Goal: Task Accomplishment & Management: Manage account settings

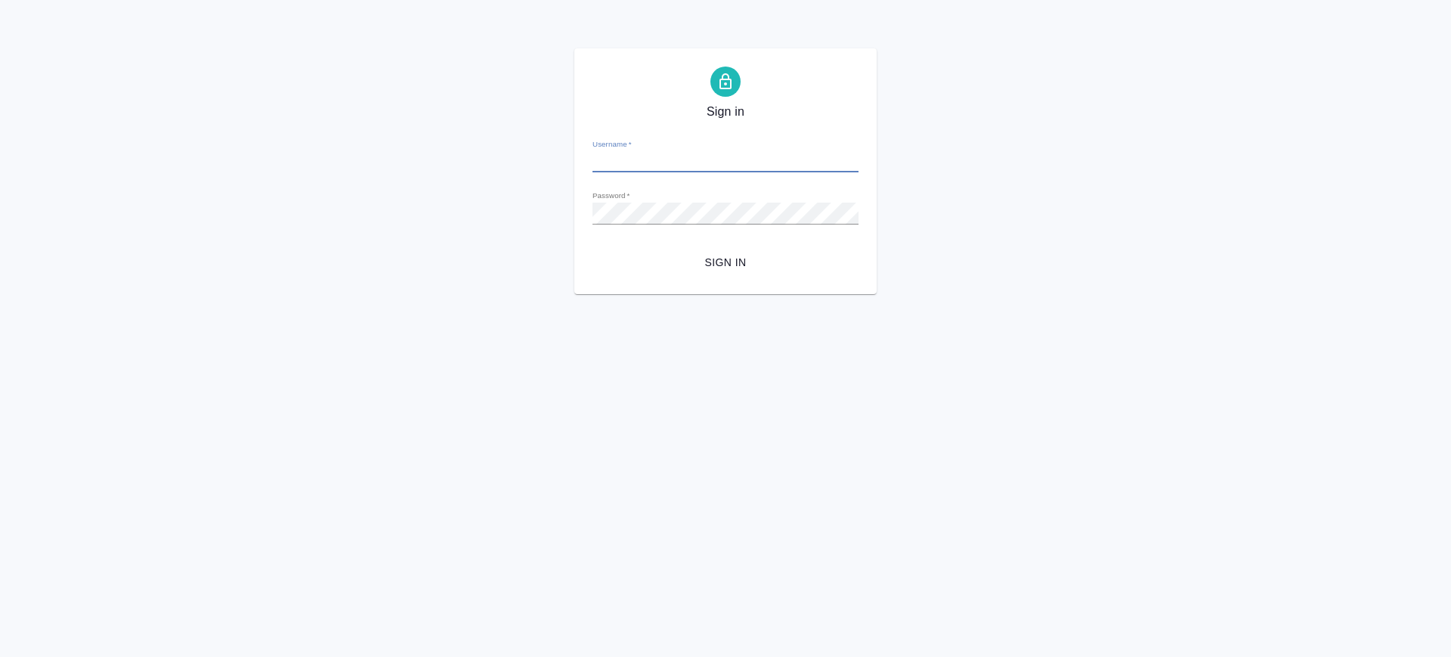
type input "[PERSON_NAME][EMAIL_ADDRESS][DOMAIN_NAME]"
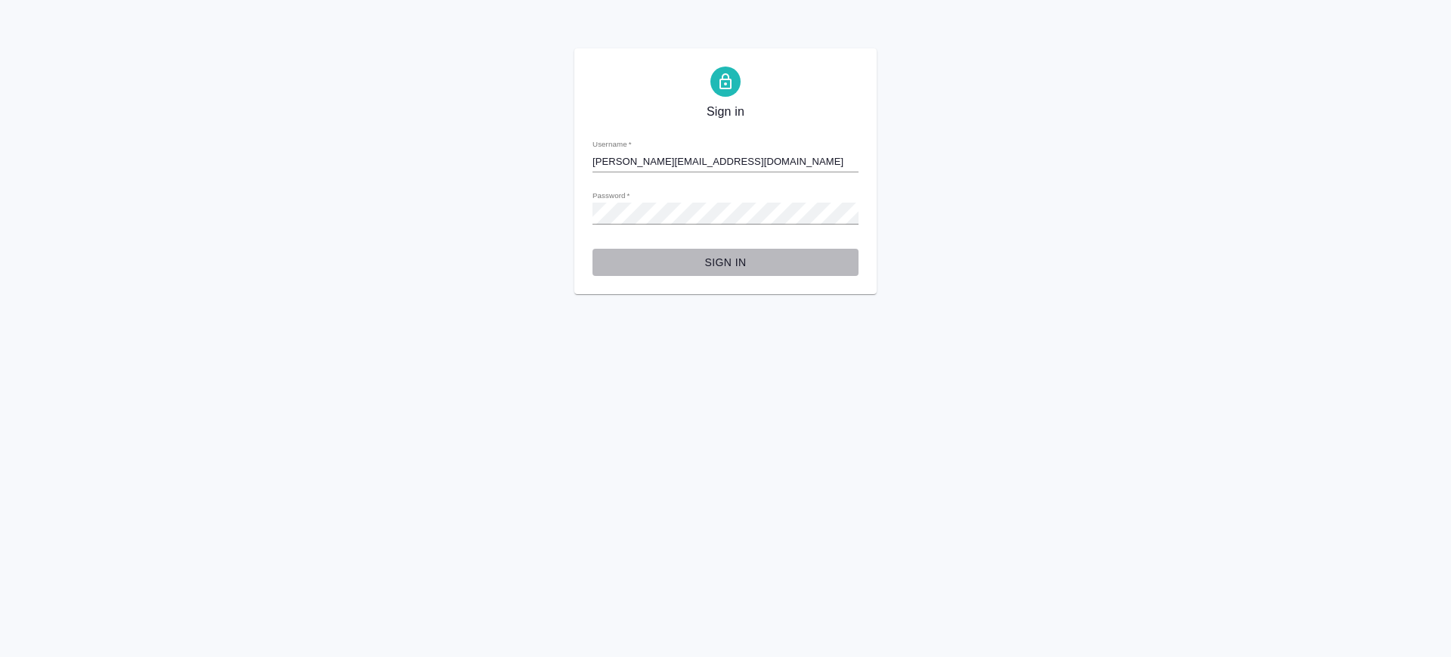
click at [735, 262] on span "Sign in" at bounding box center [726, 262] width 242 height 19
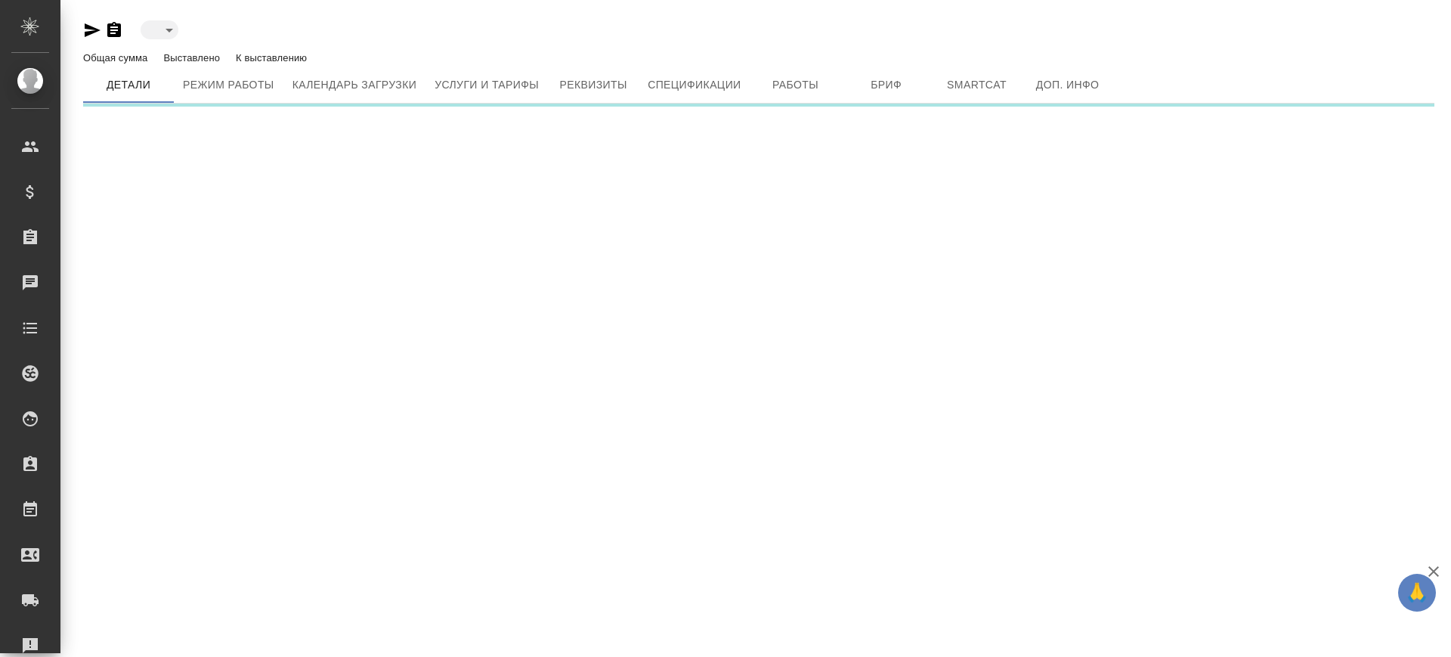
type input "active"
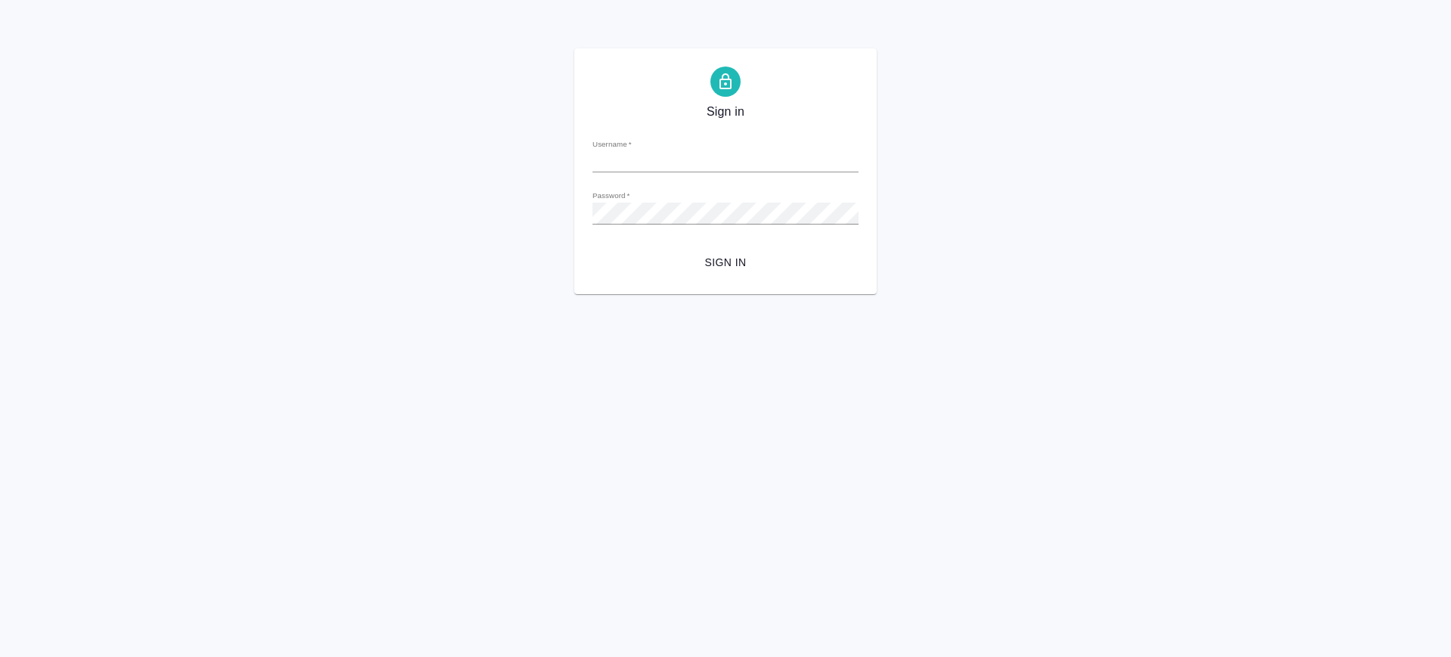
type input "v.saglam@awatera.com"
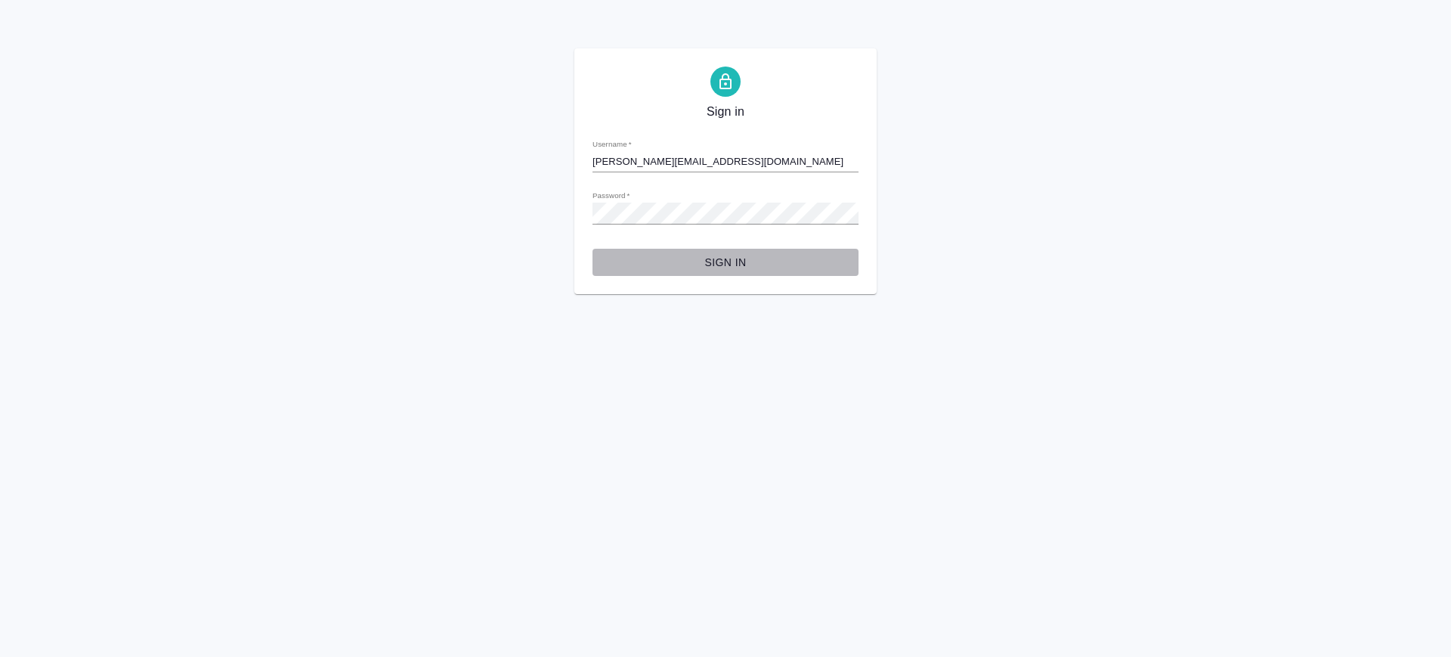
click at [735, 262] on span "Sign in" at bounding box center [726, 262] width 242 height 19
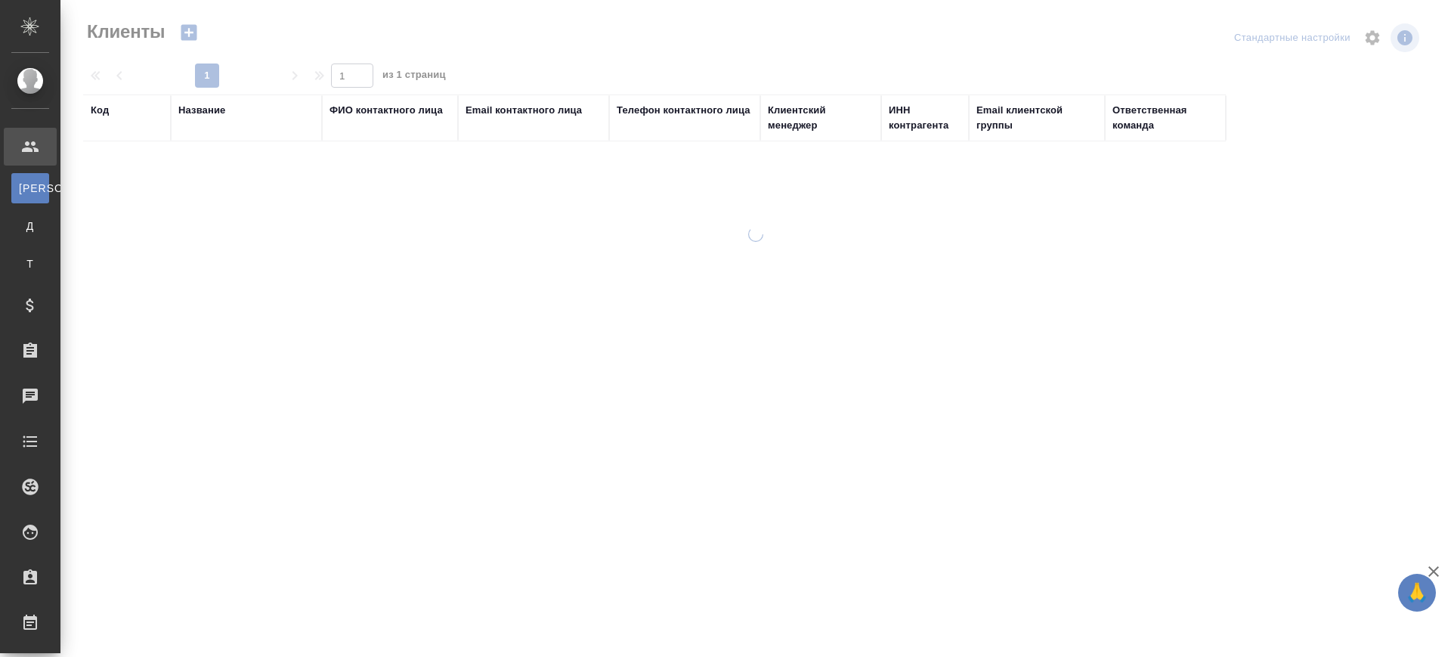
select select "RU"
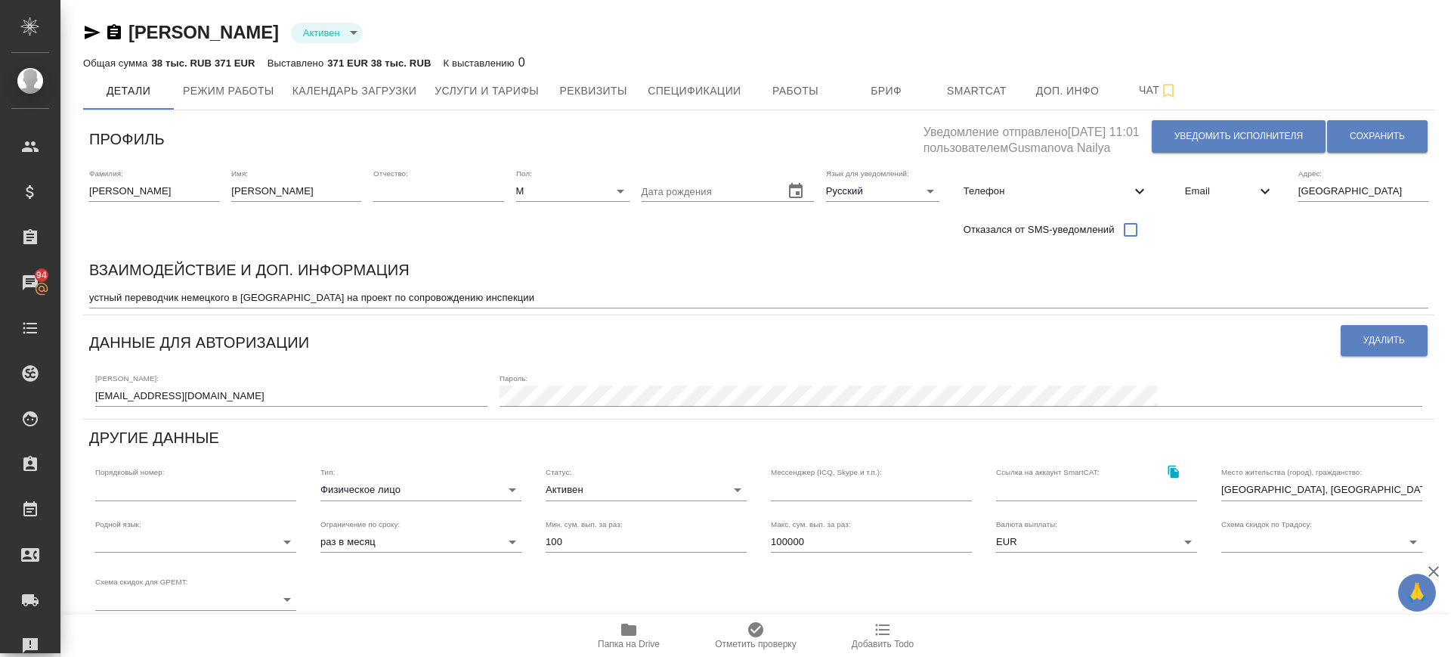
click at [627, 628] on icon "button" at bounding box center [628, 630] width 15 height 12
click at [627, 627] on icon "button" at bounding box center [628, 630] width 15 height 12
click at [1367, 116] on div "Уведомление отправлено 28.01.2025, 11:01 пользователем Gusmanova Nailya Уведоми…" at bounding box center [1176, 136] width 505 height 40
click at [1366, 136] on span "Сохранить" at bounding box center [1377, 136] width 55 height 13
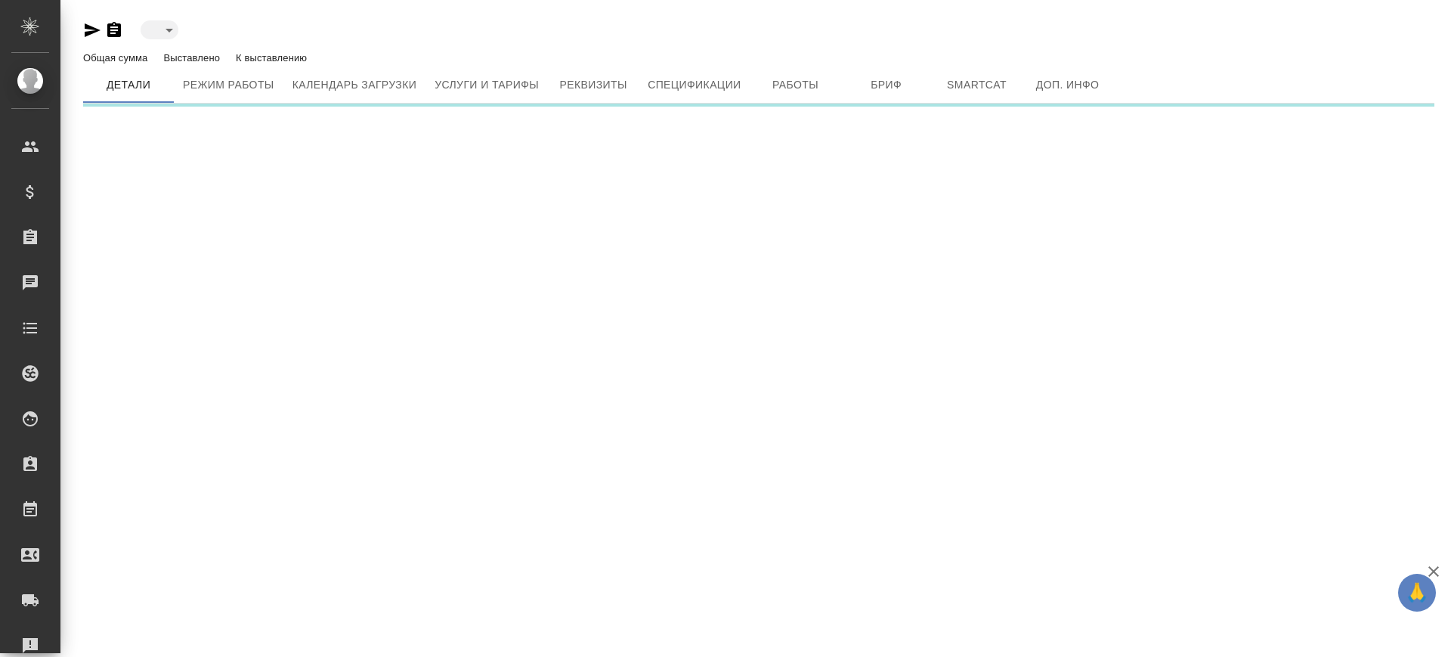
type input "active"
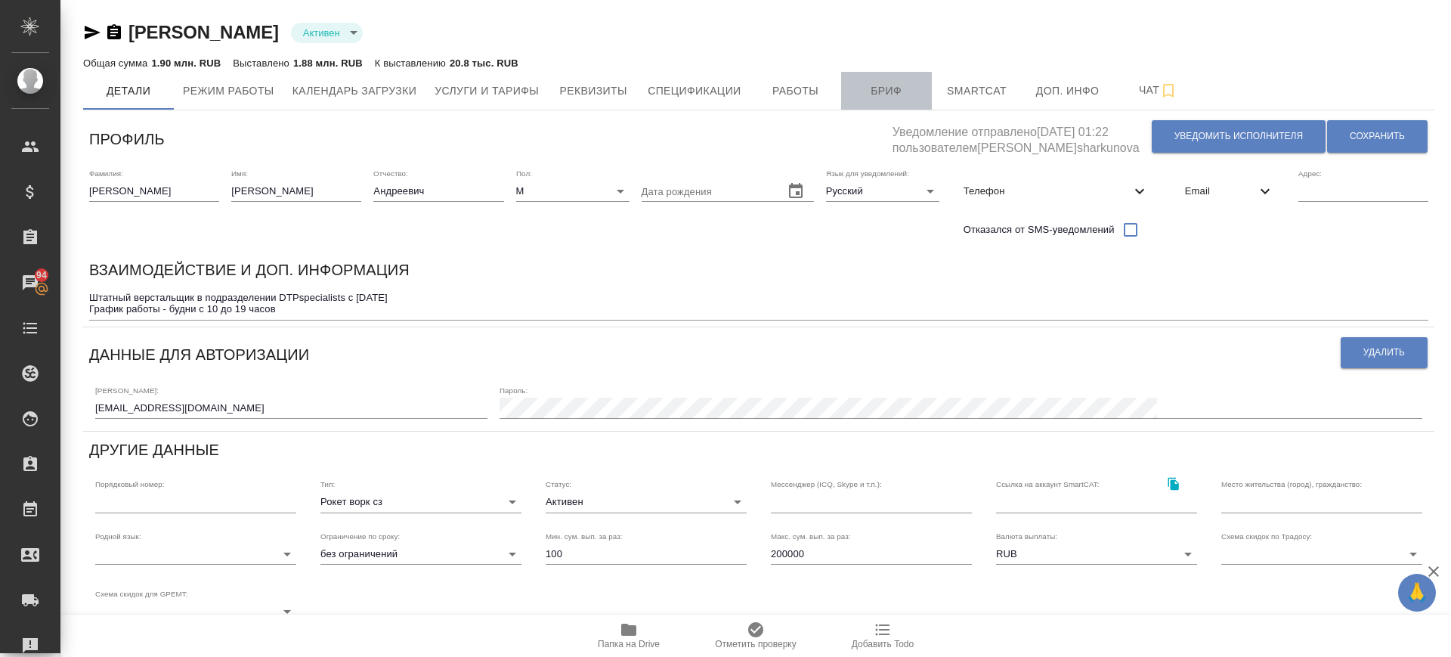
click at [879, 84] on span "Бриф" at bounding box center [886, 91] width 73 height 19
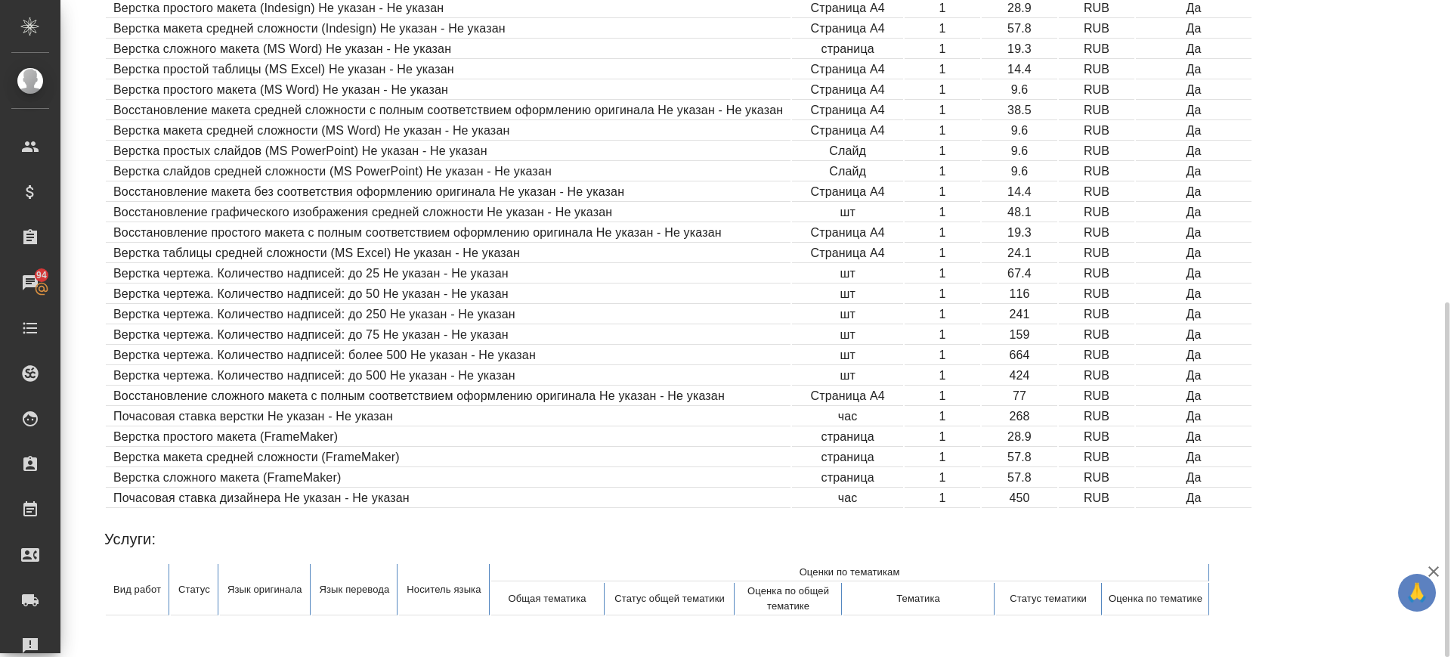
scroll to position [86, 0]
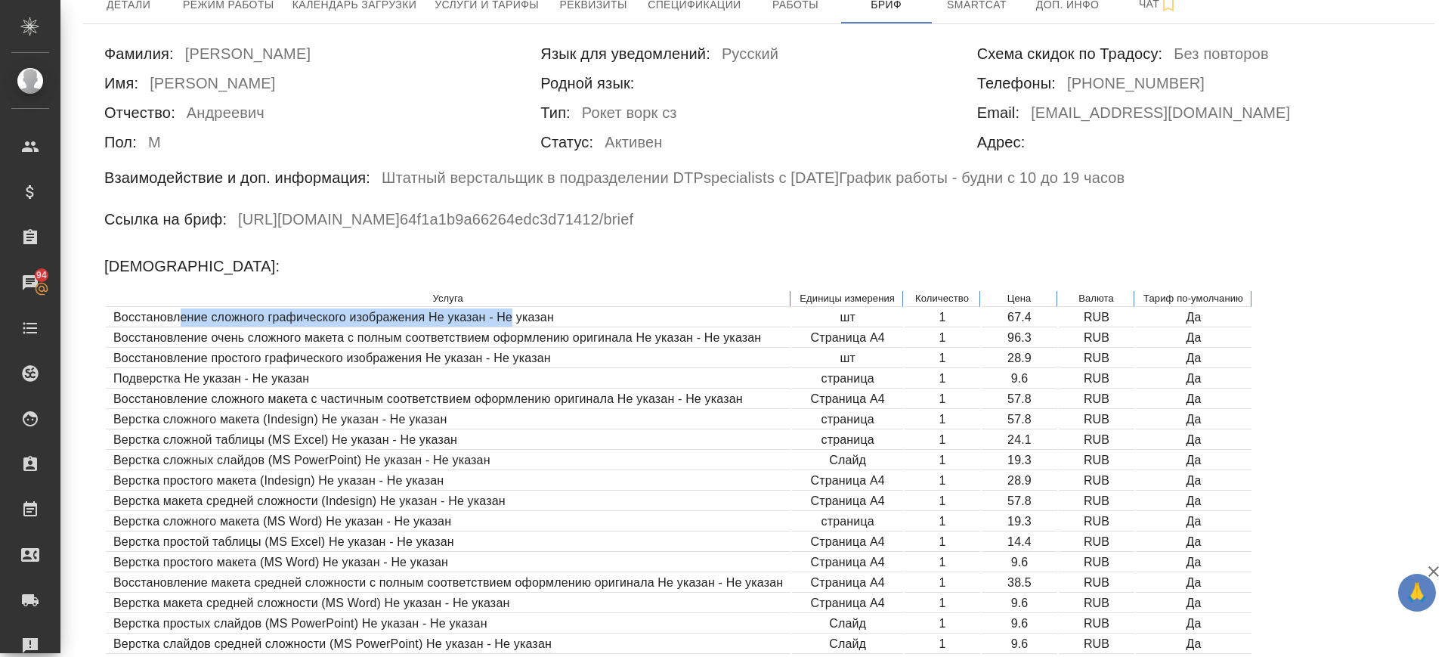
drag, startPoint x: 178, startPoint y: 317, endPoint x: 514, endPoint y: 324, distance: 335.7
click at [514, 324] on td "Восстановление сложного графического изображения Не указан - Не указан" at bounding box center [448, 317] width 685 height 19
drag, startPoint x: 164, startPoint y: 333, endPoint x: 472, endPoint y: 336, distance: 308.4
click at [472, 336] on td "Восстановление очень сложного макета с полным соответствием оформлению оригинал…" at bounding box center [448, 338] width 685 height 19
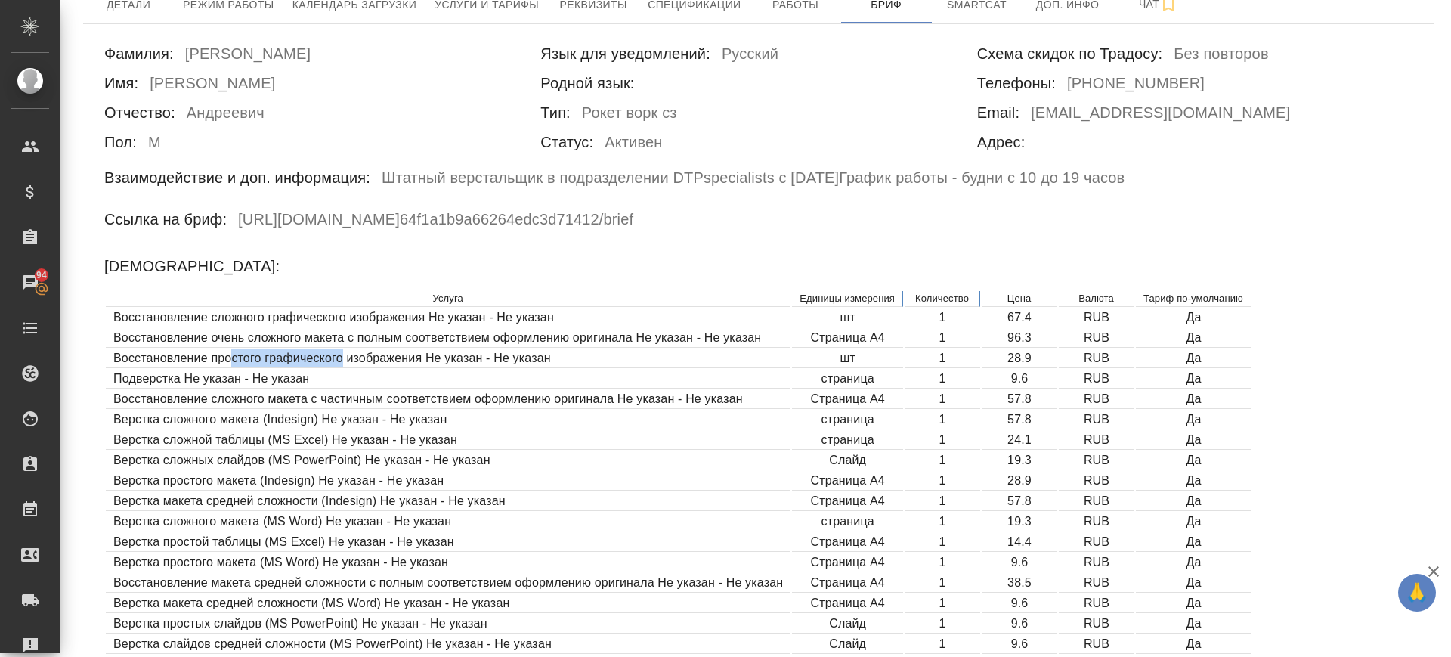
drag, startPoint x: 229, startPoint y: 358, endPoint x: 379, endPoint y: 363, distance: 150.5
click at [366, 364] on td "Восстановление простого графического изображения Не указан - Не указан" at bounding box center [448, 358] width 685 height 19
drag, startPoint x: 175, startPoint y: 371, endPoint x: 905, endPoint y: 73, distance: 788.2
click at [190, 370] on td "Подверстка Не указан - Не указан" at bounding box center [448, 379] width 685 height 19
drag, startPoint x: 248, startPoint y: 401, endPoint x: 329, endPoint y: 404, distance: 81.0
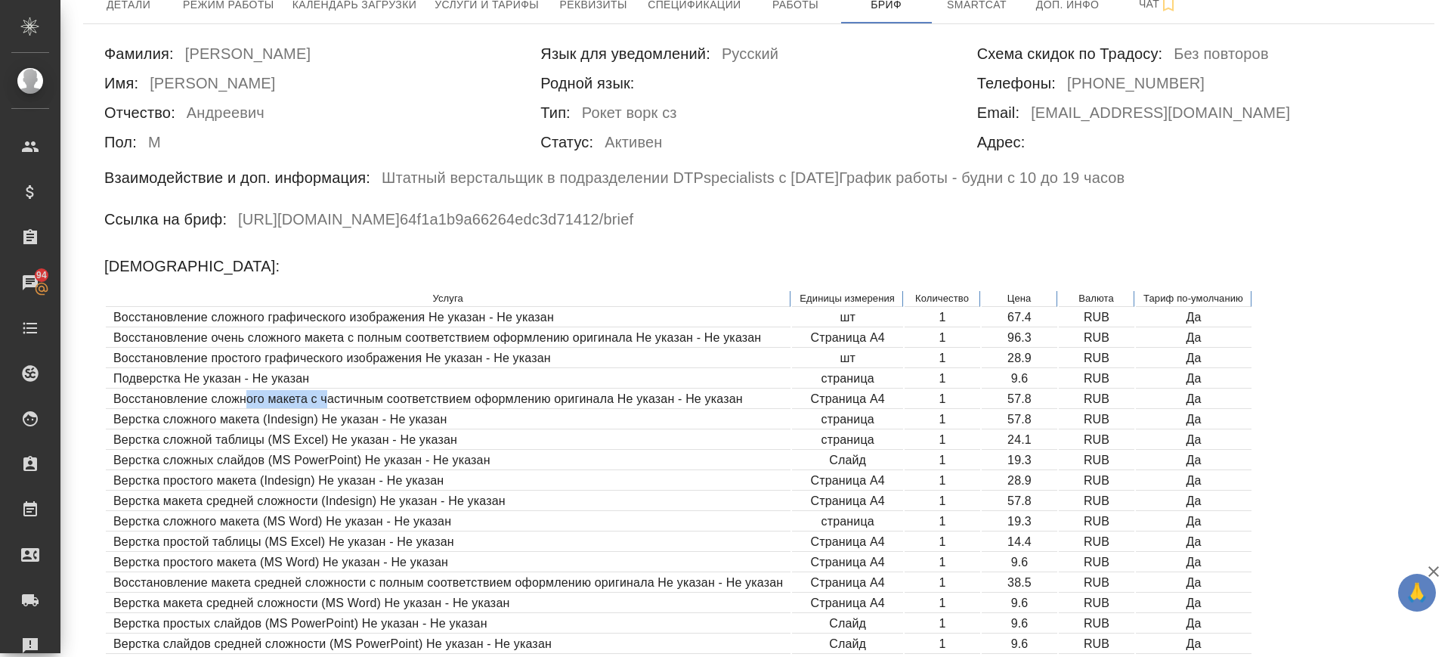
click at [329, 404] on td "Восстановление сложного макета с частичным соответствием оформлению оригинала Н…" at bounding box center [448, 399] width 685 height 19
drag, startPoint x: 367, startPoint y: 399, endPoint x: 408, endPoint y: 399, distance: 40.8
click at [367, 400] on td "Восстановление сложного макета с частичным соответствием оформлению оригинала Н…" at bounding box center [448, 399] width 685 height 19
drag, startPoint x: 407, startPoint y: 398, endPoint x: 793, endPoint y: 128, distance: 470.6
click at [301, 408] on td "Восстановление сложного макета с частичным соответствием оформлению оригинала Н…" at bounding box center [448, 399] width 685 height 19
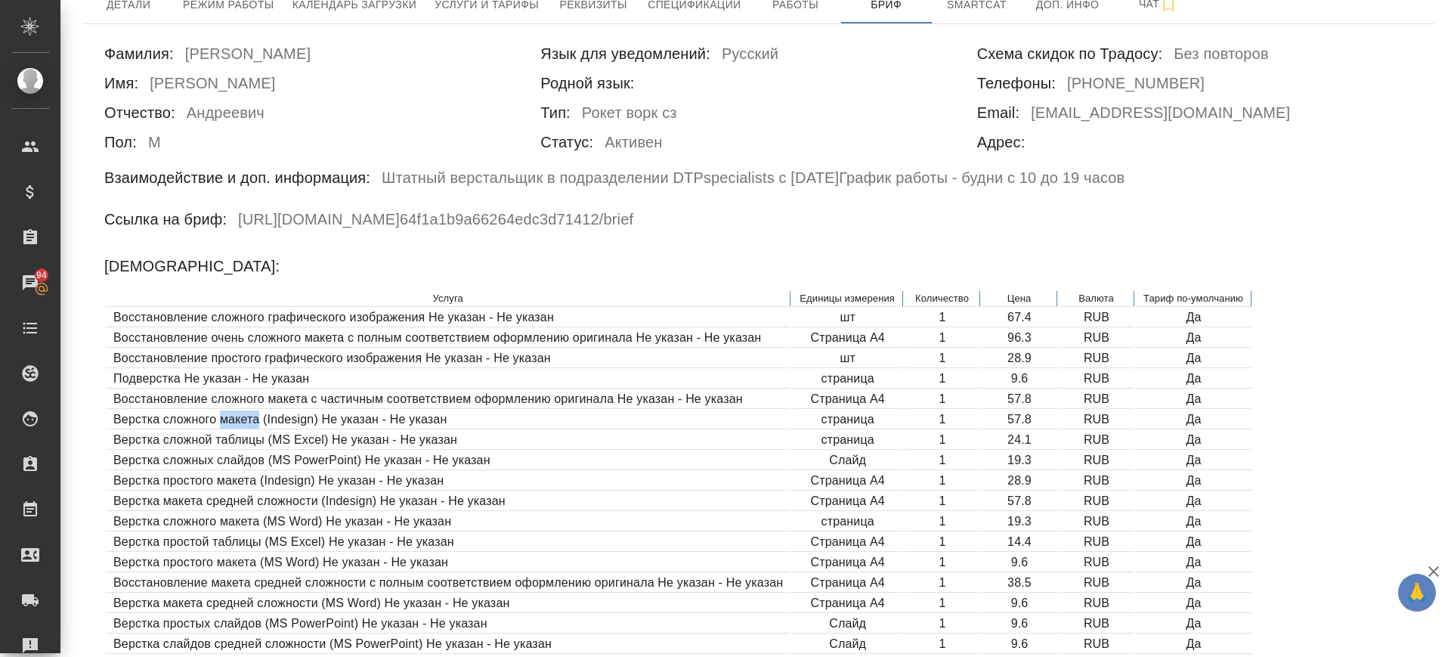
drag, startPoint x: 221, startPoint y: 418, endPoint x: 259, endPoint y: 420, distance: 37.9
click at [259, 420] on td "Верстка сложного макета (Indesign) Не указан - Не указан" at bounding box center [448, 419] width 685 height 19
click at [141, 426] on td "Верстка сложного макета (Indesign) Не указан - Не указан" at bounding box center [448, 419] width 685 height 19
drag, startPoint x: 114, startPoint y: 441, endPoint x: 482, endPoint y: 448, distance: 368.2
click at [482, 448] on td "Верстка сложной таблицы (MS Excel) Не указан - Не указан" at bounding box center [448, 440] width 685 height 19
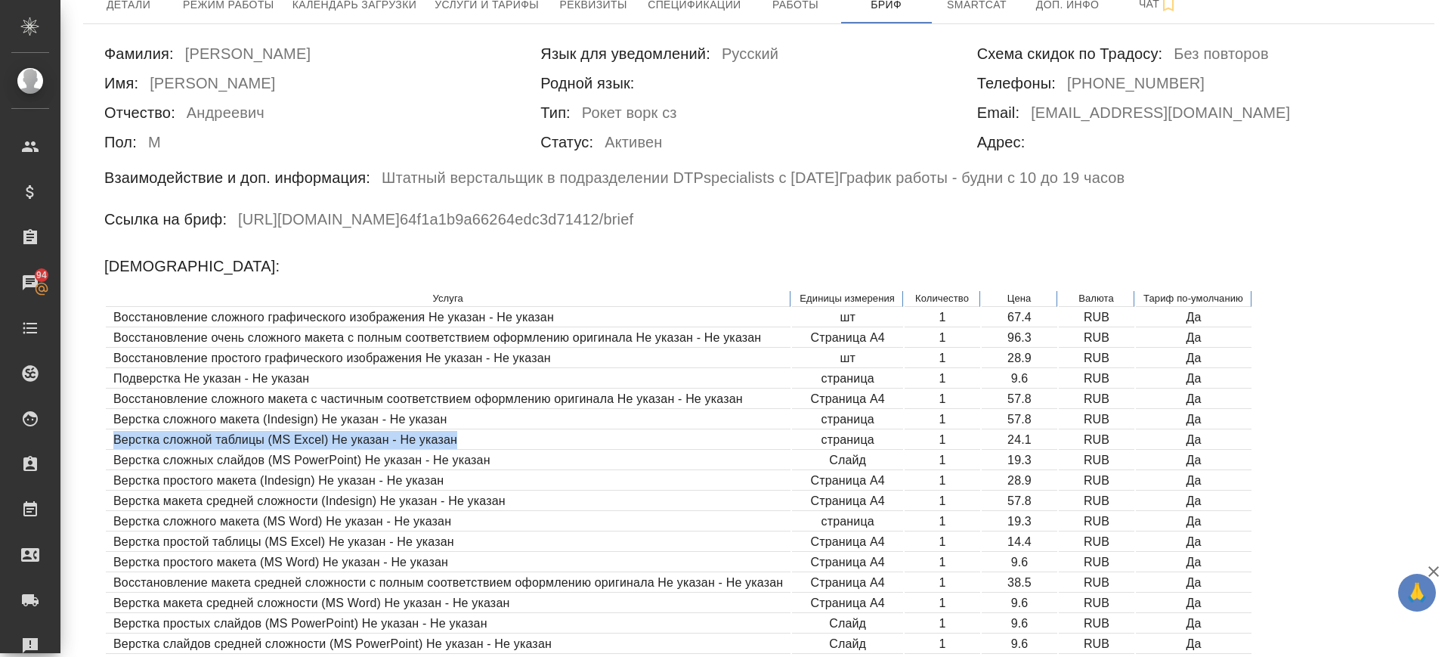
copy td "Верстка сложной таблицы (MS Excel) Не указан - Не указан"
drag, startPoint x: 197, startPoint y: 466, endPoint x: 671, endPoint y: 325, distance: 494.4
click at [318, 456] on td "Верстка сложных слайдов (MS PowerPoint) Не указан - Не указан" at bounding box center [448, 460] width 685 height 19
click at [138, 472] on td "Верстка простого макета (Indesign) Не указан - Не указан" at bounding box center [448, 481] width 685 height 19
drag, startPoint x: 113, startPoint y: 458, endPoint x: 365, endPoint y: 454, distance: 251.7
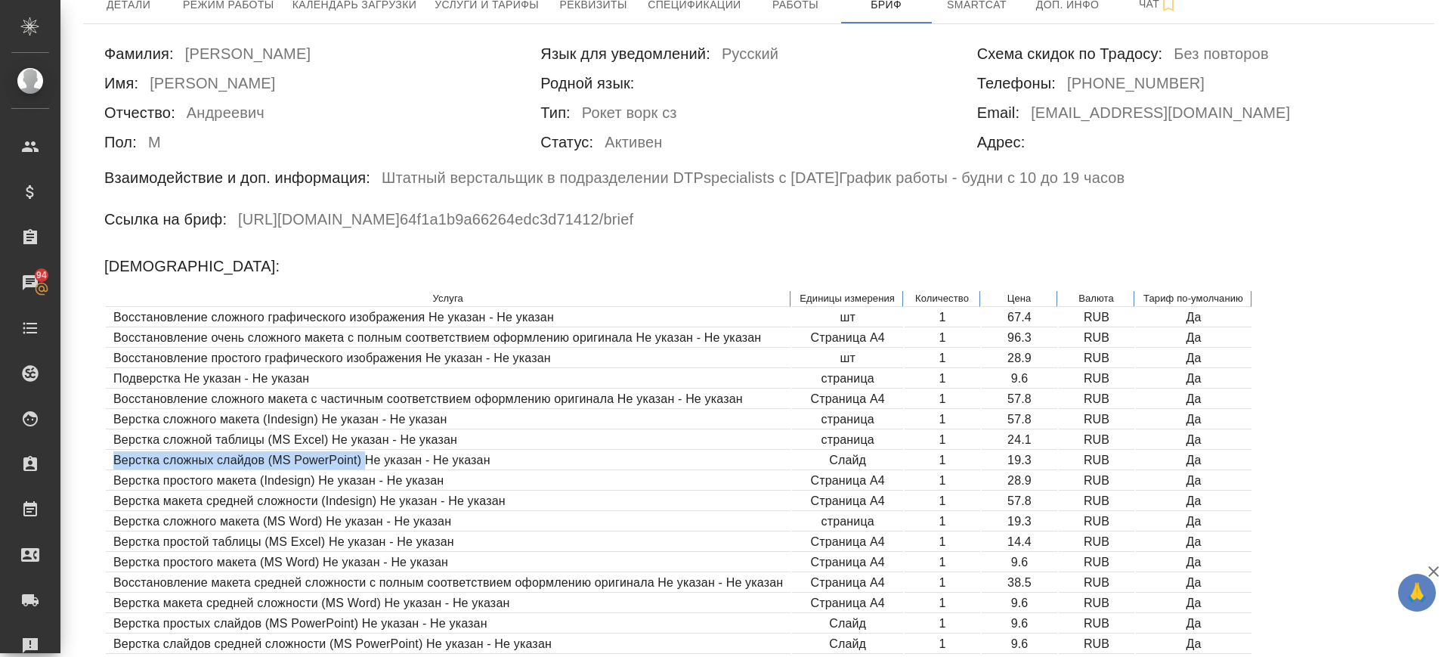
click at [365, 454] on td "Верстка сложных слайдов (MS PowerPoint) Не указан - Не указан" at bounding box center [448, 460] width 685 height 19
copy td "Верстка сложных слайдов (MS PowerPoint)"
drag, startPoint x: 225, startPoint y: 481, endPoint x: 275, endPoint y: 487, distance: 50.3
click at [275, 487] on td "Верстка простого макета (Indesign) Не указан - Не указан" at bounding box center [448, 481] width 685 height 19
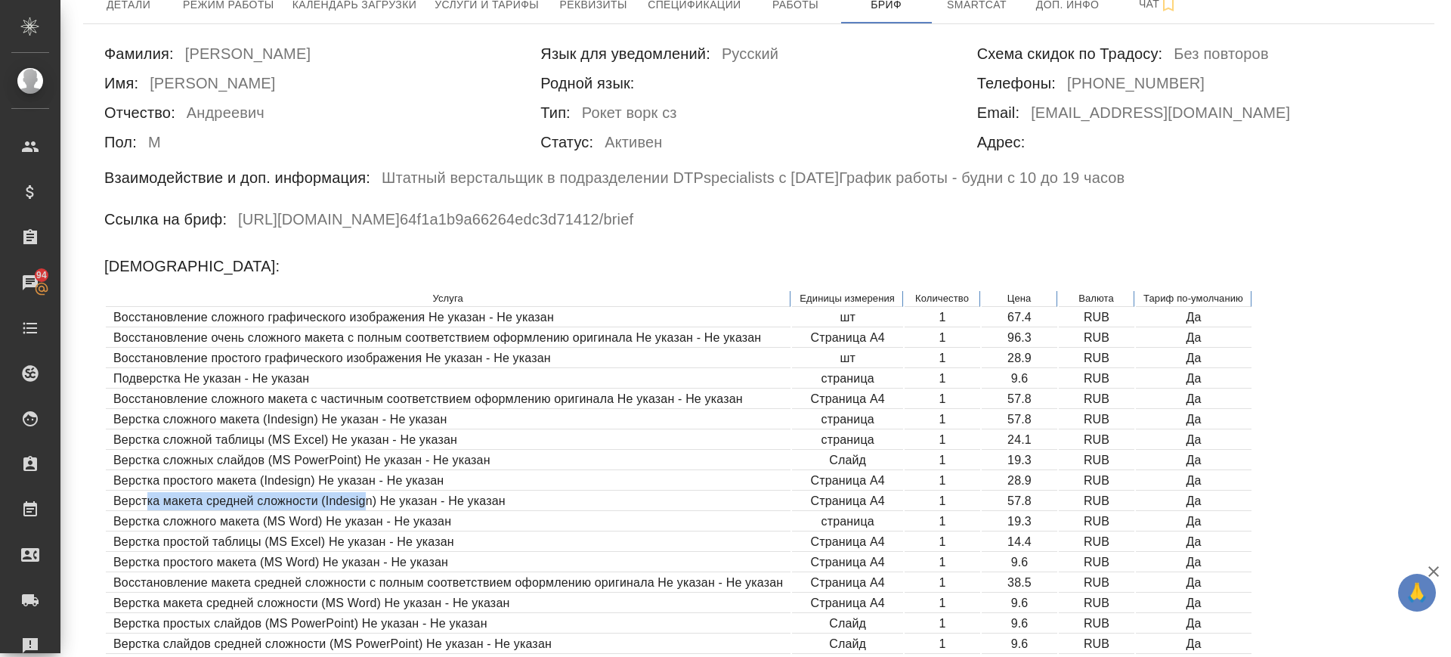
drag, startPoint x: 148, startPoint y: 504, endPoint x: 370, endPoint y: 494, distance: 221.7
click at [370, 494] on td "Верстка макета средней сложности (Indesign) Не указан - Не указан" at bounding box center [448, 501] width 685 height 19
drag, startPoint x: 166, startPoint y: 519, endPoint x: 282, endPoint y: 513, distance: 115.8
click at [282, 513] on td "Верстка сложного макета (MS Word) Не указан - Не указан" at bounding box center [448, 522] width 685 height 19
drag, startPoint x: 150, startPoint y: 537, endPoint x: 110, endPoint y: 540, distance: 40.2
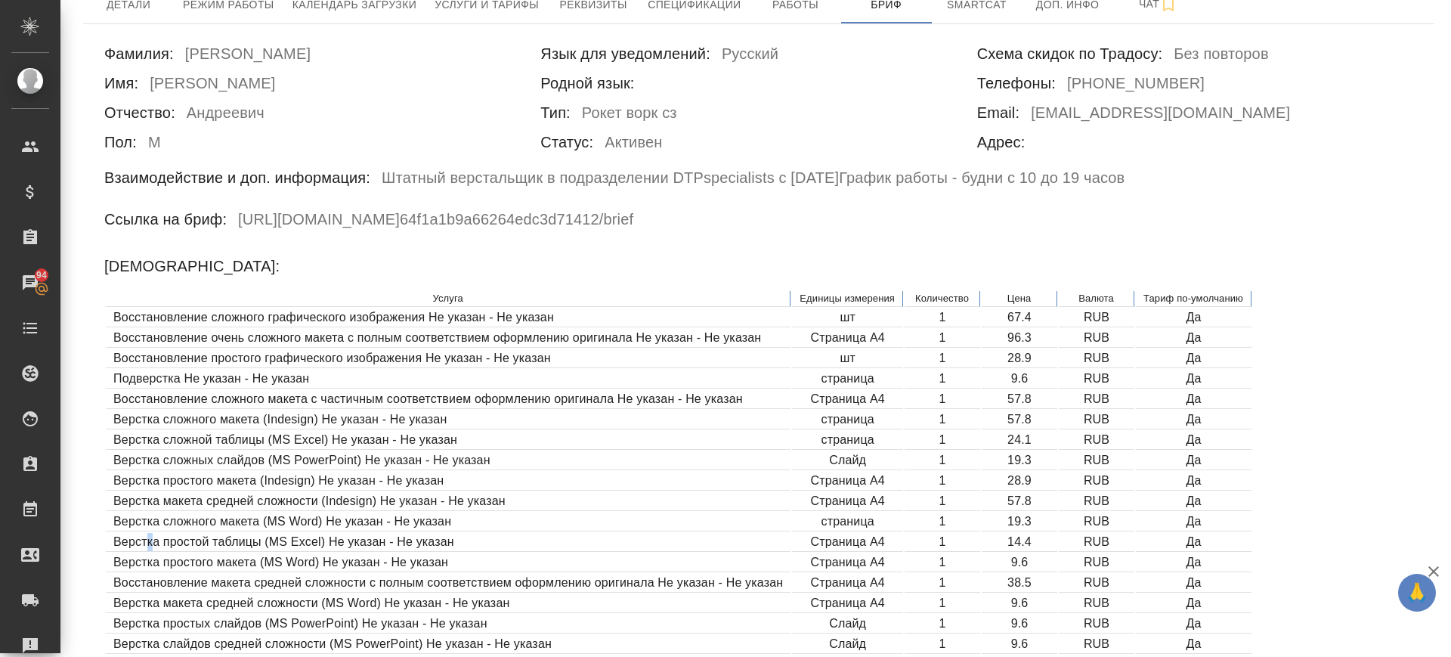
click at [147, 539] on td "Верстка простой таблицы (MS Excel) Не указан - Не указан" at bounding box center [448, 542] width 685 height 19
drag, startPoint x: 114, startPoint y: 517, endPoint x: 329, endPoint y: 522, distance: 214.7
click at [329, 522] on td "Верстка сложного макета (MS Word) Не указан - Не указан" at bounding box center [448, 522] width 685 height 19
copy td "Верстка сложного макета (MS Word)"
drag, startPoint x: 113, startPoint y: 542, endPoint x: 352, endPoint y: 545, distance: 238.9
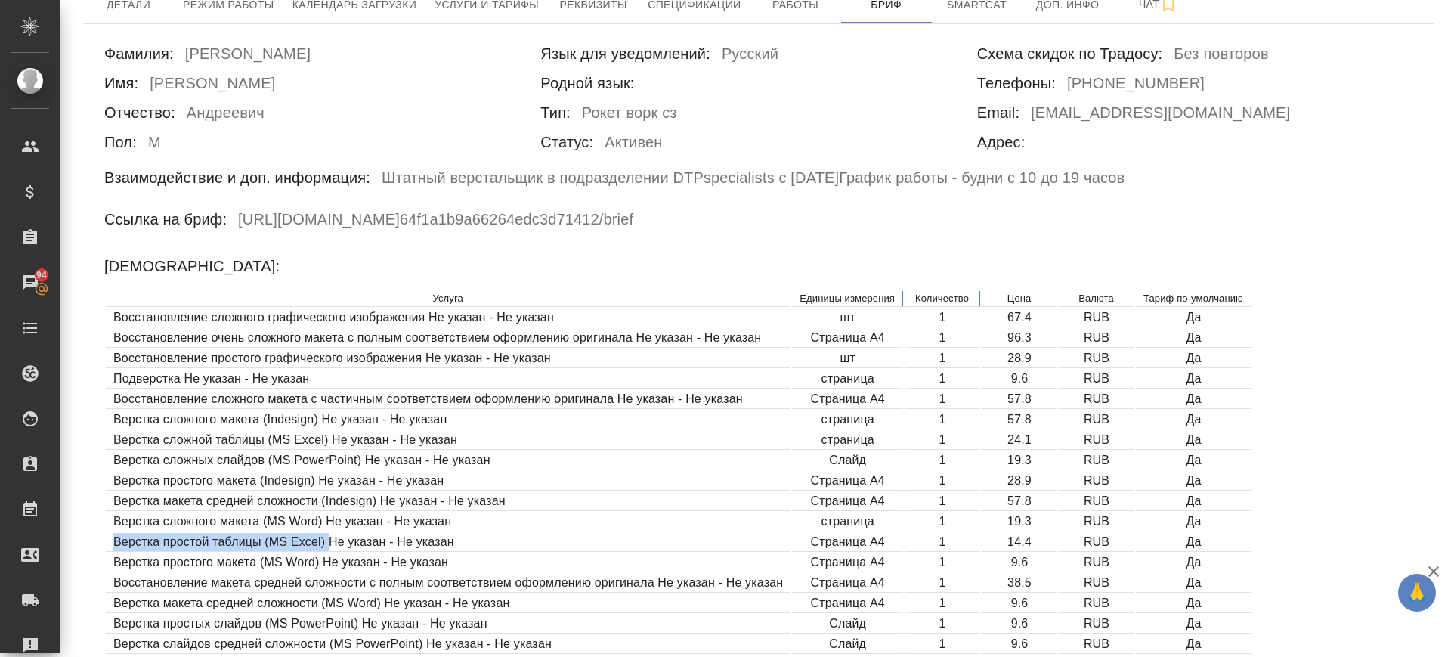
click at [334, 539] on td "Верстка простой таблицы (MS Excel) Не указан - Не указан" at bounding box center [448, 542] width 685 height 19
copy td "Верстка простой таблицы (MS Excel) Н"
drag, startPoint x: 113, startPoint y: 561, endPoint x: 317, endPoint y: 559, distance: 204.9
click at [317, 559] on td "Верстка простого макета (MS Word) Не указан - Не указан" at bounding box center [448, 562] width 685 height 19
drag, startPoint x: 801, startPoint y: 562, endPoint x: 1045, endPoint y: 553, distance: 245.1
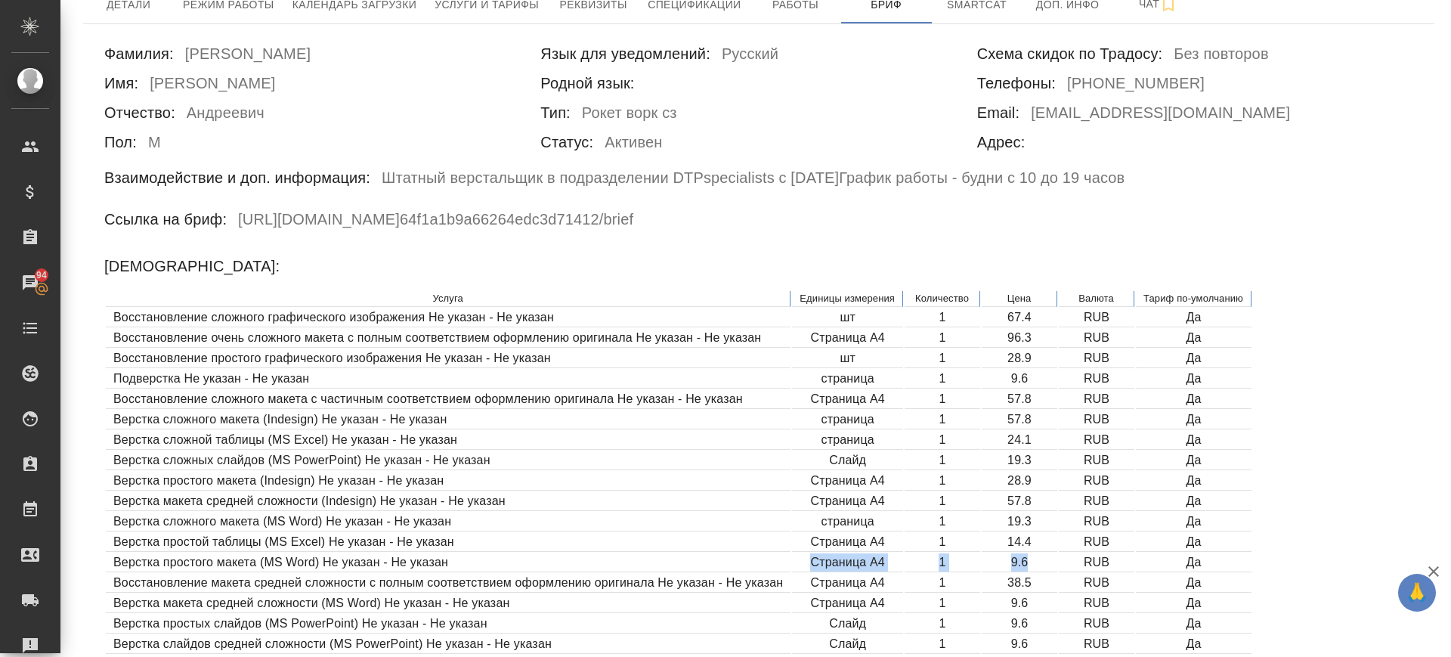
click at [1045, 553] on tr "Верстка простого макета (MS Word) Не указан - Не указан Страница А4 1 9.6 RUB Да" at bounding box center [679, 562] width 1146 height 19
copy tr "Страница А4 1 9.6"
drag, startPoint x: 201, startPoint y: 581, endPoint x: 315, endPoint y: 578, distance: 114.2
click at [315, 578] on td "Восстановление макета средней сложности с полным соответствием оформлению ориги…" at bounding box center [448, 583] width 685 height 19
click at [370, 583] on td "Восстановление макета средней сложности с полным соответствием оформлению ориги…" at bounding box center [448, 583] width 685 height 19
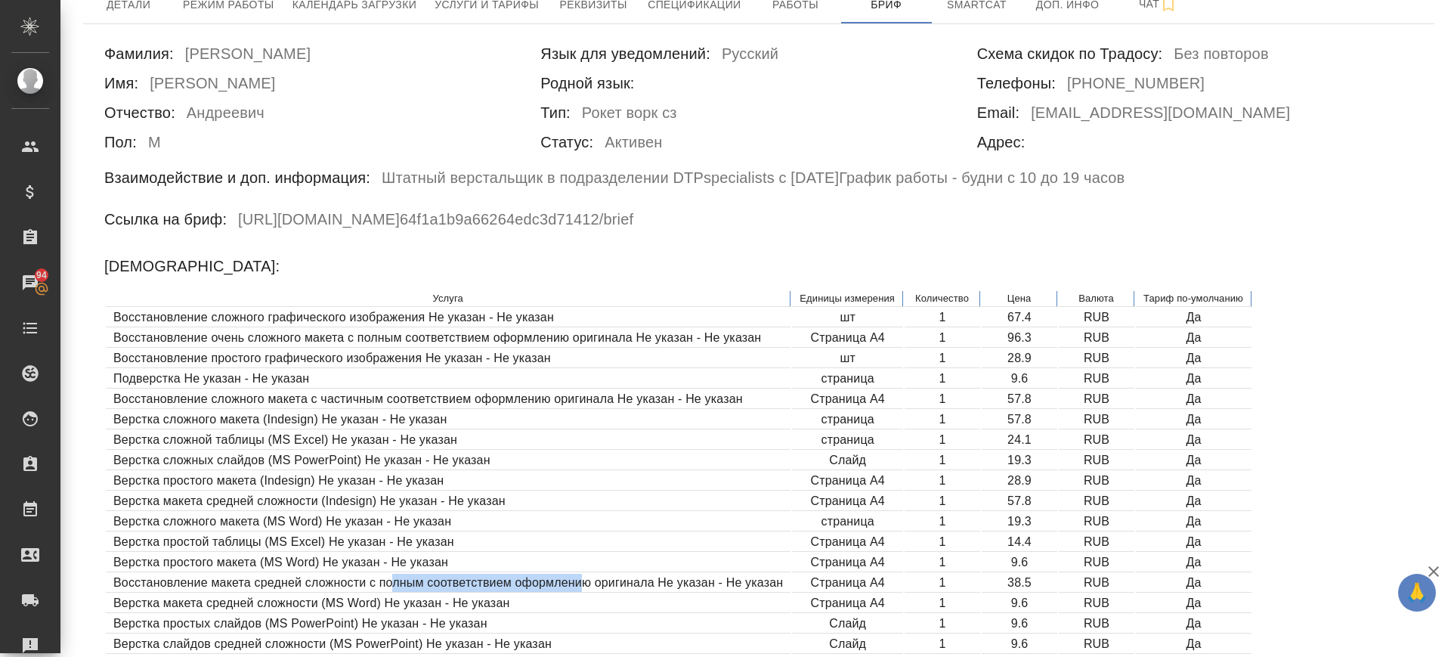
drag, startPoint x: 392, startPoint y: 578, endPoint x: 581, endPoint y: 578, distance: 189.7
click at [581, 578] on td "Восстановление макета средней сложности с полным соответствием оформлению ориги…" at bounding box center [448, 583] width 685 height 19
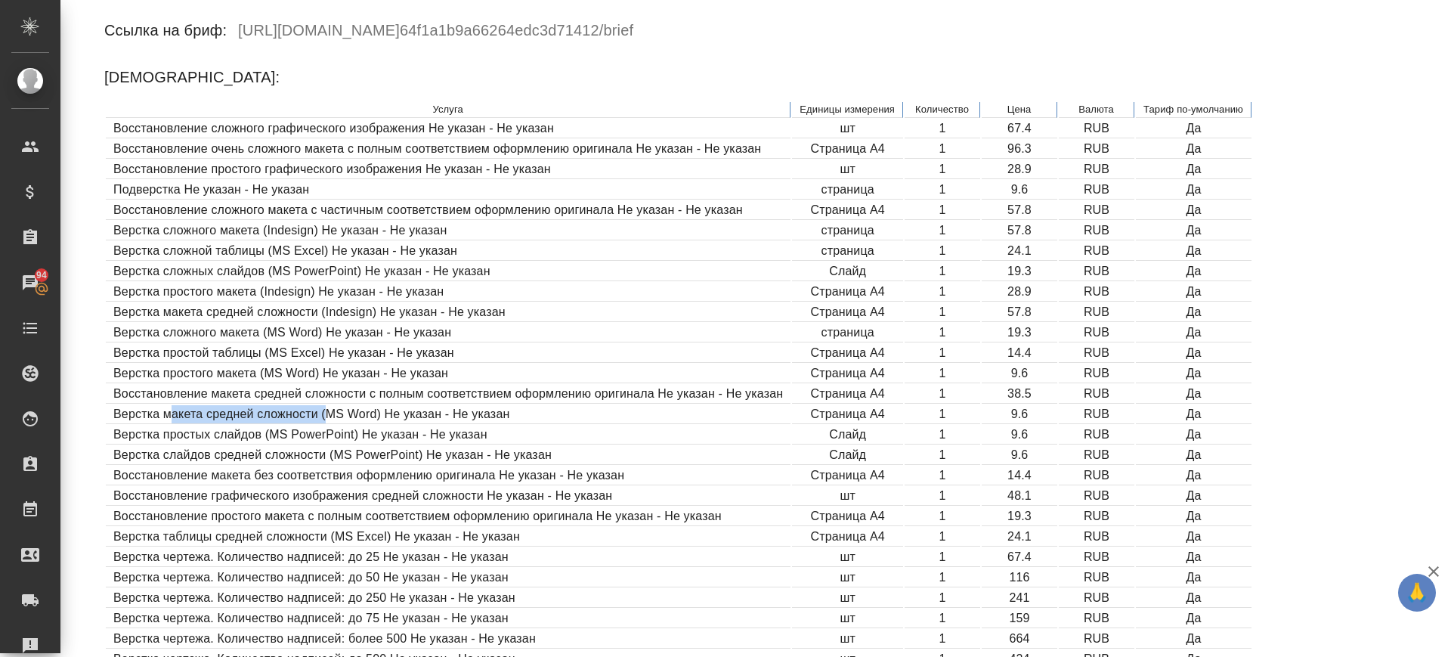
drag, startPoint x: 169, startPoint y: 423, endPoint x: 326, endPoint y: 422, distance: 156.5
click at [326, 422] on td "Верстка макета средней сложности (MS Word) Не указан - Не указан" at bounding box center [448, 414] width 685 height 19
click at [122, 415] on td "Верстка макета средней сложности (MS Word) Не указан - Не указан" at bounding box center [448, 414] width 685 height 19
drag, startPoint x: 117, startPoint y: 412, endPoint x: 382, endPoint y: 409, distance: 265.3
click at [382, 409] on td "Верстка макета средней сложности (MS Word) Не указан - Не указан" at bounding box center [448, 414] width 685 height 19
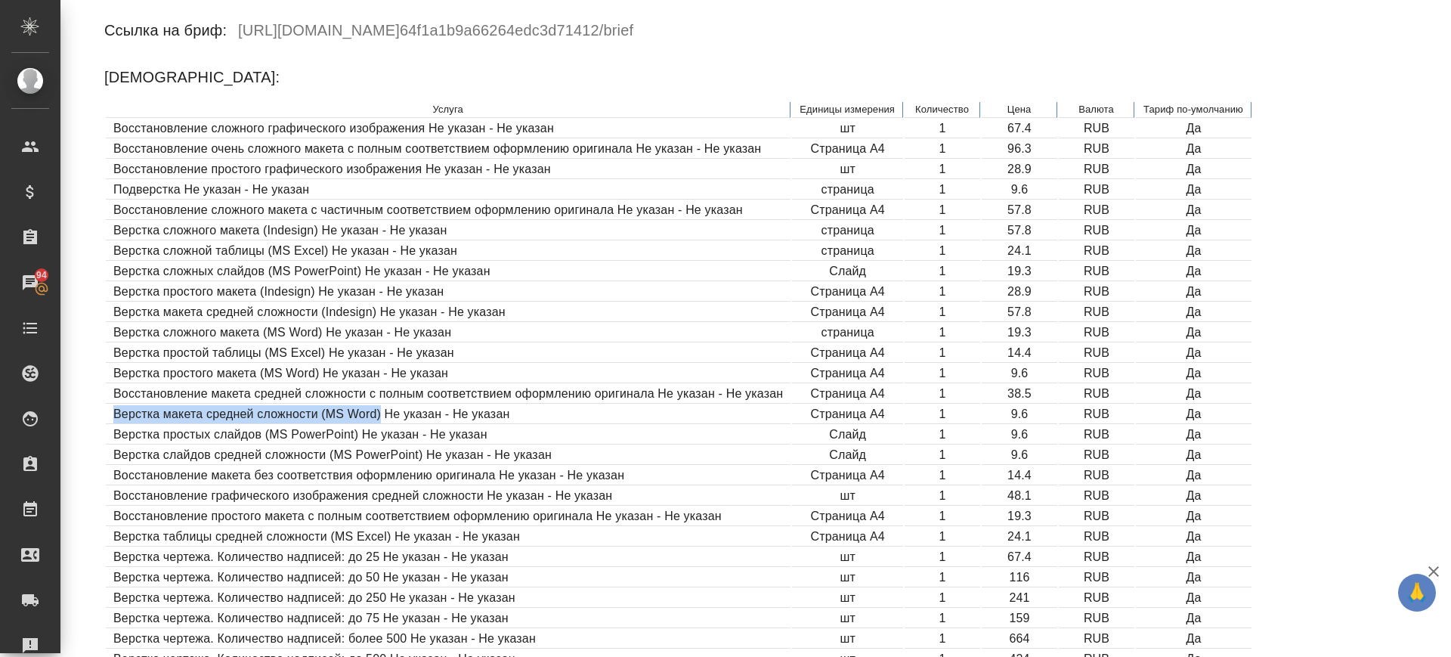
copy td "Верстка макета средней сложности (MS Word)"
drag, startPoint x: 505, startPoint y: 407, endPoint x: 1054, endPoint y: 421, distance: 549.0
click at [1054, 421] on tr "Верстка макета средней сложности (MS Word) Не указан - Не указан Страница А4 1 …" at bounding box center [679, 414] width 1146 height 19
copy tr "ан Страница А4 1 9.6"
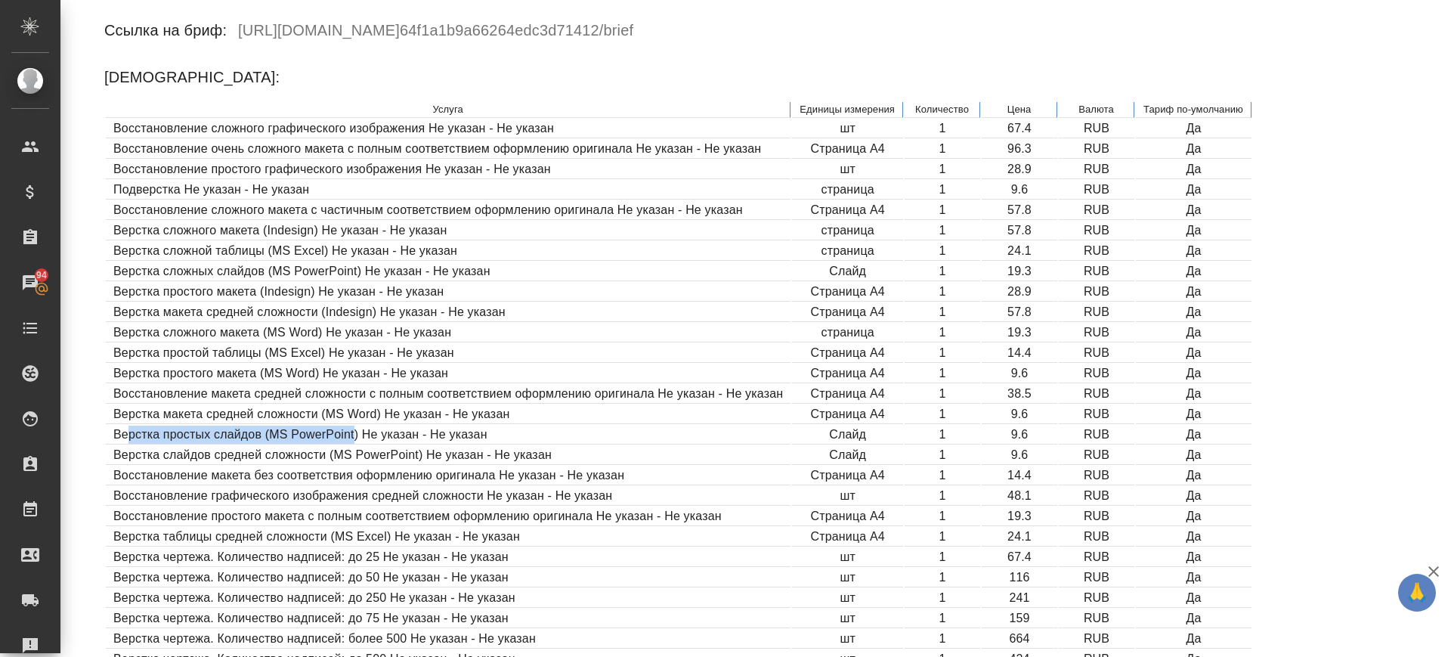
drag, startPoint x: 130, startPoint y: 439, endPoint x: 257, endPoint y: 438, distance: 127.0
click at [347, 431] on td "Верстка простых слайдов (MS PowerPoint) Не указан - Не указан" at bounding box center [448, 435] width 685 height 19
drag, startPoint x: 116, startPoint y: 435, endPoint x: 398, endPoint y: 418, distance: 282.4
click at [361, 432] on td "Верстка простых слайдов (MS PowerPoint) Не указан - Не указан" at bounding box center [448, 435] width 685 height 19
copy td "Верстка простых слайдов (MS PowerPoint)"
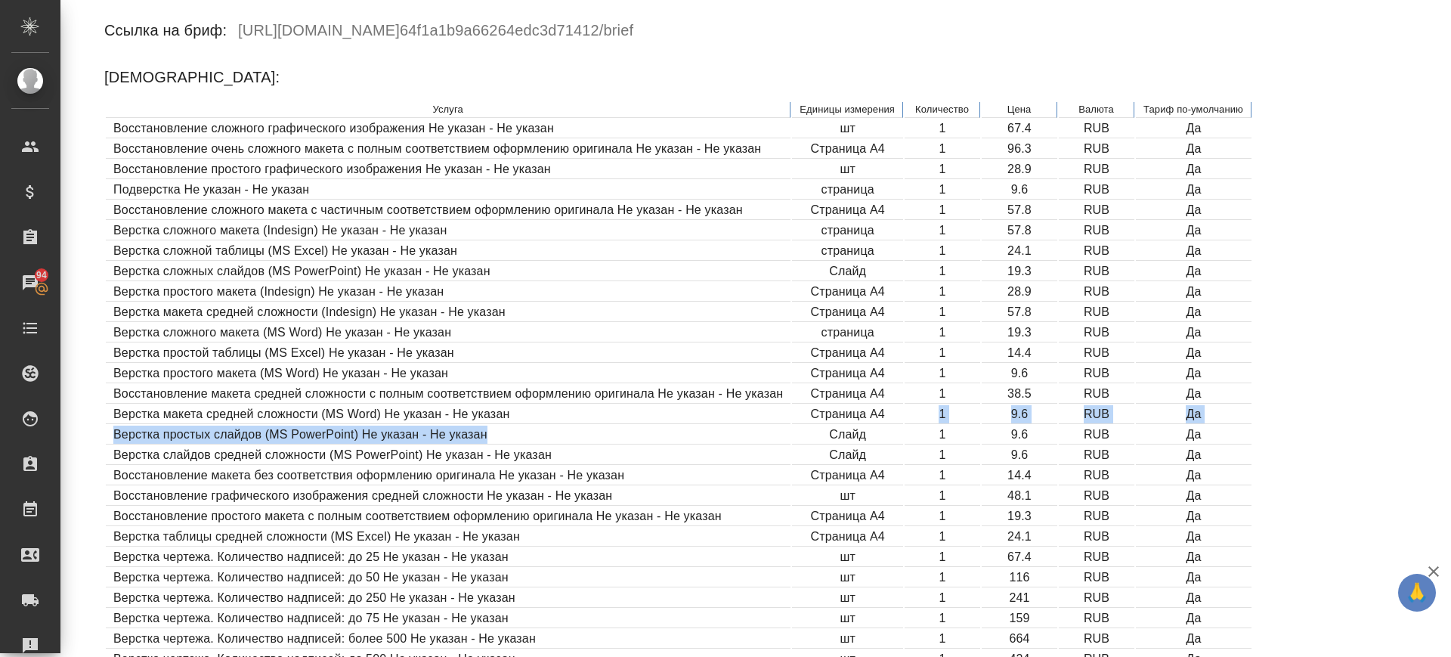
drag, startPoint x: 573, startPoint y: 430, endPoint x: 886, endPoint y: 429, distance: 313.0
click at [937, 415] on table "Услуга Единицы измерения Количество Цена Валюта Тариф по-умолчанию Восстановлен…" at bounding box center [678, 447] width 1149 height 692
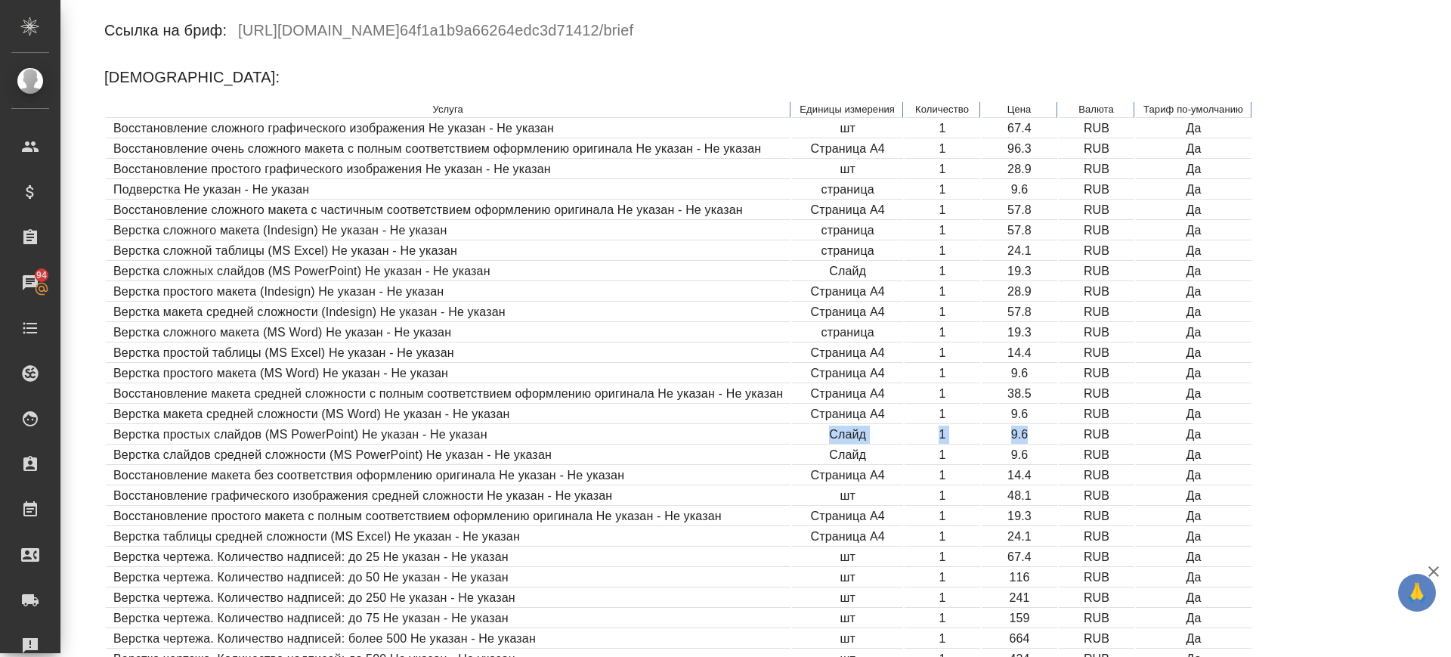
drag, startPoint x: 825, startPoint y: 431, endPoint x: 1057, endPoint y: 434, distance: 231.3
click at [1057, 434] on tr "Верстка простых слайдов (MS PowerPoint) Не указан - Не указан Слайд 1 9.6 RUB Да" at bounding box center [679, 435] width 1146 height 19
copy tr "Слайд 1 9.6"
drag, startPoint x: 113, startPoint y: 451, endPoint x: 423, endPoint y: 456, distance: 310.7
click at [423, 456] on td "Верстка слайдов средней сложности (MS PowerPoint) Не указан - Не указан" at bounding box center [448, 455] width 685 height 19
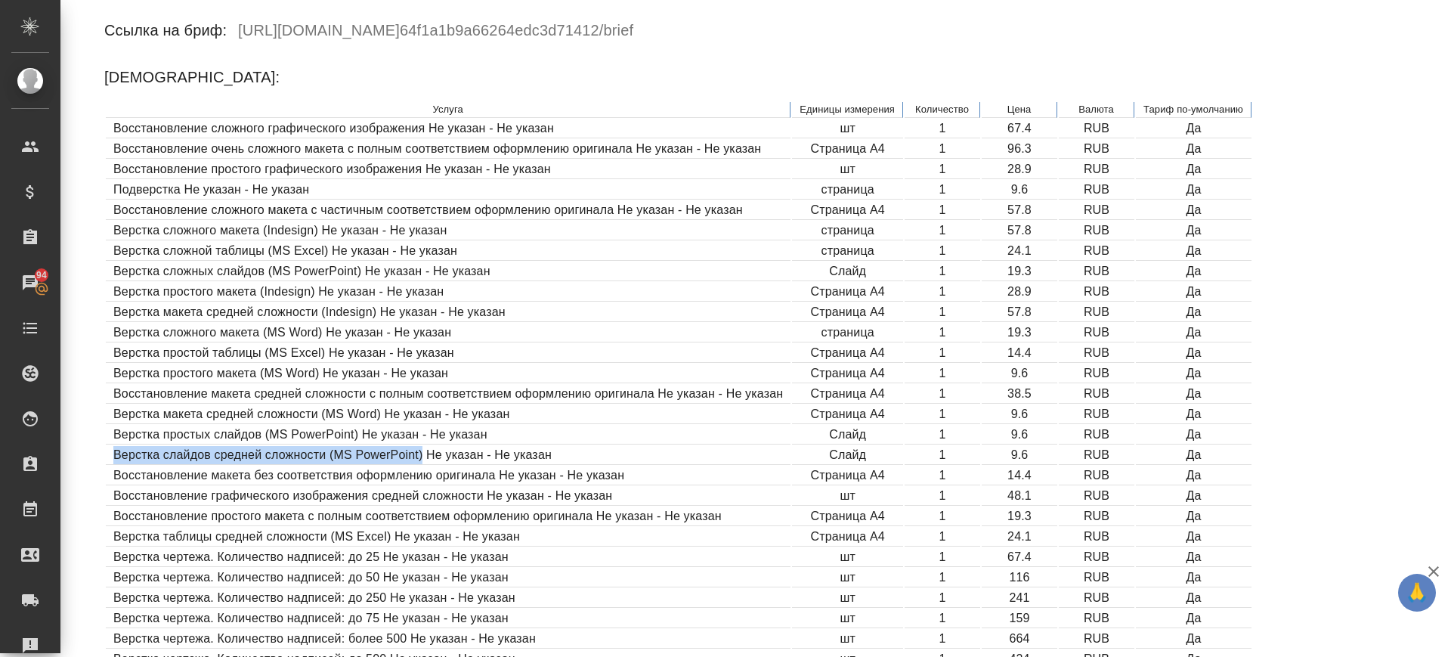
copy td "Верстка слайдов средней сложности (MS PowerPoint)"
drag, startPoint x: 693, startPoint y: 450, endPoint x: 816, endPoint y: 444, distance: 123.3
click at [745, 447] on td "Верстка слайдов средней сложности (MS PowerPoint) Не указан - Не указан" at bounding box center [448, 455] width 685 height 19
drag, startPoint x: 838, startPoint y: 453, endPoint x: 1048, endPoint y: 454, distance: 210.9
click at [1048, 453] on tr "Верстка слайдов средней сложности (MS PowerPoint) Не указан - Не указан Слайд 1…" at bounding box center [679, 455] width 1146 height 19
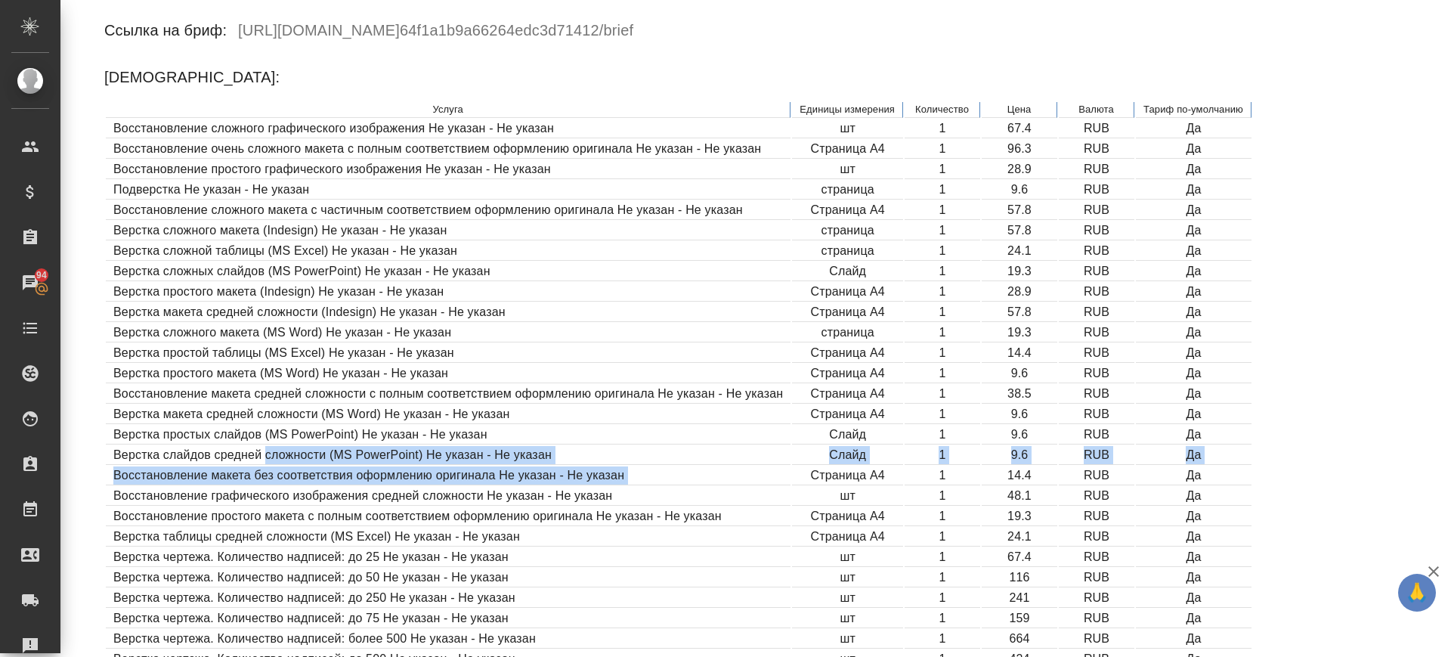
drag, startPoint x: 813, startPoint y: 473, endPoint x: 266, endPoint y: 461, distance: 547.4
click at [266, 461] on table "Услуга Единицы измерения Количество Цена Валюта Тариф по-умолчанию Восстановлен…" at bounding box center [678, 447] width 1149 height 692
click at [189, 476] on td "Восстановление макета без соответствия оформлению оригинала Не указан - Не указ…" at bounding box center [448, 475] width 685 height 19
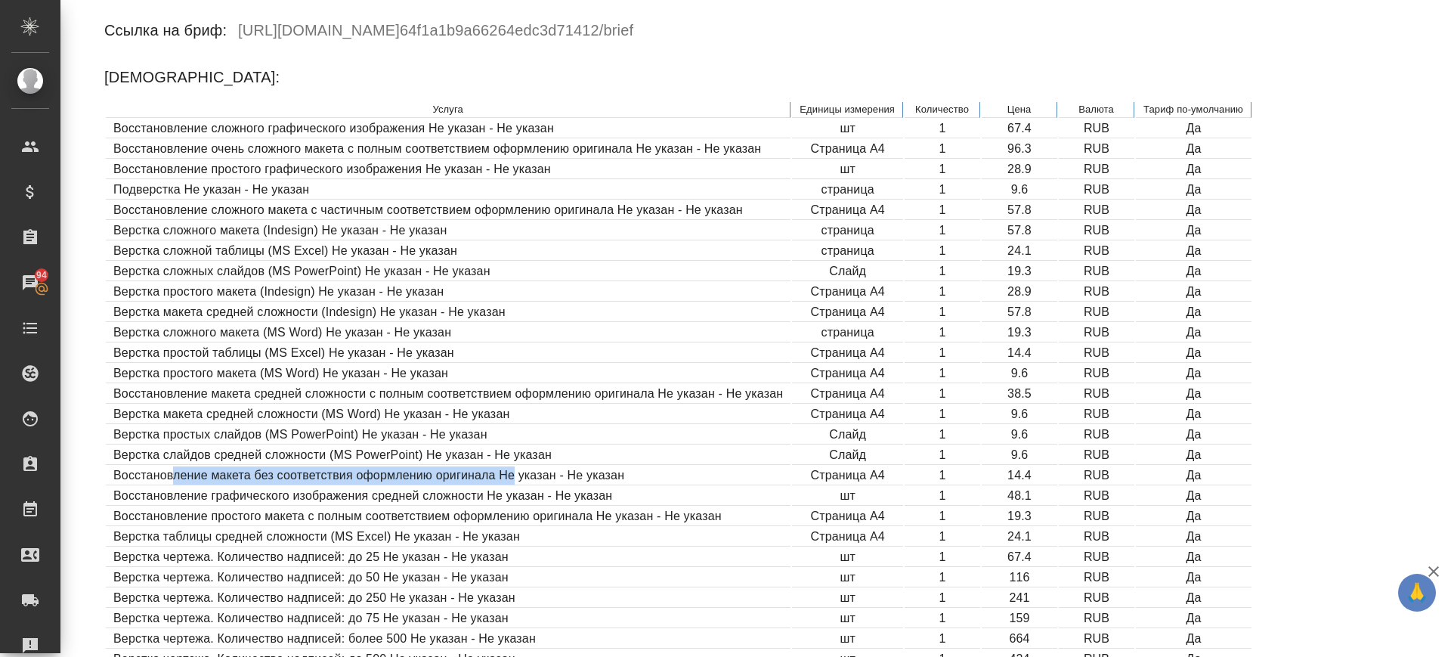
drag, startPoint x: 175, startPoint y: 475, endPoint x: 1070, endPoint y: 144, distance: 954.3
click at [516, 479] on td "Восстановление макета без соответствия оформлению оригинала Не указан - Не указ…" at bounding box center [448, 475] width 685 height 19
click at [364, 491] on td "Восстановление графического изображения средней сложности Не указан - Не указан" at bounding box center [448, 496] width 685 height 19
drag, startPoint x: 115, startPoint y: 475, endPoint x: 498, endPoint y: 472, distance: 383.3
click at [498, 472] on td "Восстановление макета без соответствия оформлению оригинала Не указан - Не указ…" at bounding box center [448, 475] width 685 height 19
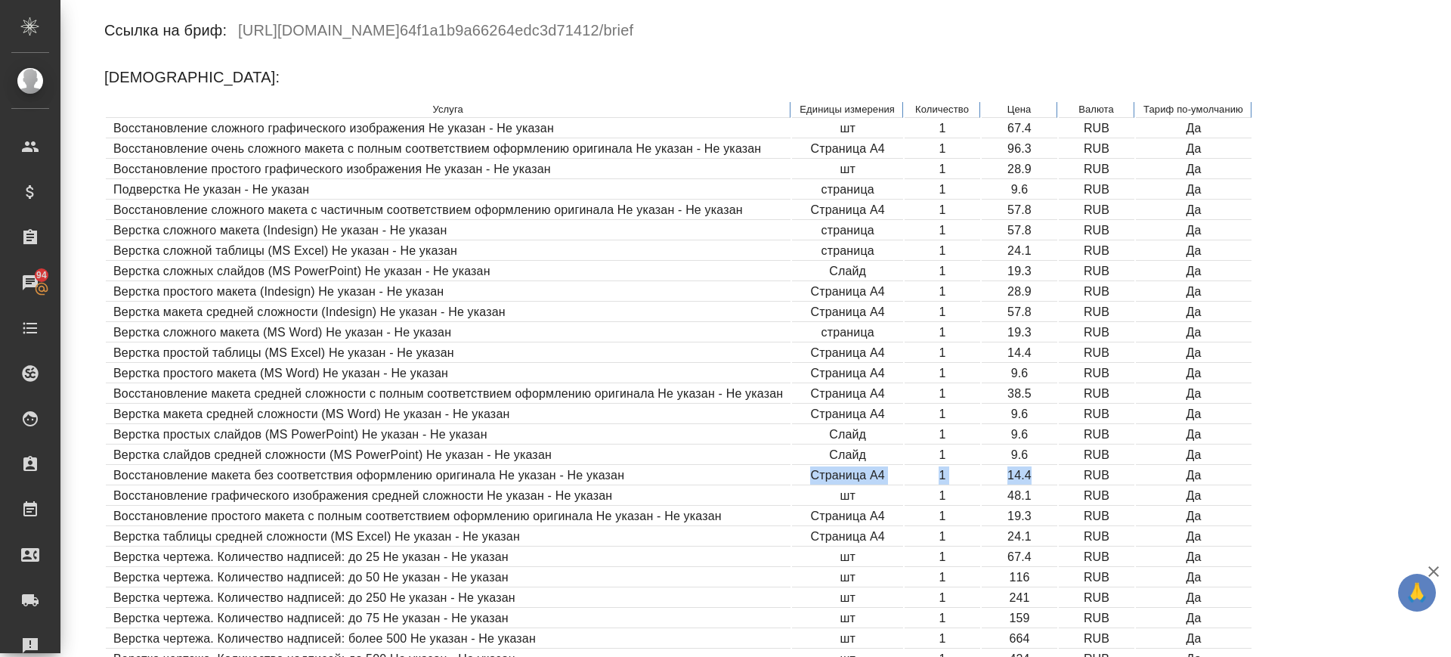
drag, startPoint x: 810, startPoint y: 473, endPoint x: 1038, endPoint y: 484, distance: 228.5
click at [1038, 484] on tr "Восстановление макета без соответствия оформлению оригинала Не указан - Не указ…" at bounding box center [679, 475] width 1146 height 19
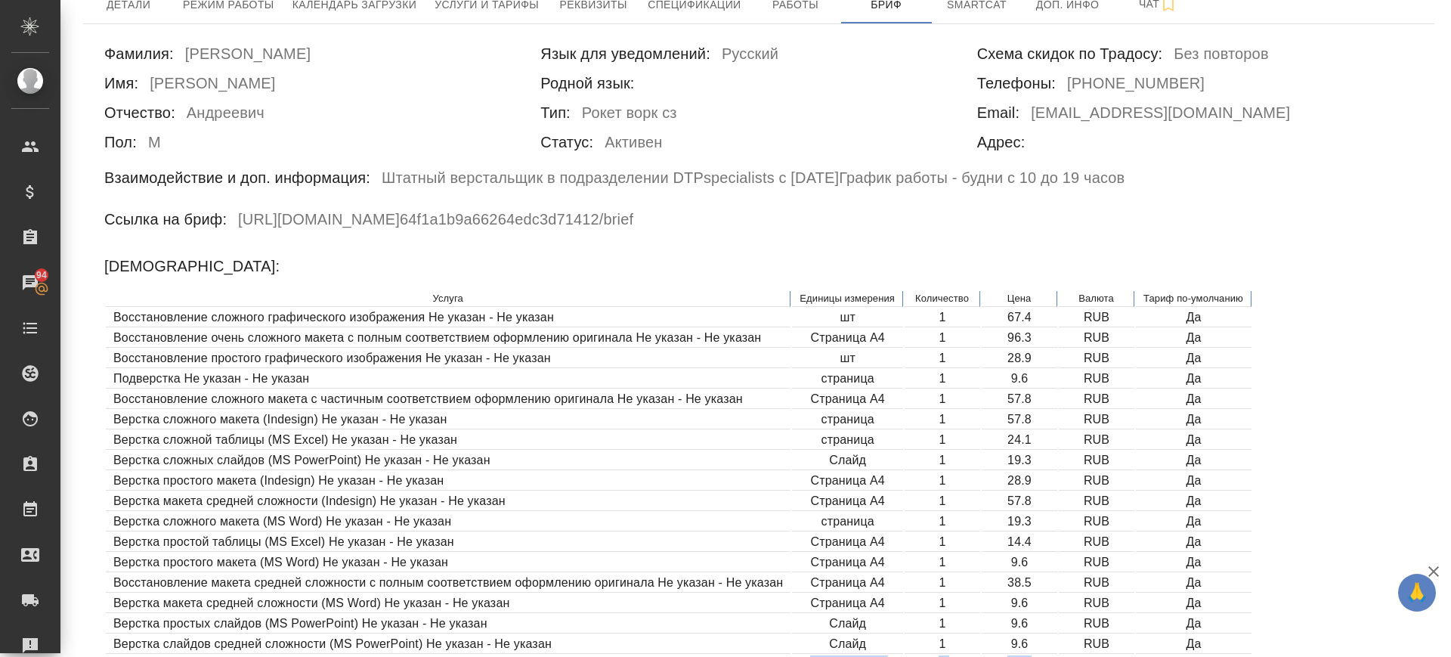
scroll to position [0, 0]
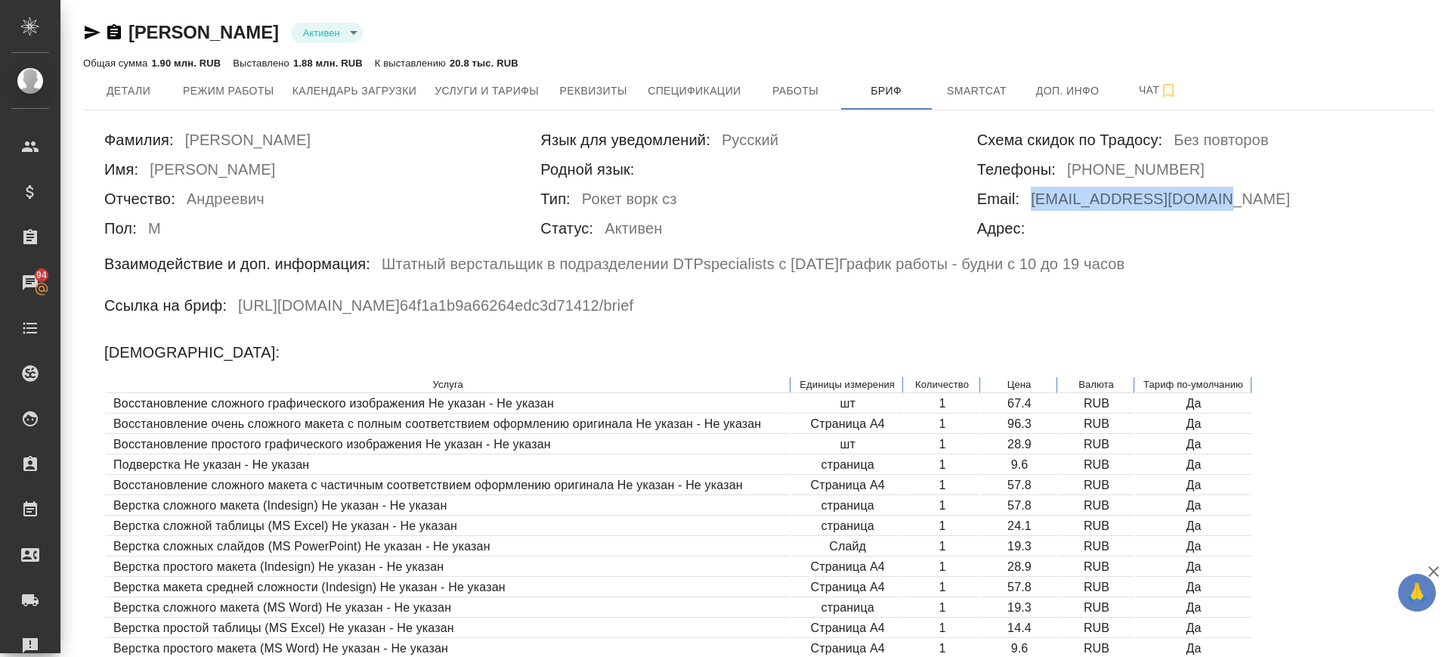
drag, startPoint x: 1022, startPoint y: 200, endPoint x: 1204, endPoint y: 201, distance: 182.2
click at [1204, 201] on div "Email: s.yakovlev@awatera.com" at bounding box center [1195, 201] width 436 height 29
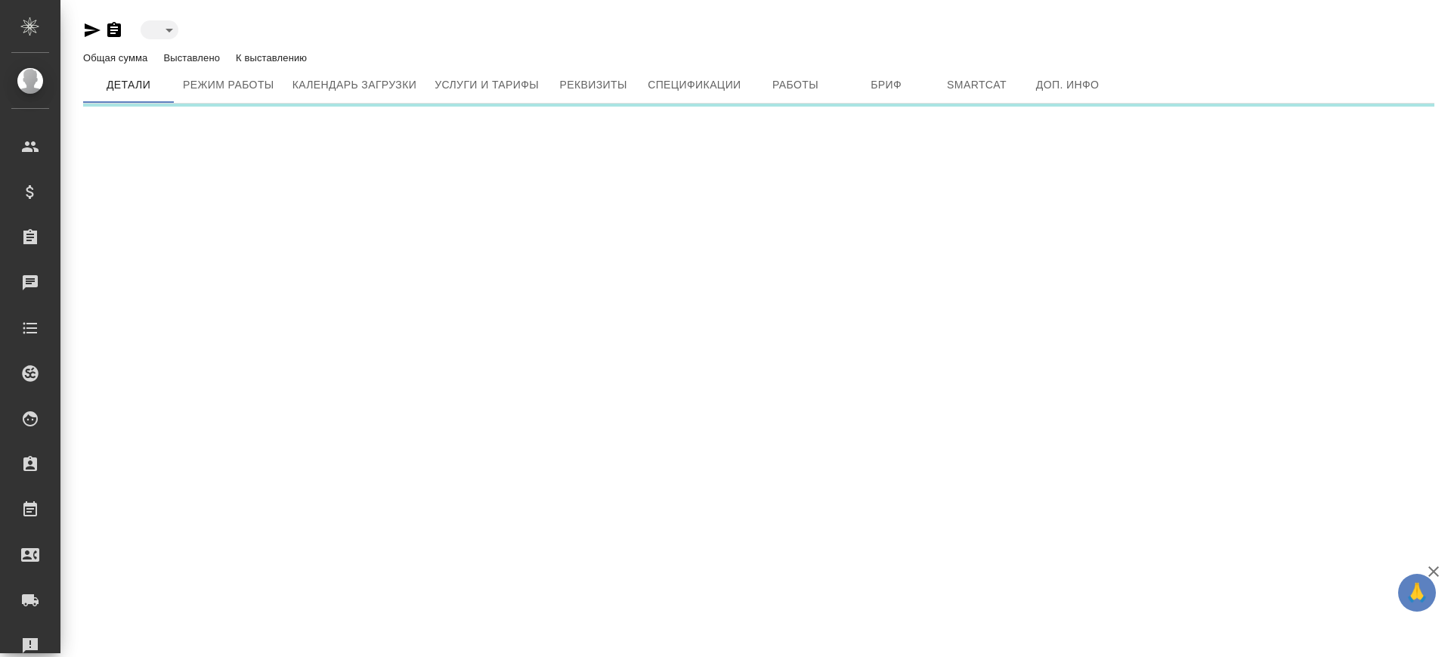
type input "active"
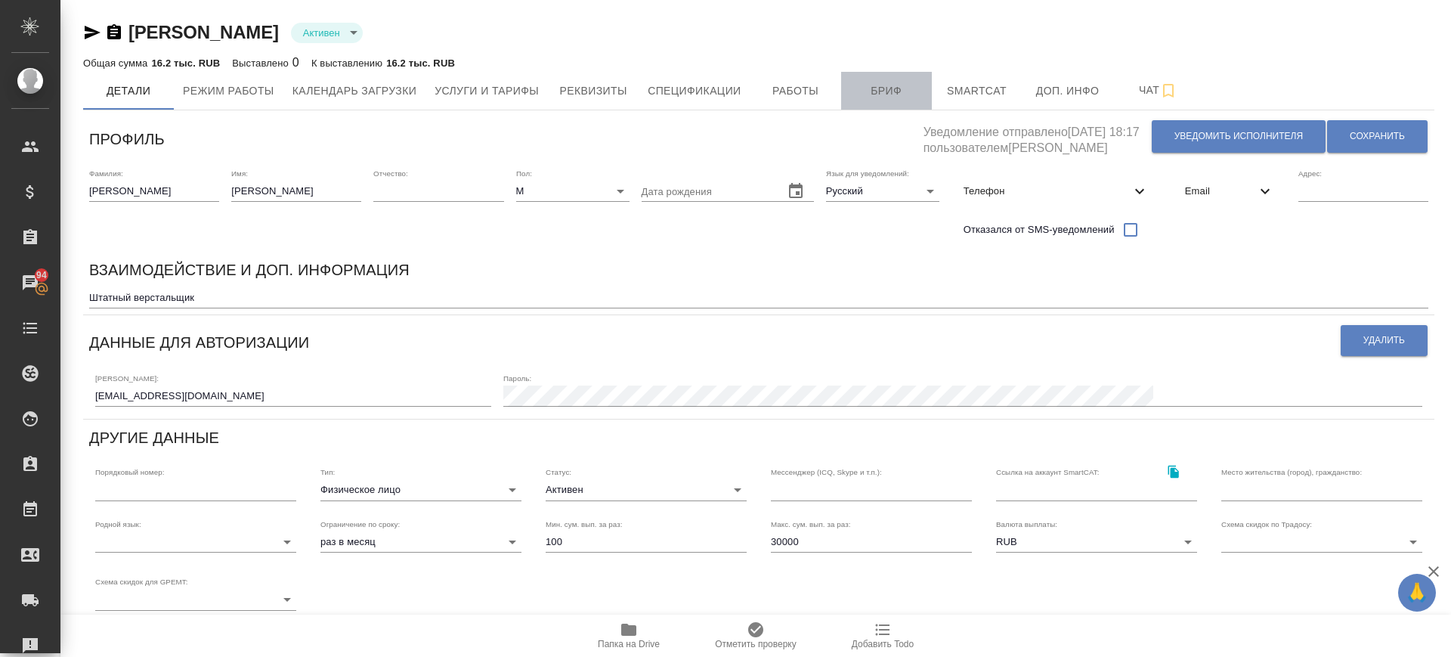
click at [878, 97] on span "Бриф" at bounding box center [886, 91] width 73 height 19
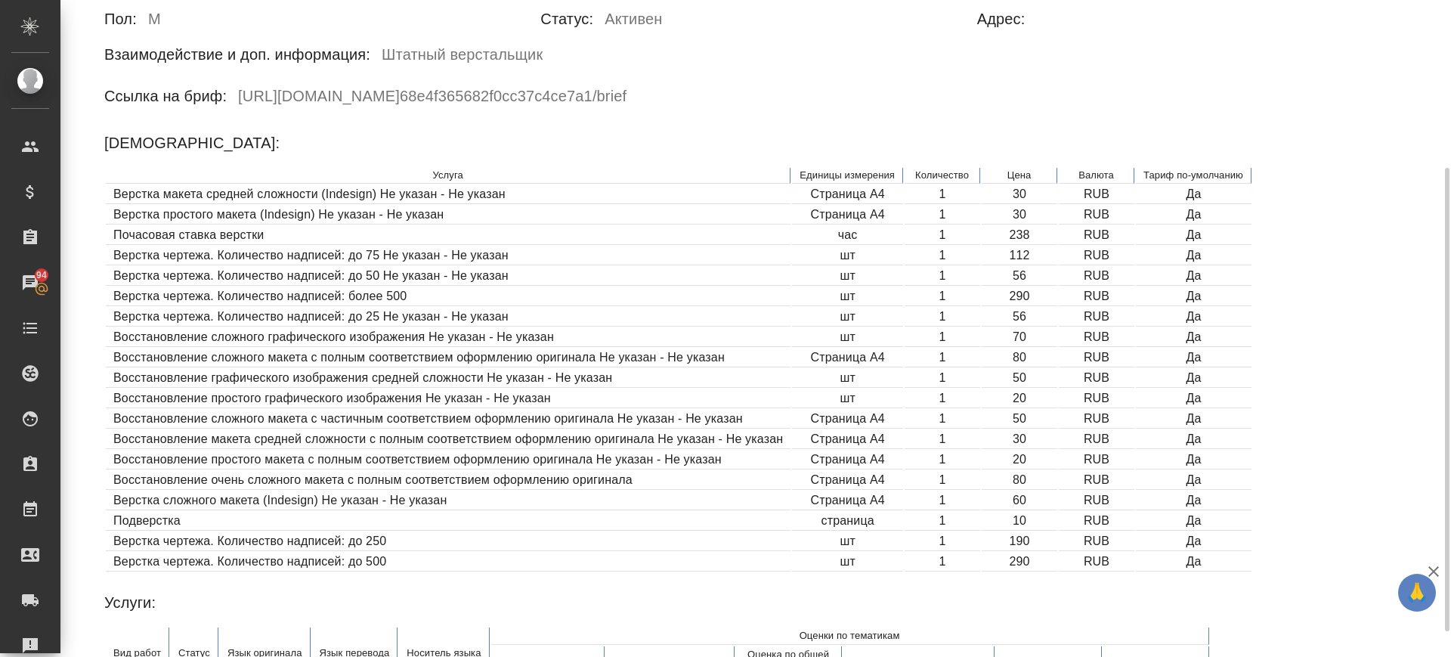
scroll to position [273, 0]
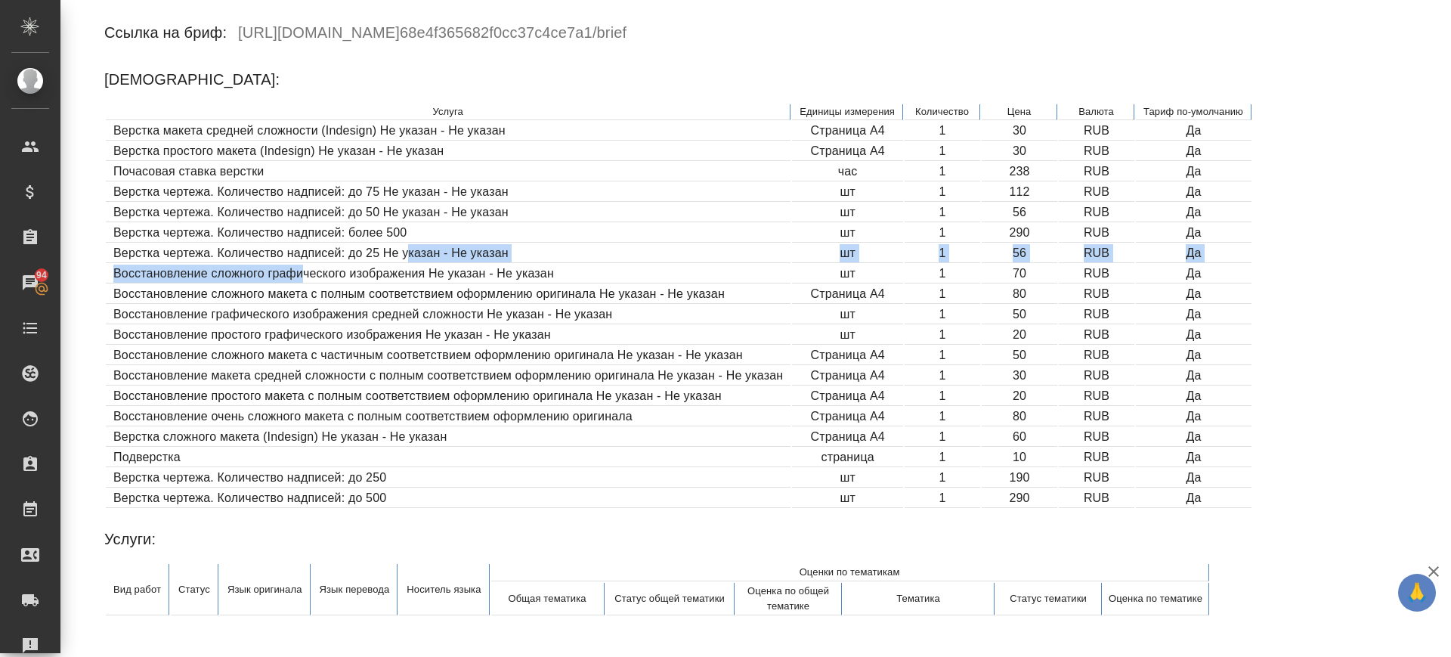
drag, startPoint x: 348, startPoint y: 262, endPoint x: 410, endPoint y: 257, distance: 62.2
click at [410, 257] on table "Услуга Единицы измерения Количество Цена Валюта Тариф по-умолчанию Верстка маке…" at bounding box center [678, 306] width 1149 height 407
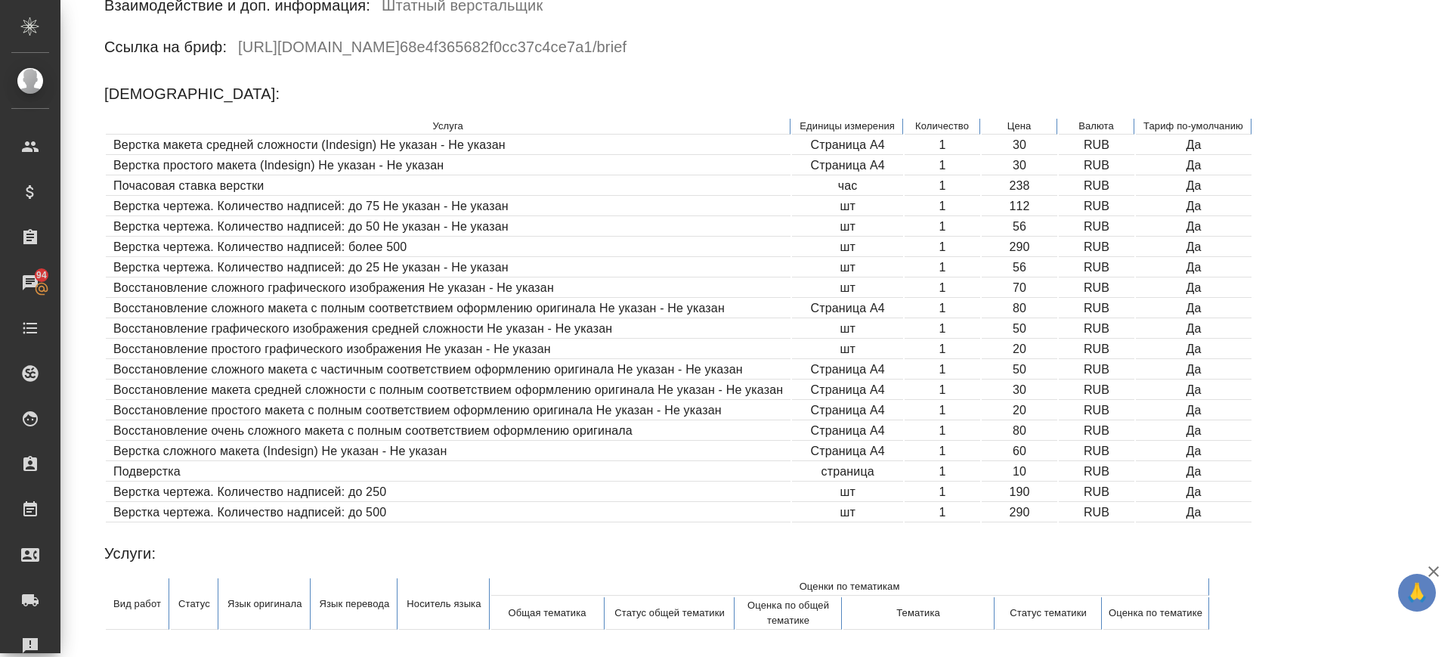
click at [507, 283] on td "Восстановление сложного графического изображения Не указан - Не указан" at bounding box center [448, 288] width 685 height 19
drag, startPoint x: 290, startPoint y: 338, endPoint x: 351, endPoint y: 343, distance: 61.5
click at [351, 343] on td "Восстановление простого графического изображения Не указан - Не указан" at bounding box center [448, 349] width 685 height 19
click at [252, 361] on td "Восстановление сложного макета с частичным соответствием оформлению оригинала Н…" at bounding box center [448, 370] width 685 height 19
drag, startPoint x: 231, startPoint y: 128, endPoint x: 305, endPoint y: 129, distance: 74.1
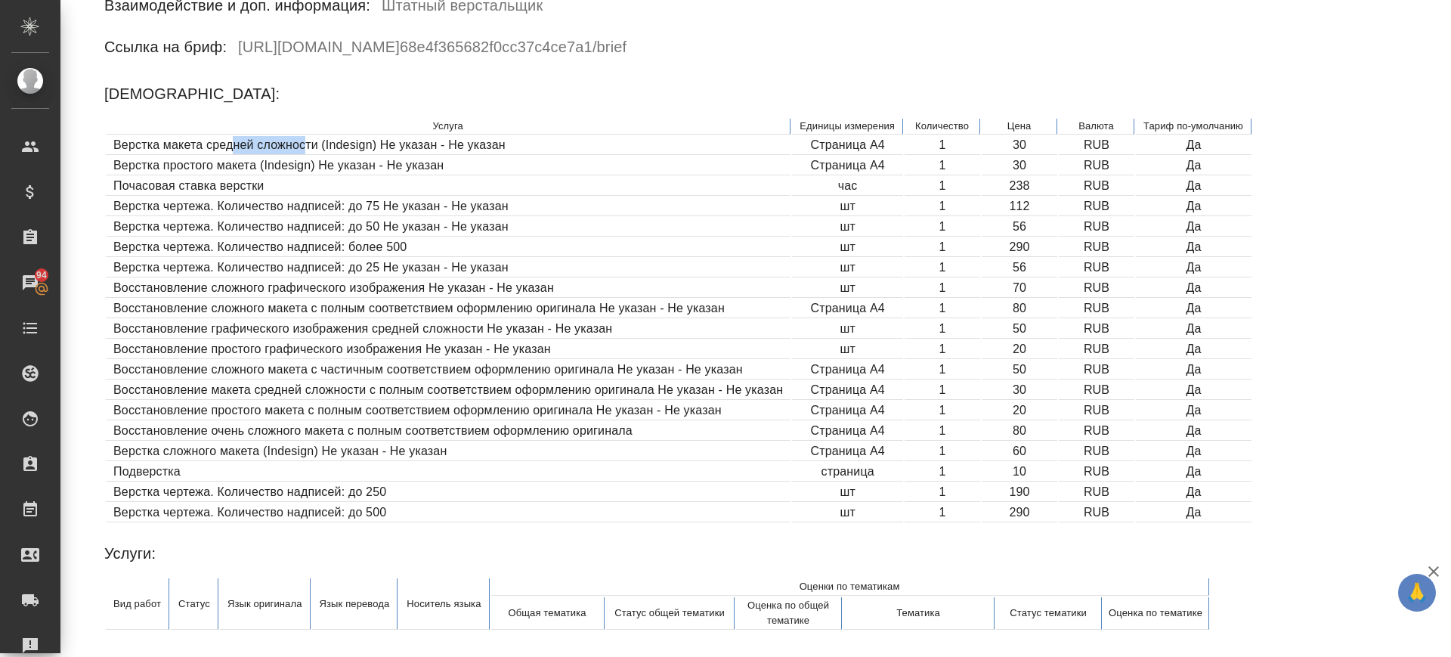
click at [305, 136] on td "Верстка макета средней сложности (Indesign) Не указан - Не указан" at bounding box center [448, 145] width 685 height 19
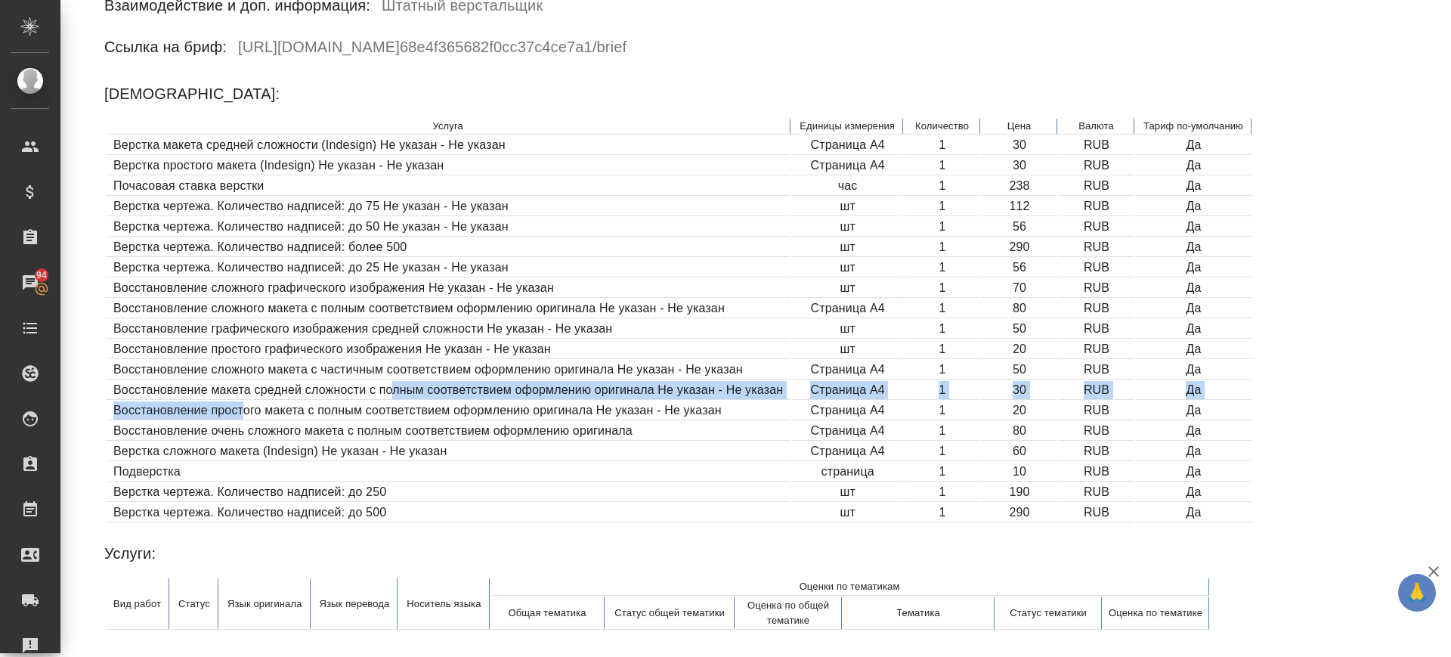
drag, startPoint x: 245, startPoint y: 391, endPoint x: 389, endPoint y: 380, distance: 144.8
click at [389, 380] on table "Услуга Единицы измерения Количество Цена Валюта Тариф по-умолчанию Верстка маке…" at bounding box center [678, 320] width 1149 height 407
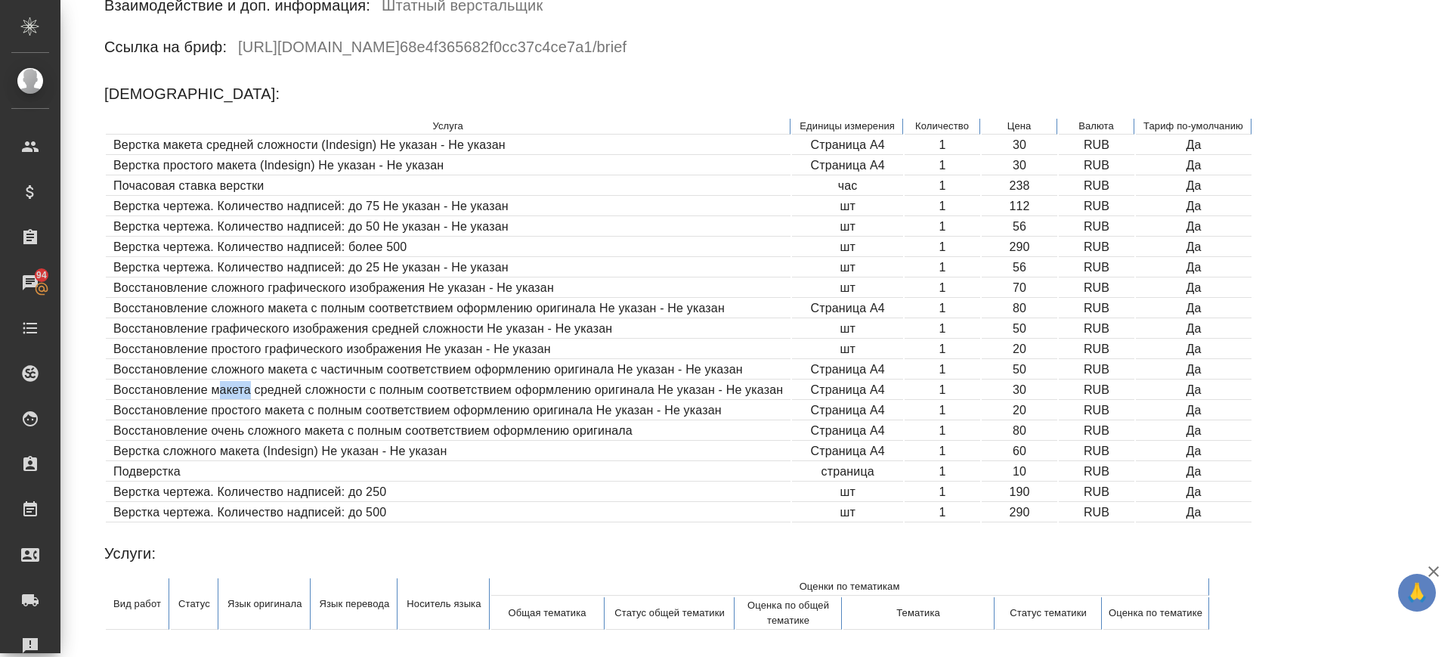
drag, startPoint x: 222, startPoint y: 369, endPoint x: 248, endPoint y: 377, distance: 27.0
click at [248, 381] on td "Восстановление макета средней сложности с полным соответствием оформлению ориги…" at bounding box center [448, 390] width 685 height 19
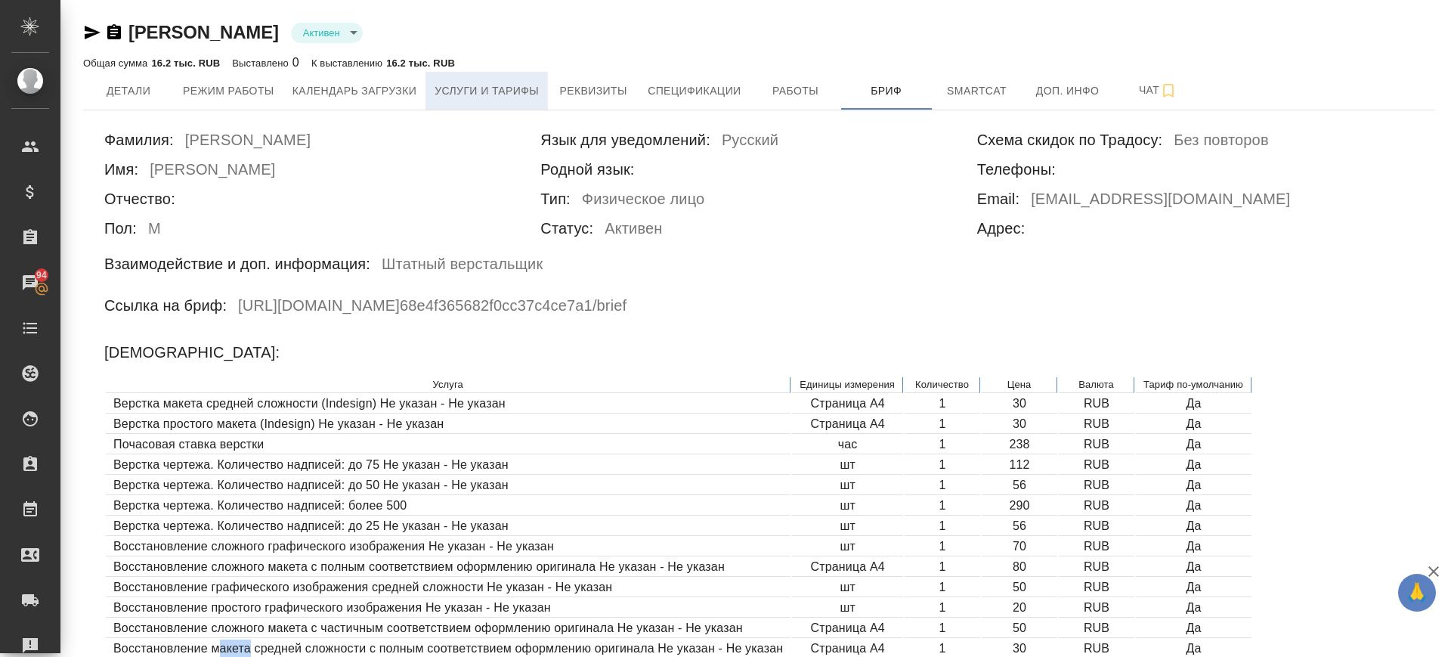
click at [500, 87] on span "Услуги и тарифы" at bounding box center [487, 91] width 104 height 19
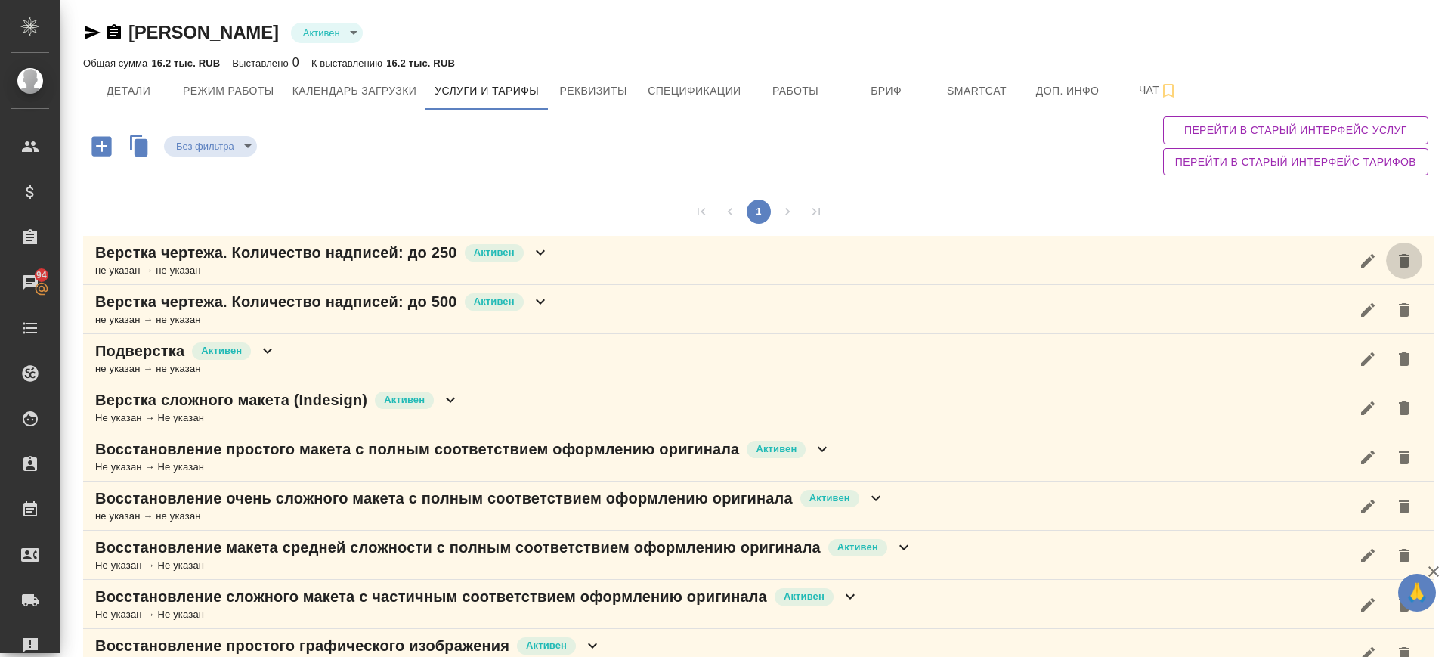
click at [1395, 259] on icon "button" at bounding box center [1404, 261] width 18 height 18
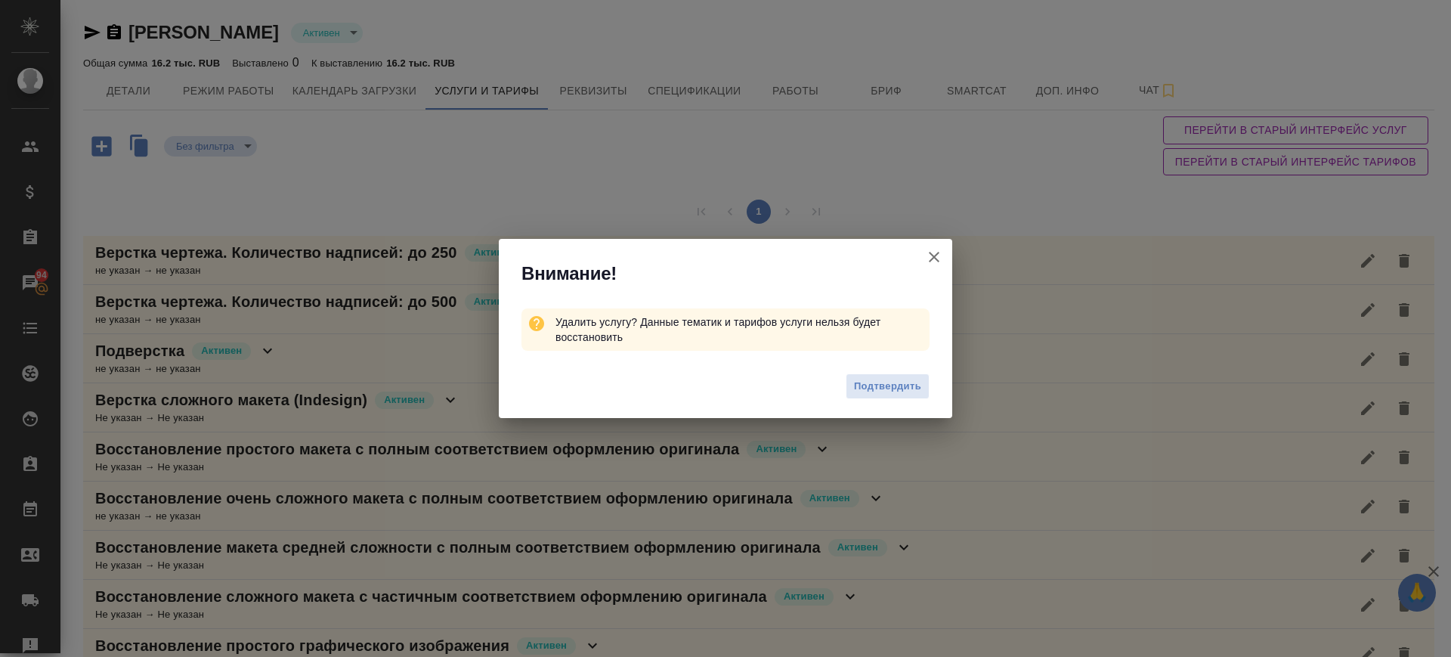
click at [886, 389] on span "Подтвердить" at bounding box center [887, 386] width 67 height 17
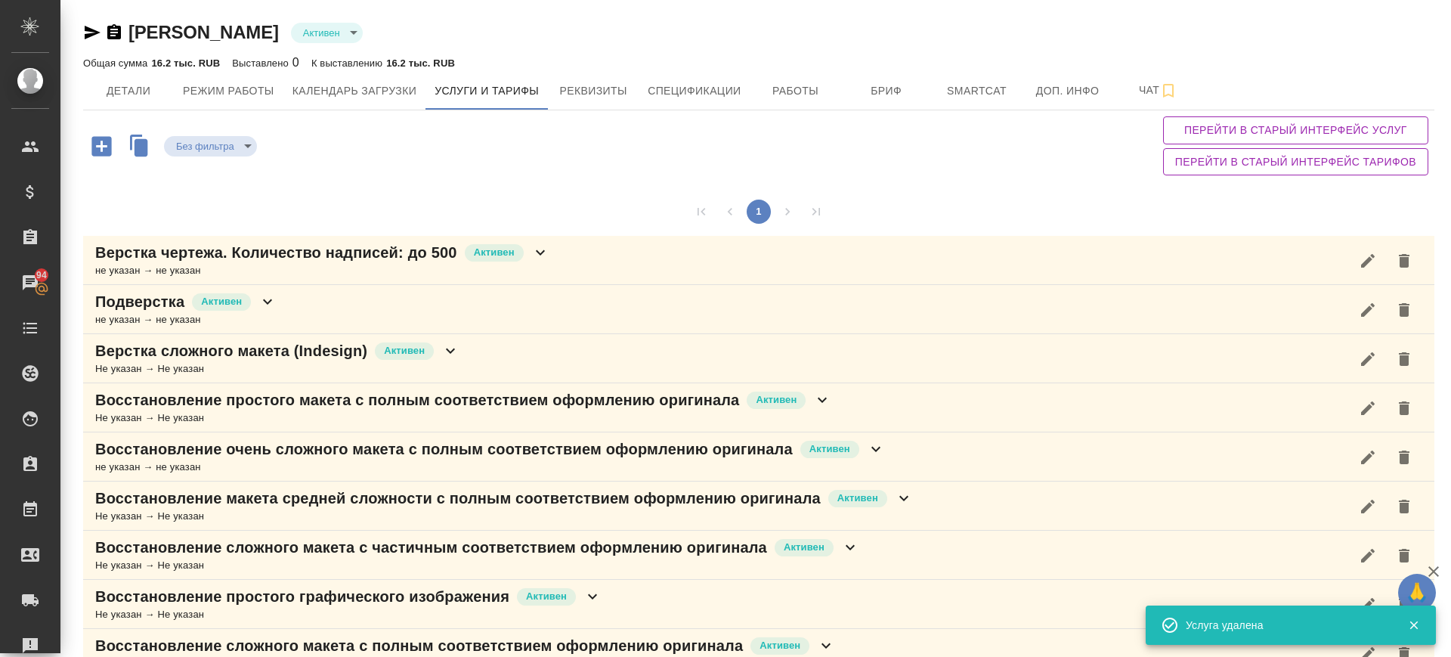
drag, startPoint x: 1390, startPoint y: 265, endPoint x: 1130, endPoint y: 309, distance: 263.8
click at [1395, 265] on icon "button" at bounding box center [1404, 261] width 18 height 18
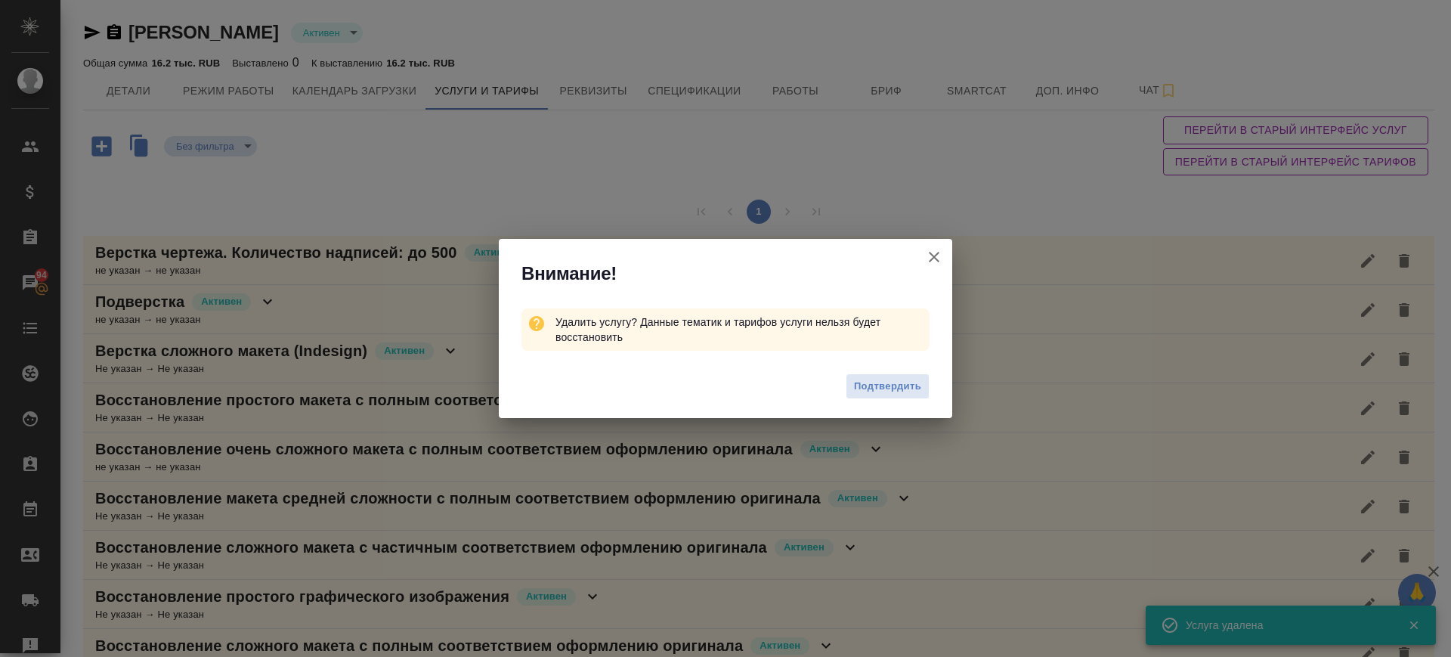
drag, startPoint x: 857, startPoint y: 389, endPoint x: 1299, endPoint y: 293, distance: 451.6
click at [863, 387] on span "Подтвердить" at bounding box center [887, 386] width 67 height 17
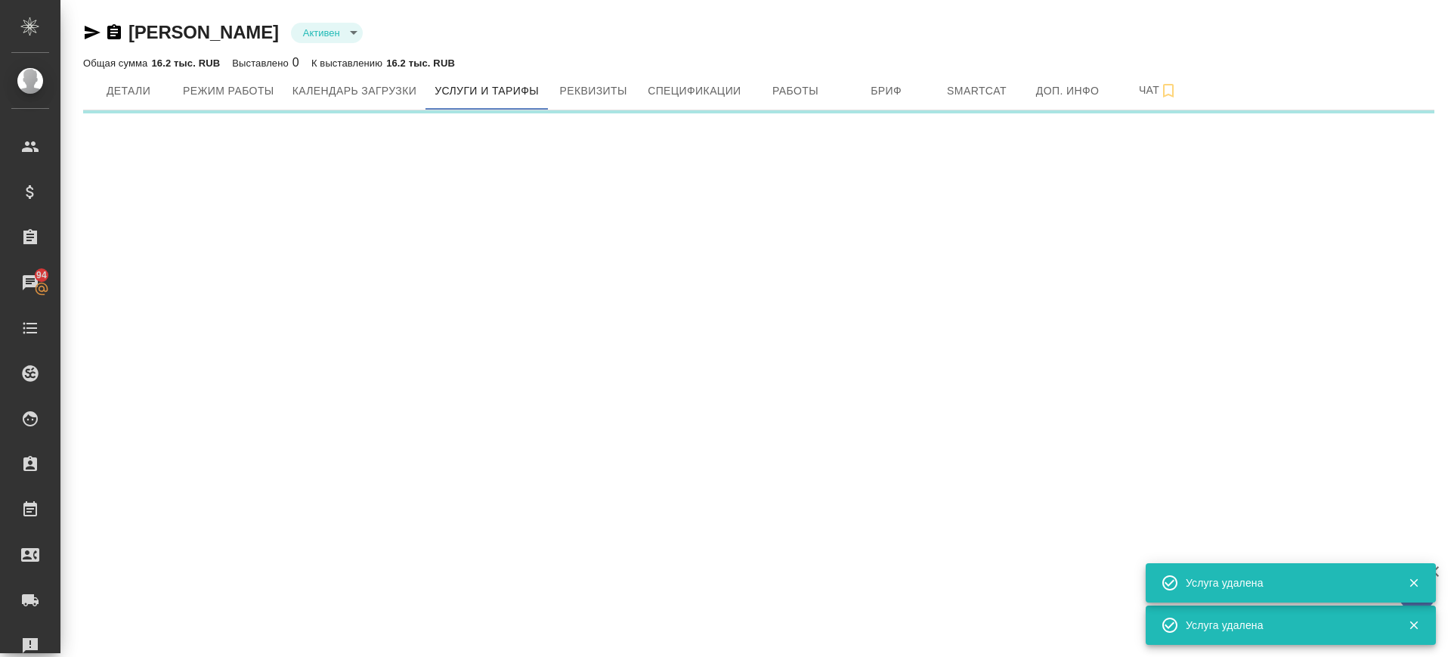
click at [1383, 262] on div ".cls-1 fill:#fff; AWATERA Саглам Виктория v.saglam Клиенты Спецификации Заказы …" at bounding box center [725, 328] width 1451 height 657
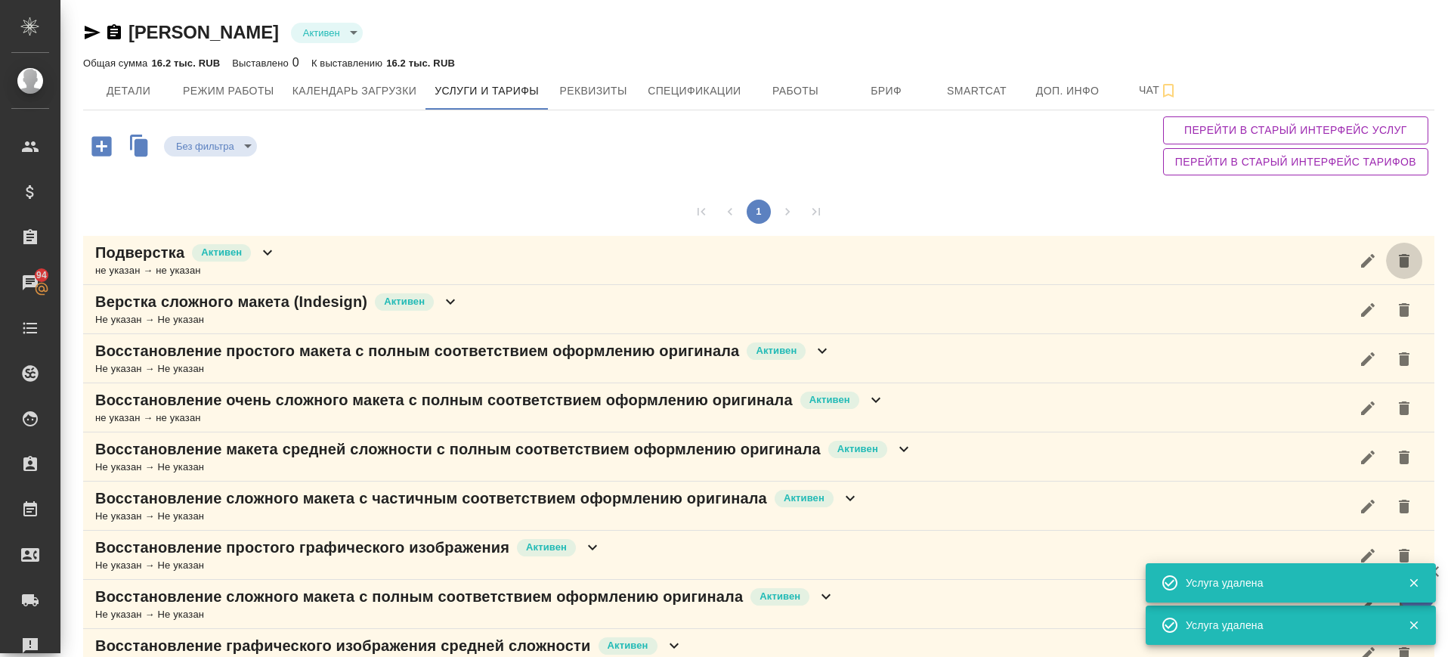
click at [1395, 261] on icon "button" at bounding box center [1404, 261] width 18 height 18
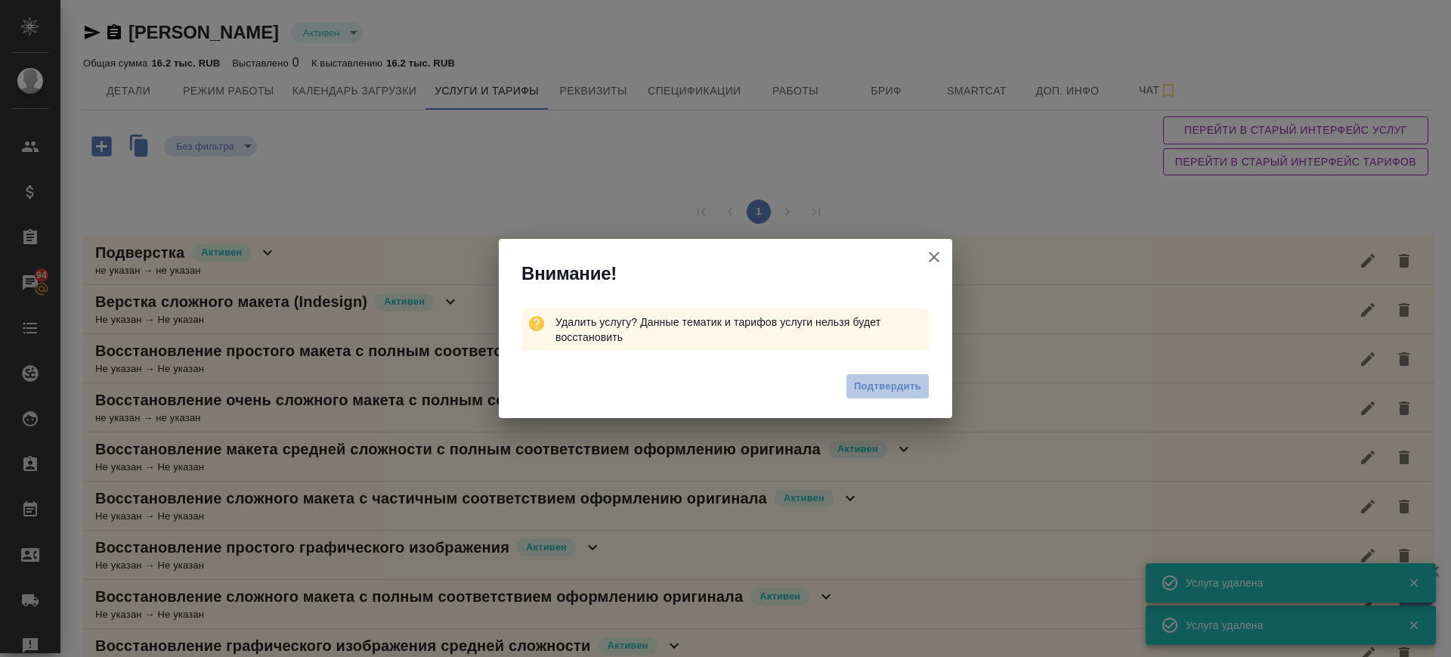
drag, startPoint x: 874, startPoint y: 382, endPoint x: 865, endPoint y: 386, distance: 10.1
click at [865, 386] on span "Подтвердить" at bounding box center [887, 386] width 67 height 17
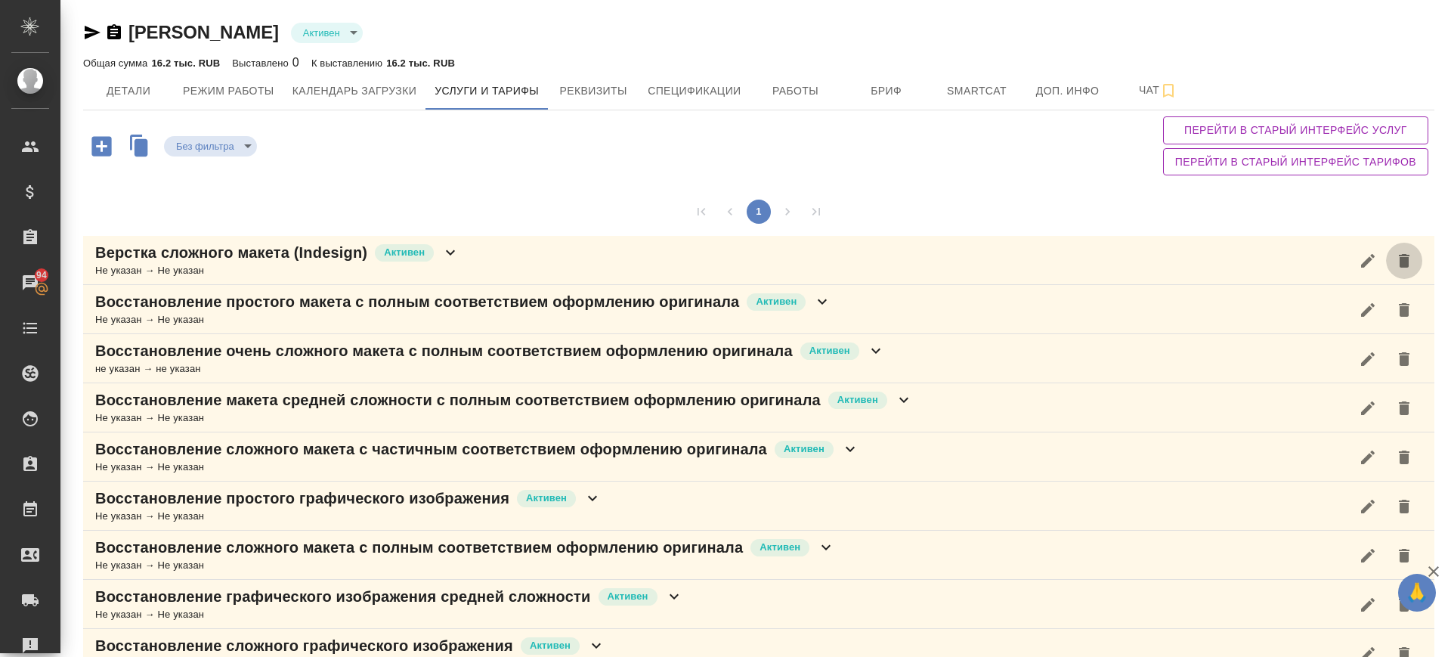
click at [1398, 261] on icon "button" at bounding box center [1404, 261] width 18 height 18
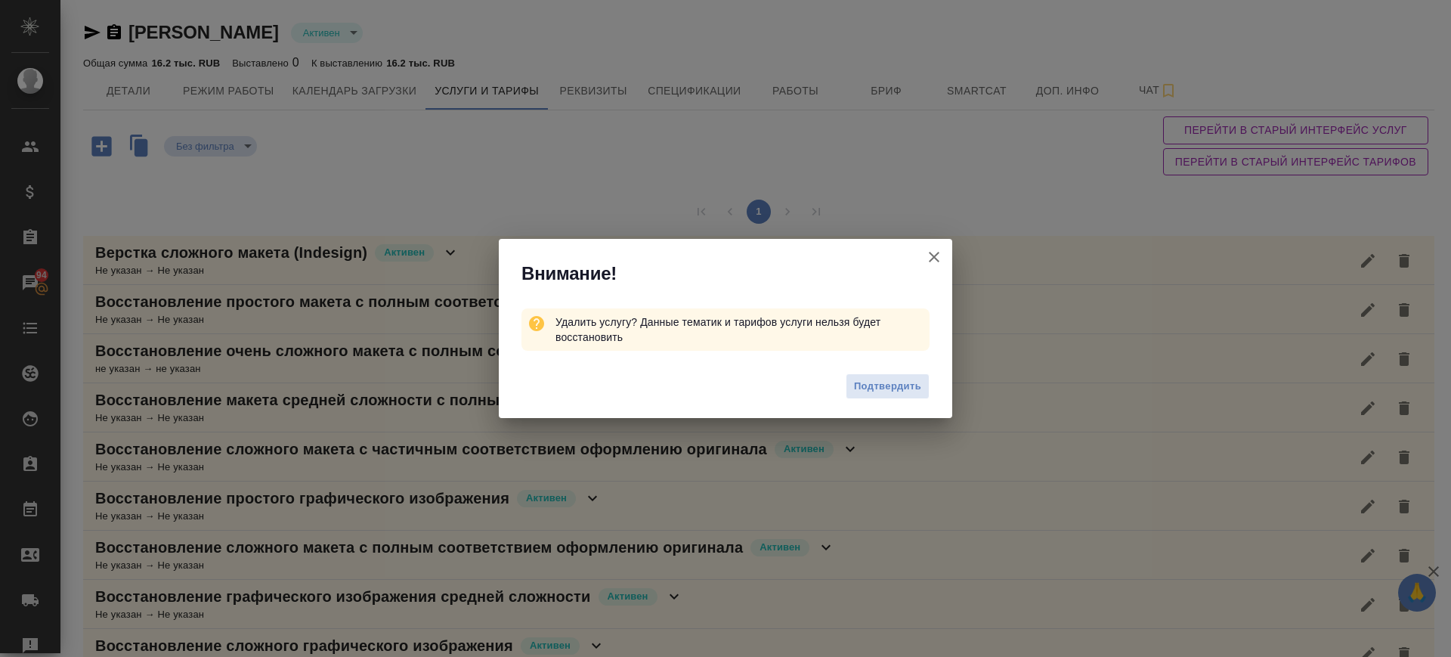
drag, startPoint x: 903, startPoint y: 382, endPoint x: 1329, endPoint y: 330, distance: 429.5
click at [921, 381] on button "Подтвердить" at bounding box center [888, 386] width 84 height 26
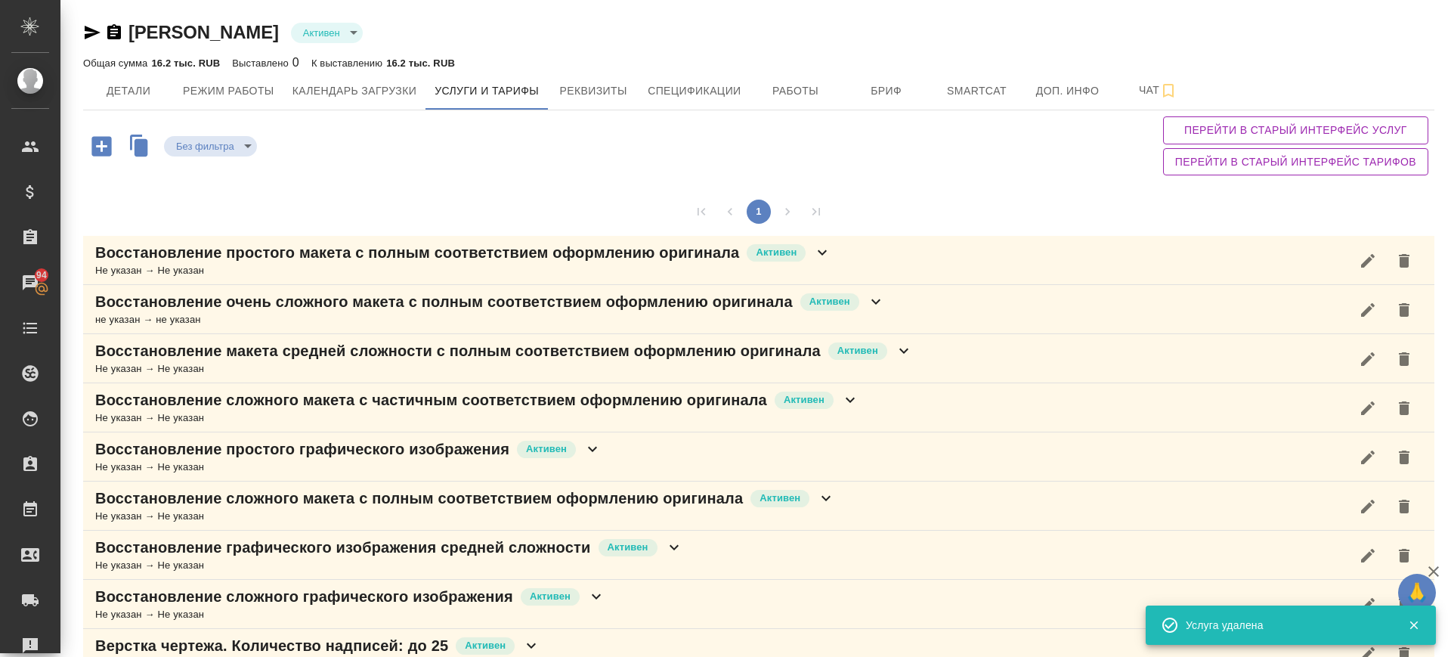
drag, startPoint x: 1386, startPoint y: 271, endPoint x: 1287, endPoint y: 283, distance: 99.1
click at [1386, 271] on button "button" at bounding box center [1404, 261] width 36 height 36
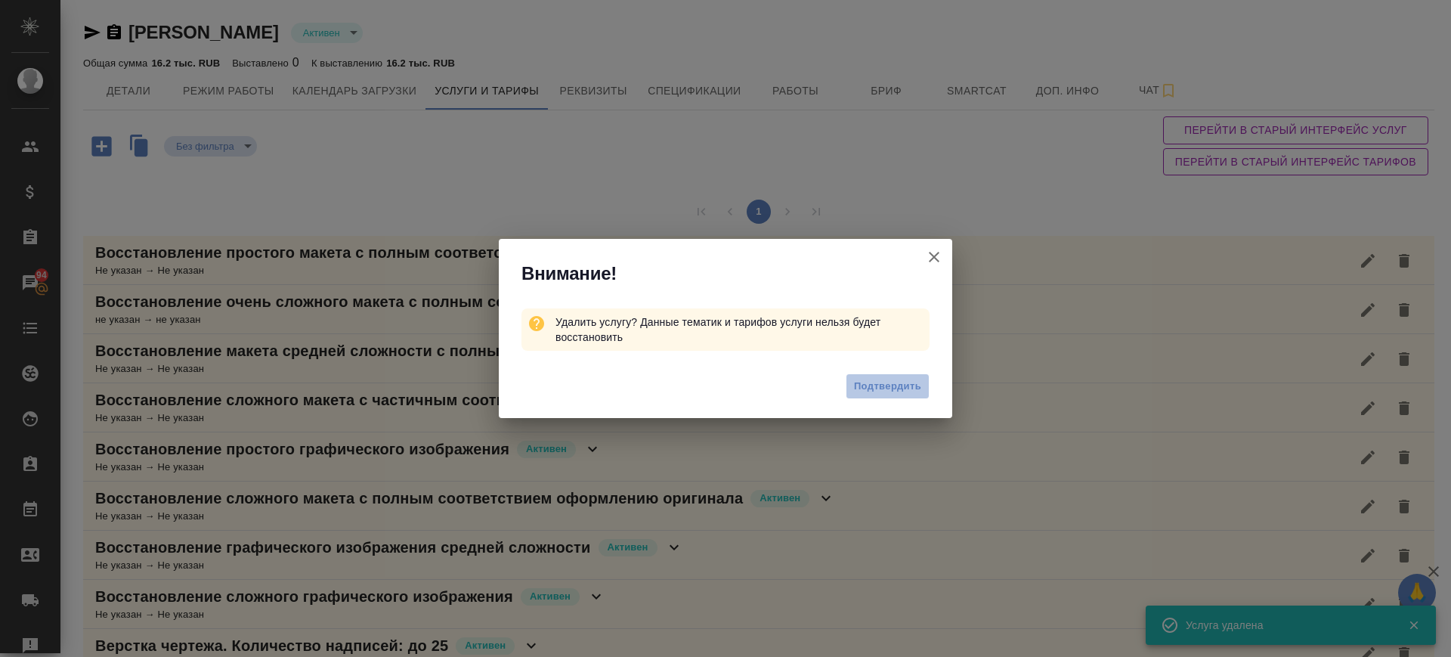
drag, startPoint x: 915, startPoint y: 384, endPoint x: 1423, endPoint y: 245, distance: 525.9
click at [916, 385] on span "Подтвердить" at bounding box center [887, 386] width 67 height 17
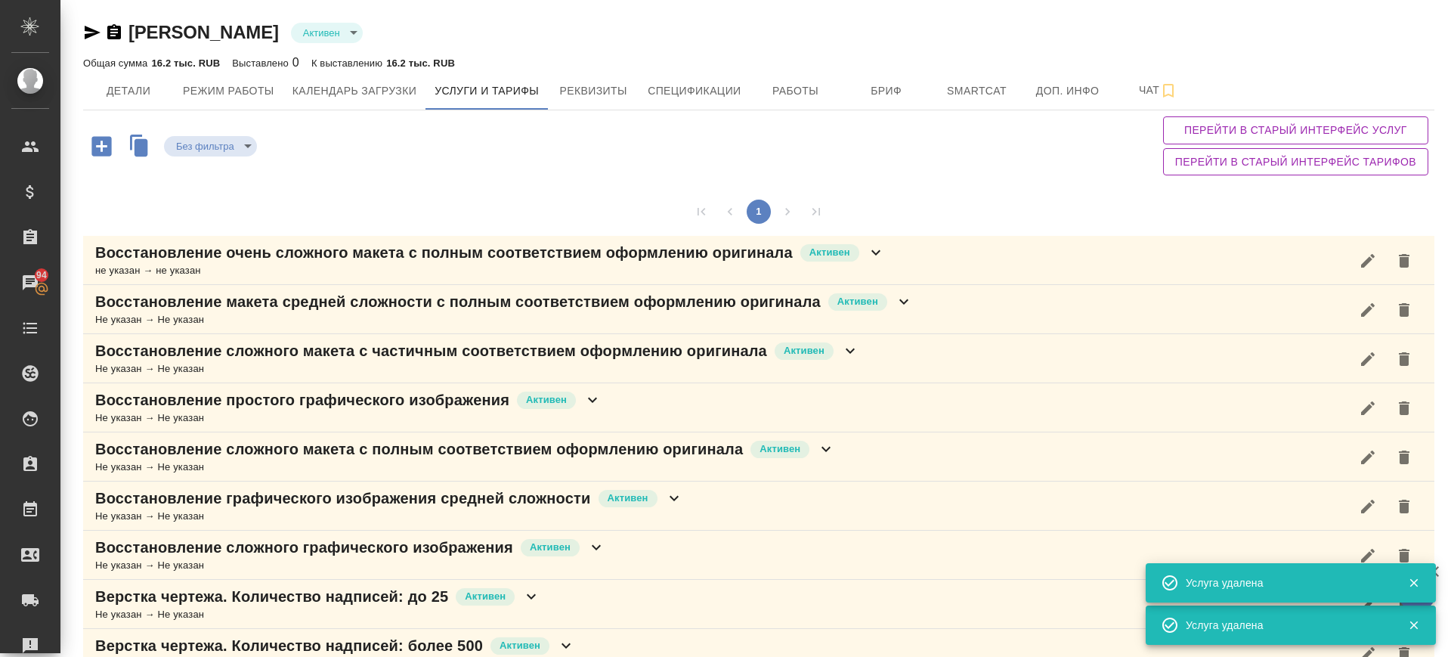
click at [1371, 262] on div at bounding box center [1386, 261] width 73 height 36
drag, startPoint x: 1386, startPoint y: 264, endPoint x: 1321, endPoint y: 285, distance: 69.1
click at [1386, 266] on button "button" at bounding box center [1404, 261] width 36 height 36
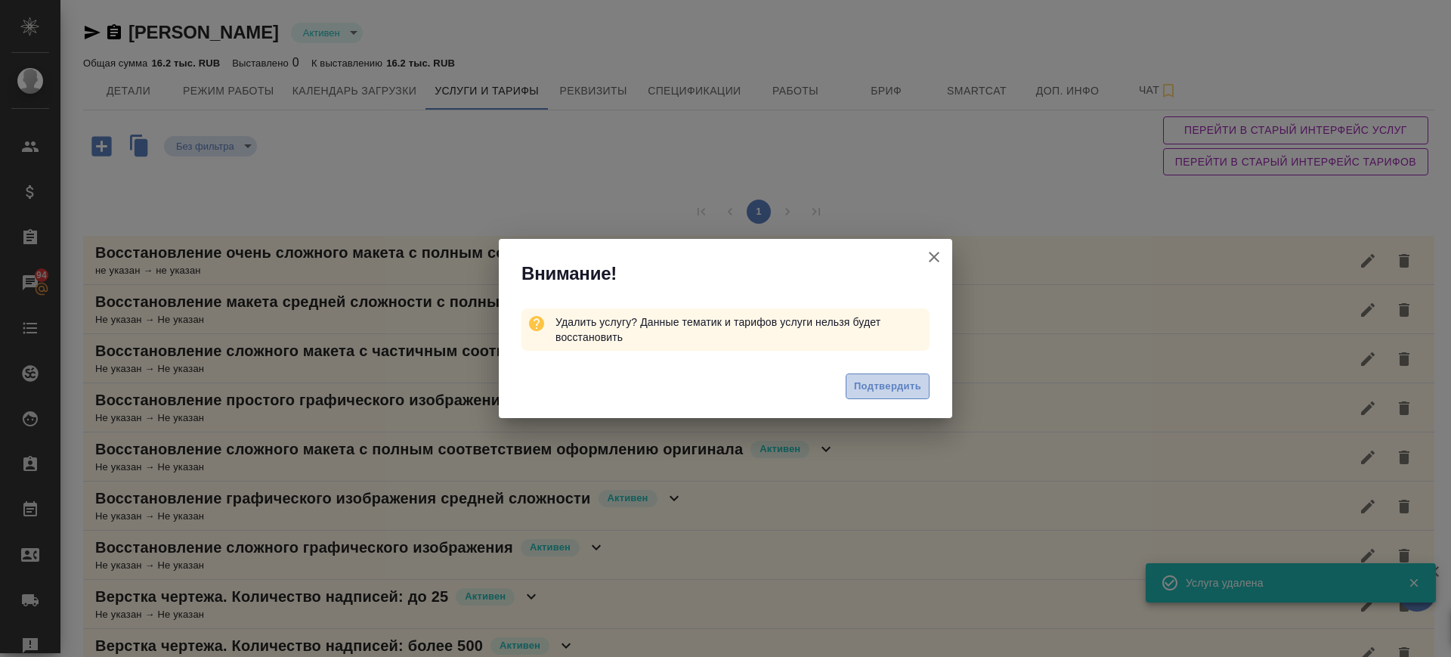
click at [891, 393] on span "Подтвердить" at bounding box center [887, 386] width 67 height 17
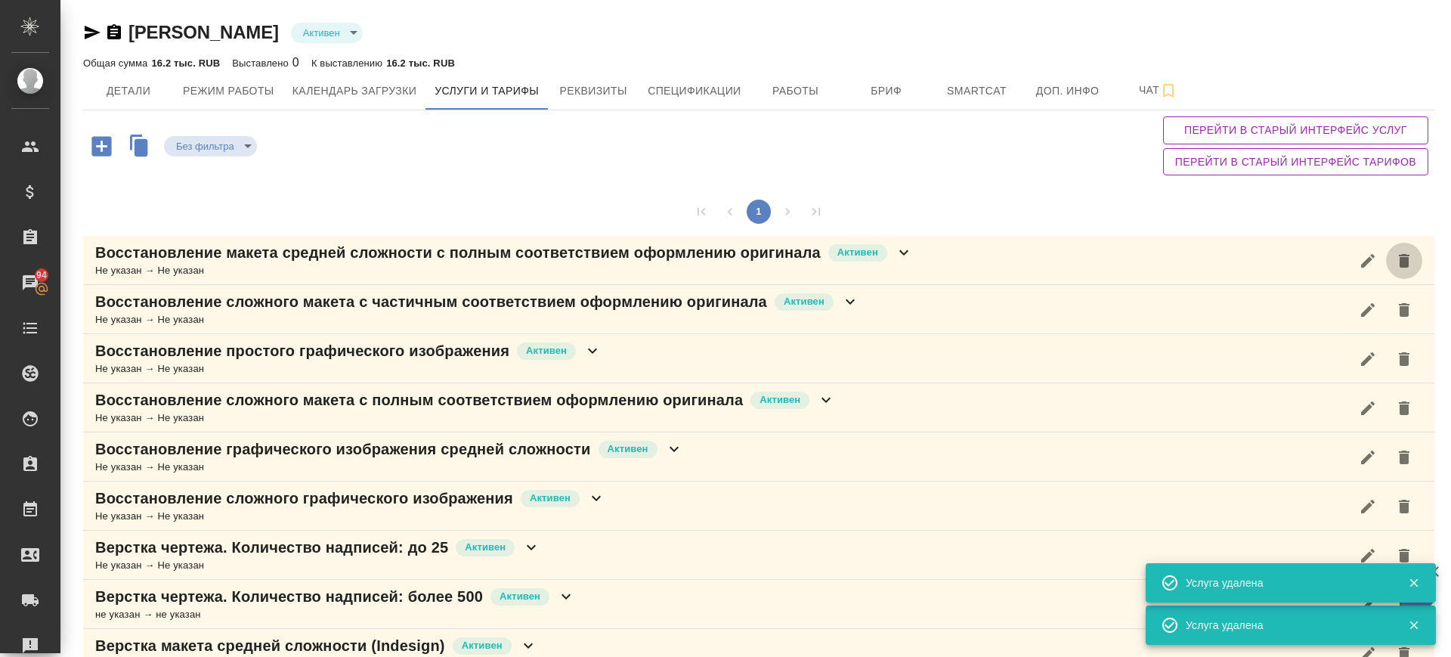
drag, startPoint x: 1388, startPoint y: 260, endPoint x: 1332, endPoint y: 286, distance: 61.9
click at [1399, 260] on icon "button" at bounding box center [1404, 261] width 11 height 14
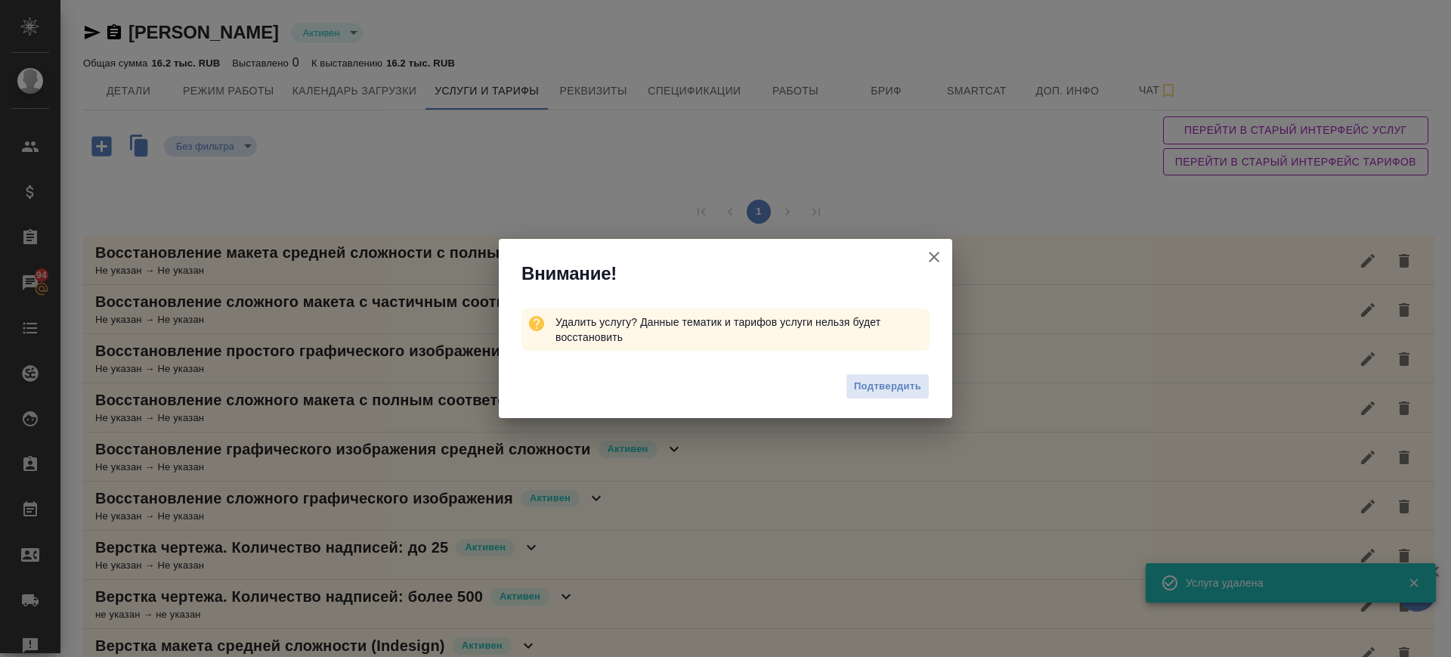
drag, startPoint x: 890, startPoint y: 382, endPoint x: 1200, endPoint y: 327, distance: 314.8
click at [894, 382] on span "Подтвердить" at bounding box center [887, 386] width 67 height 17
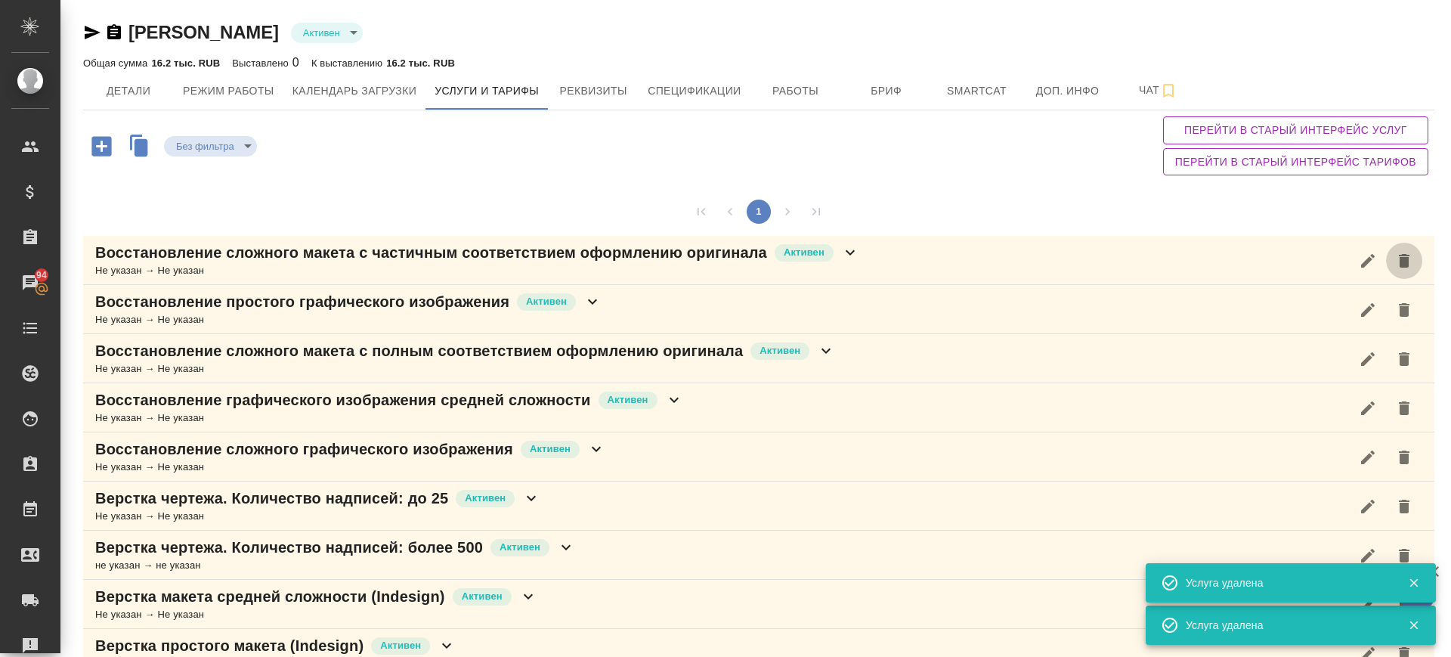
drag, startPoint x: 1383, startPoint y: 262, endPoint x: 1102, endPoint y: 360, distance: 297.6
click at [1395, 262] on icon "button" at bounding box center [1404, 261] width 18 height 18
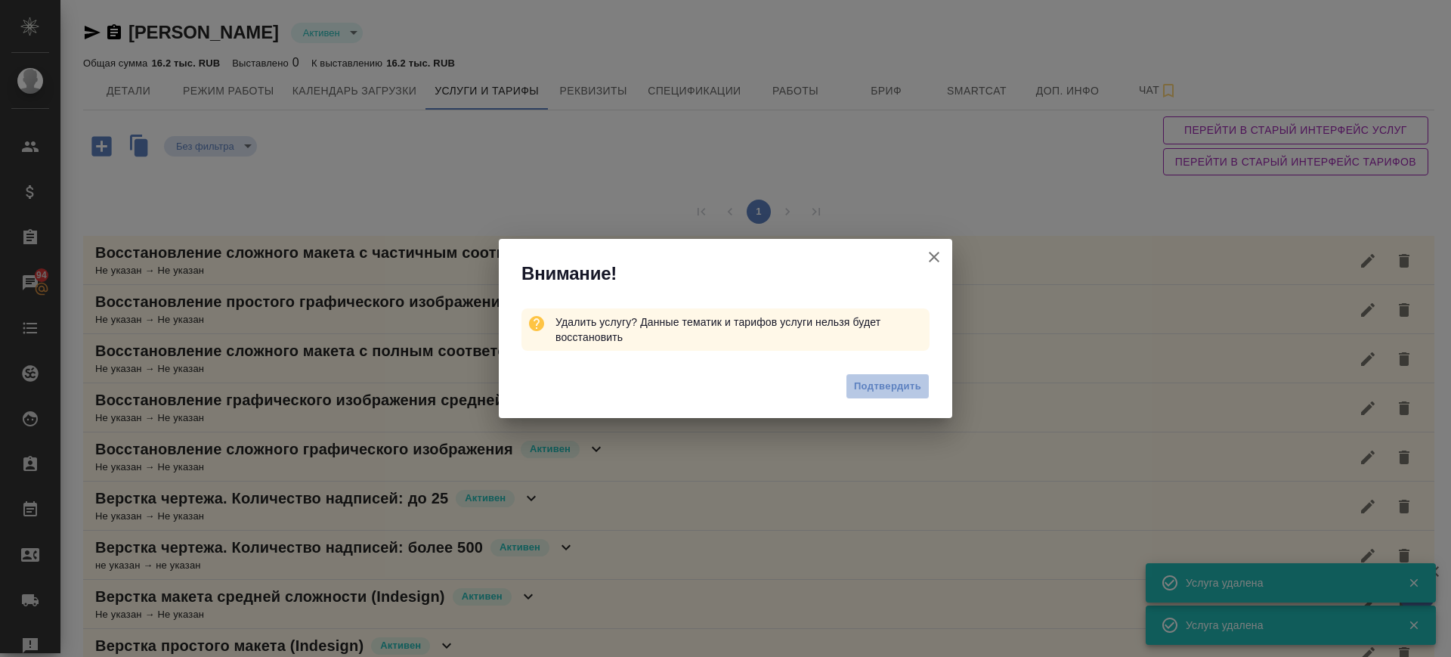
drag, startPoint x: 917, startPoint y: 389, endPoint x: 1082, endPoint y: 367, distance: 167.1
click at [920, 389] on span "Подтвердить" at bounding box center [887, 386] width 67 height 17
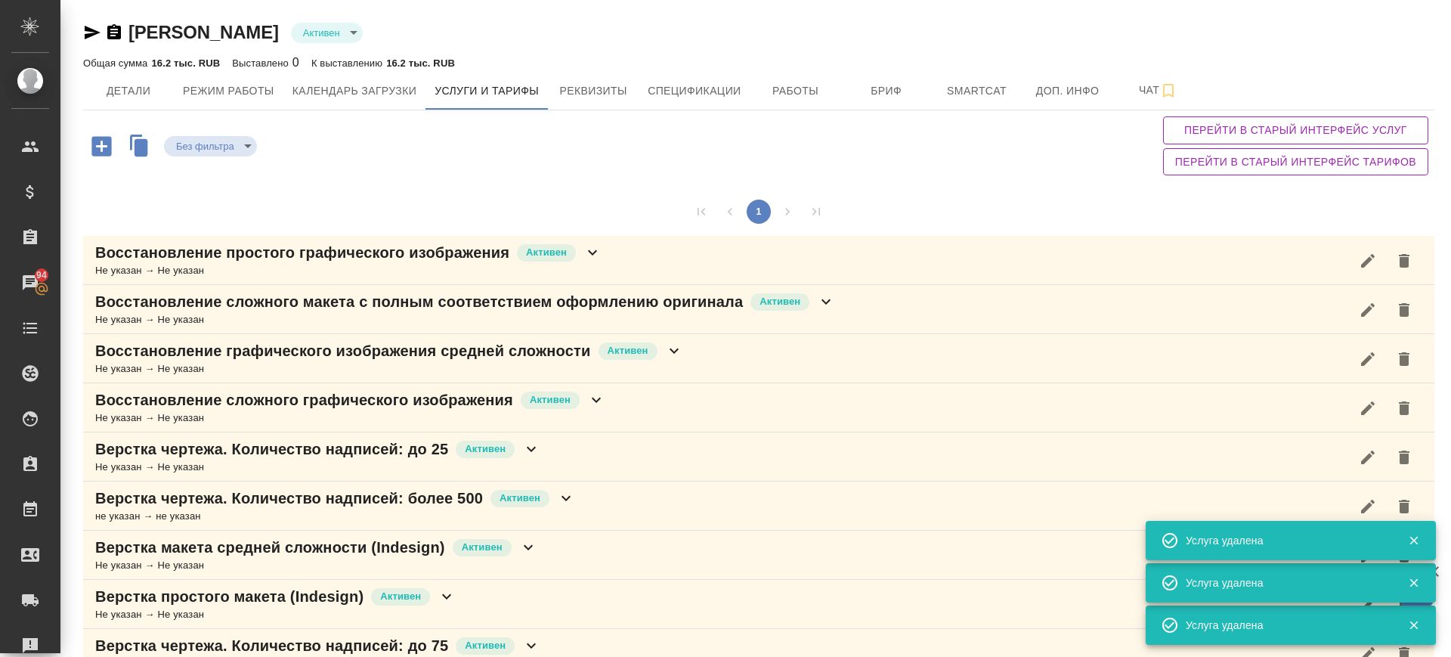
drag, startPoint x: 1391, startPoint y: 268, endPoint x: 1255, endPoint y: 313, distance: 143.4
click at [1395, 267] on icon "button" at bounding box center [1404, 261] width 18 height 18
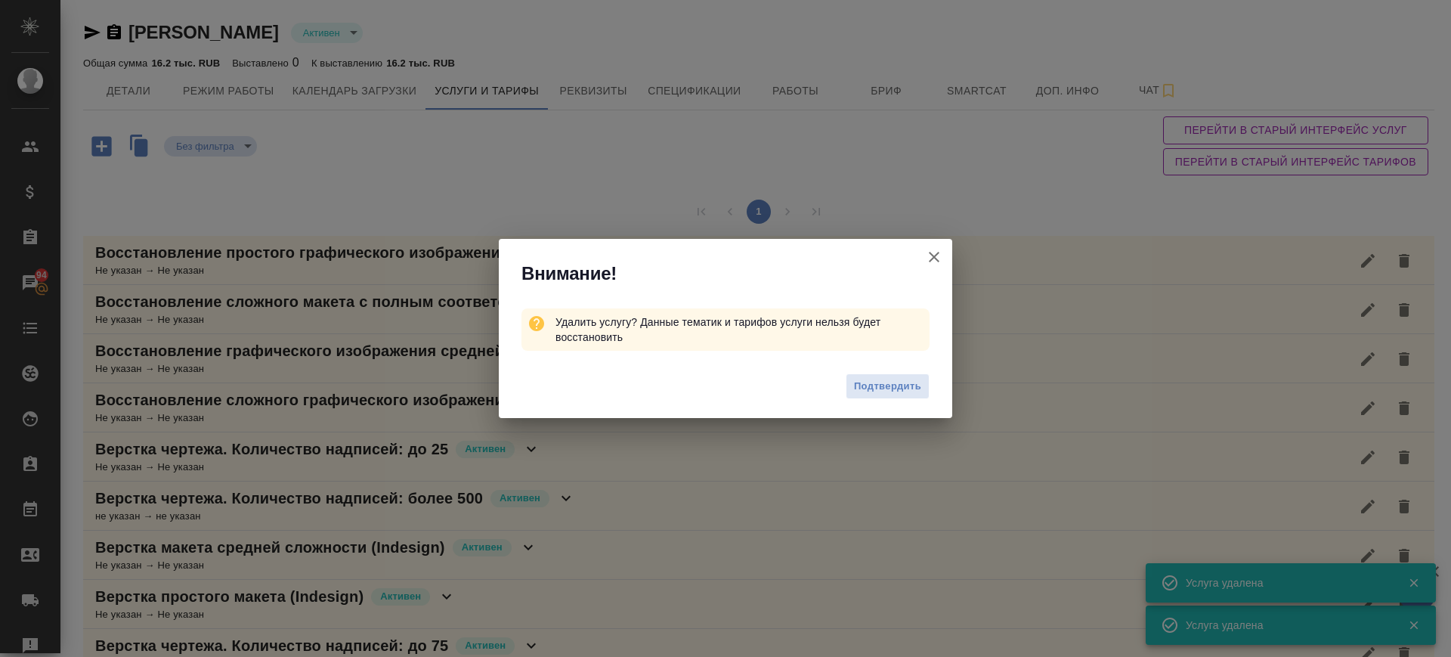
drag, startPoint x: 880, startPoint y: 398, endPoint x: 895, endPoint y: 392, distance: 16.3
click at [881, 398] on button "Подтвердить" at bounding box center [888, 386] width 84 height 26
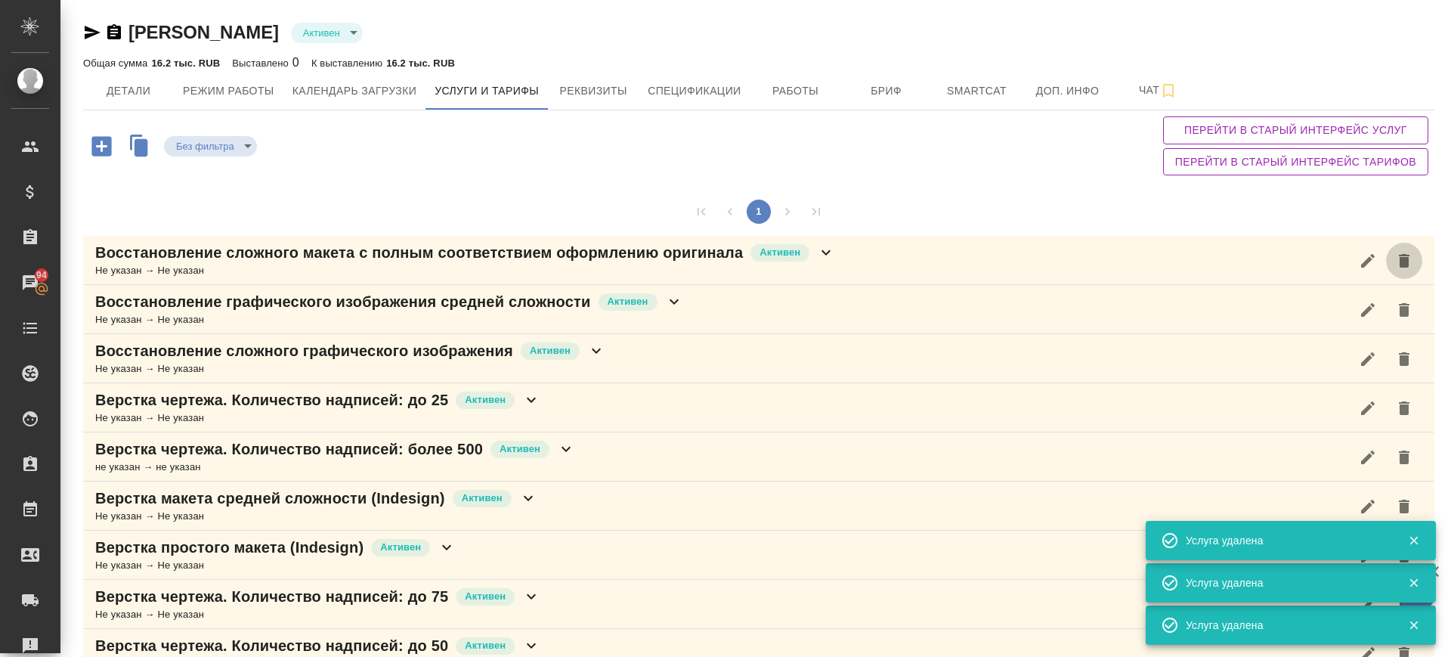
drag, startPoint x: 1384, startPoint y: 265, endPoint x: 1320, endPoint y: 283, distance: 67.0
click at [1367, 268] on div at bounding box center [1386, 261] width 73 height 36
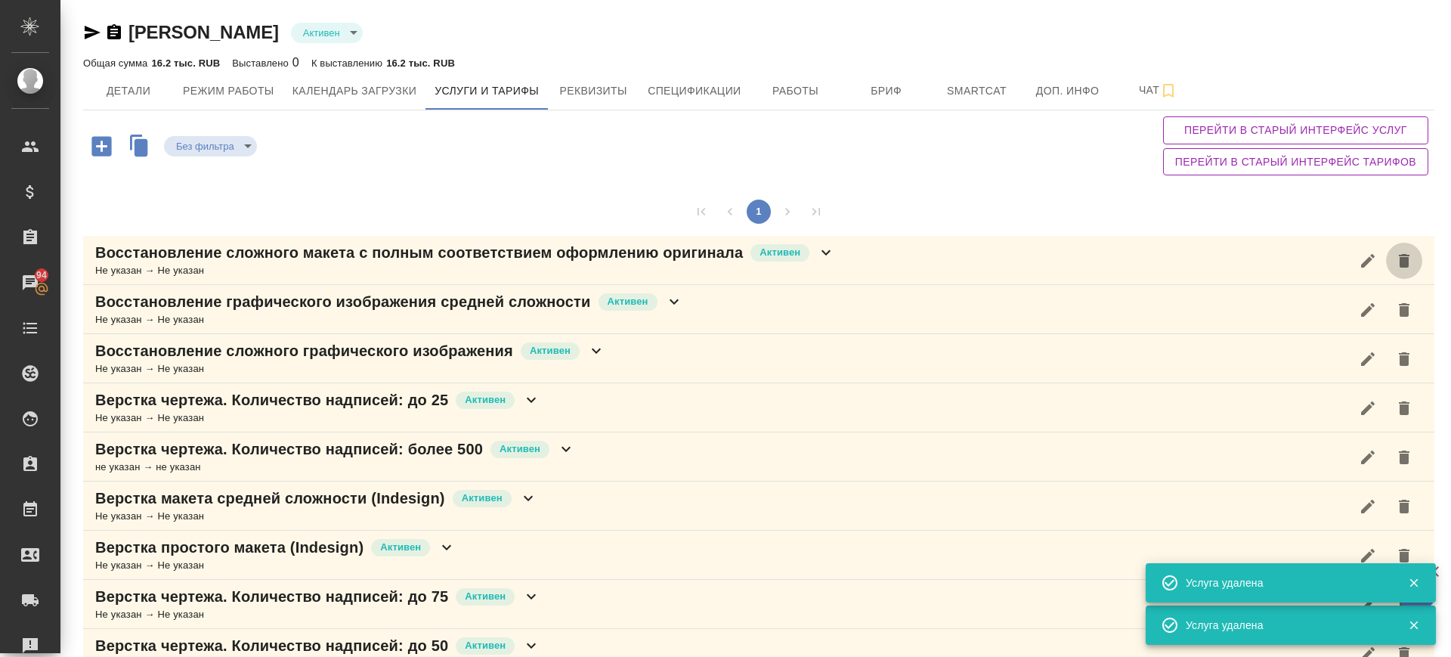
drag, startPoint x: 1389, startPoint y: 259, endPoint x: 1339, endPoint y: 264, distance: 50.2
click at [1395, 260] on icon "button" at bounding box center [1404, 261] width 18 height 18
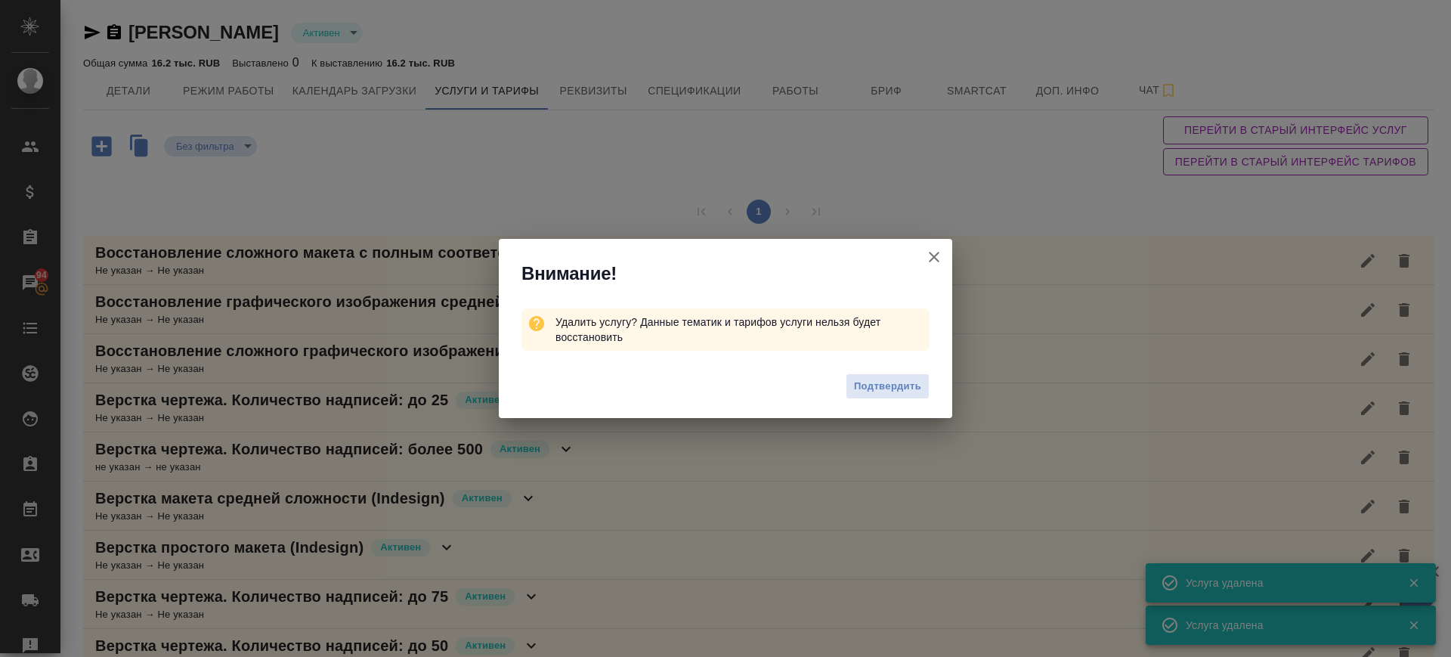
click at [924, 376] on button "Подтвердить" at bounding box center [888, 386] width 84 height 26
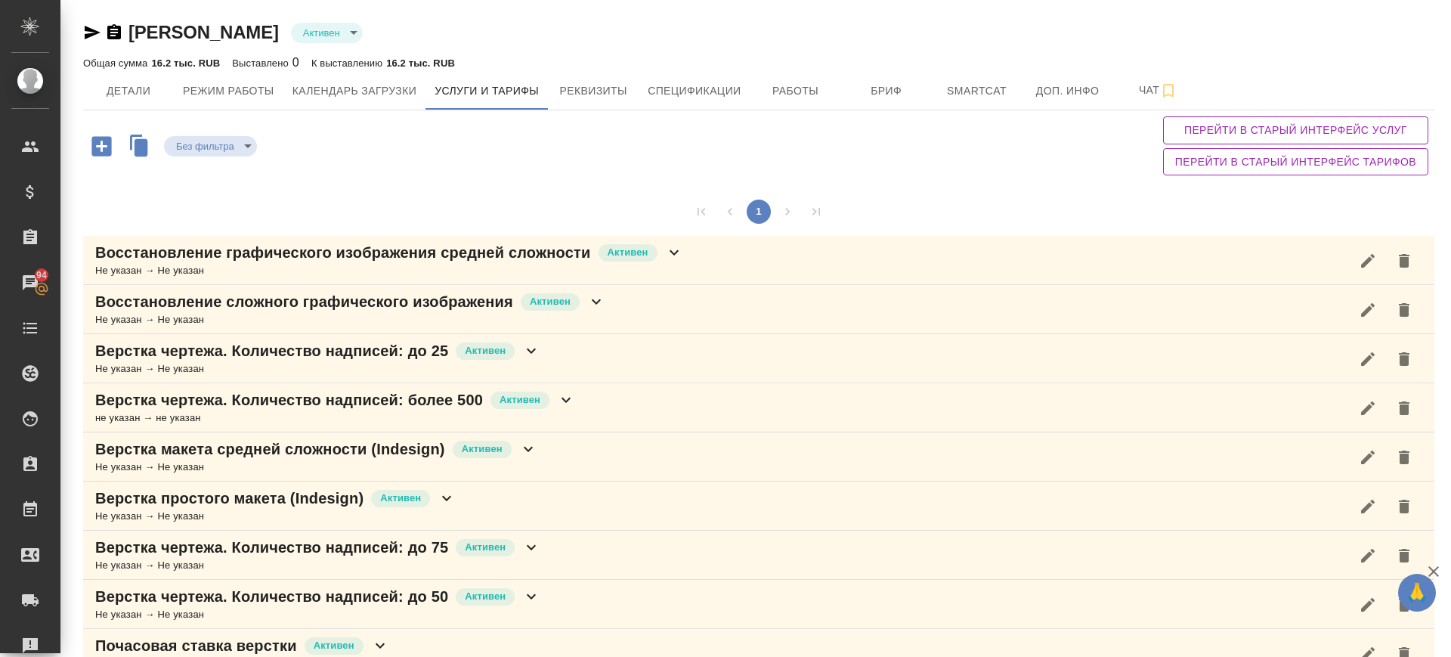
click at [1395, 265] on icon "button" at bounding box center [1404, 261] width 18 height 18
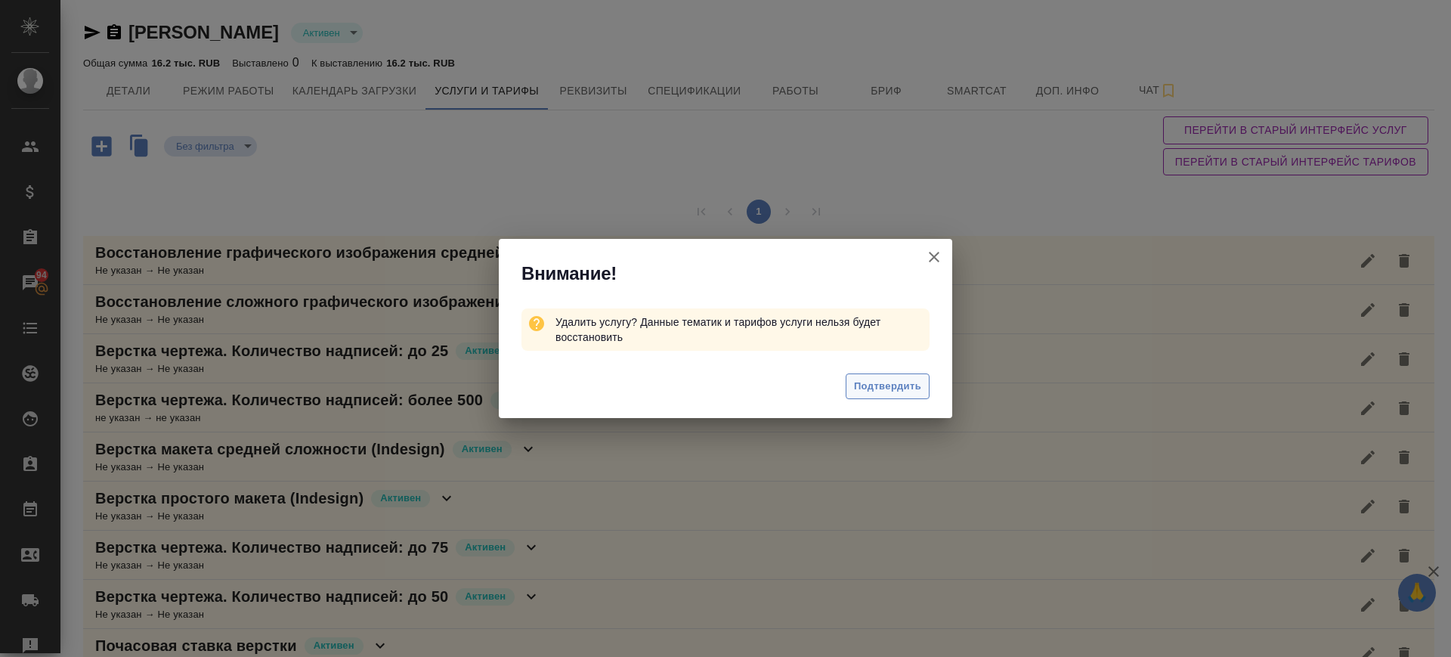
click at [864, 389] on span "Подтвердить" at bounding box center [887, 386] width 67 height 17
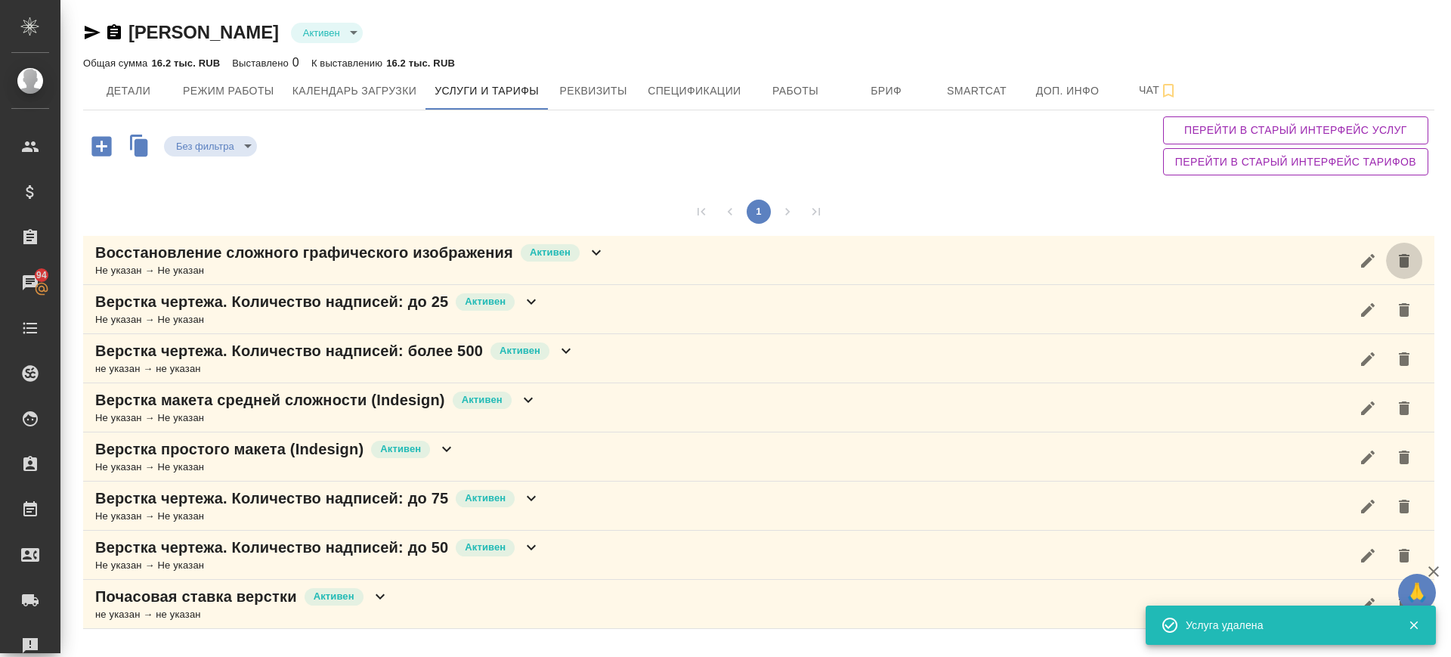
drag, startPoint x: 1381, startPoint y: 262, endPoint x: 1117, endPoint y: 324, distance: 271.2
click at [1386, 264] on button "button" at bounding box center [1404, 261] width 36 height 36
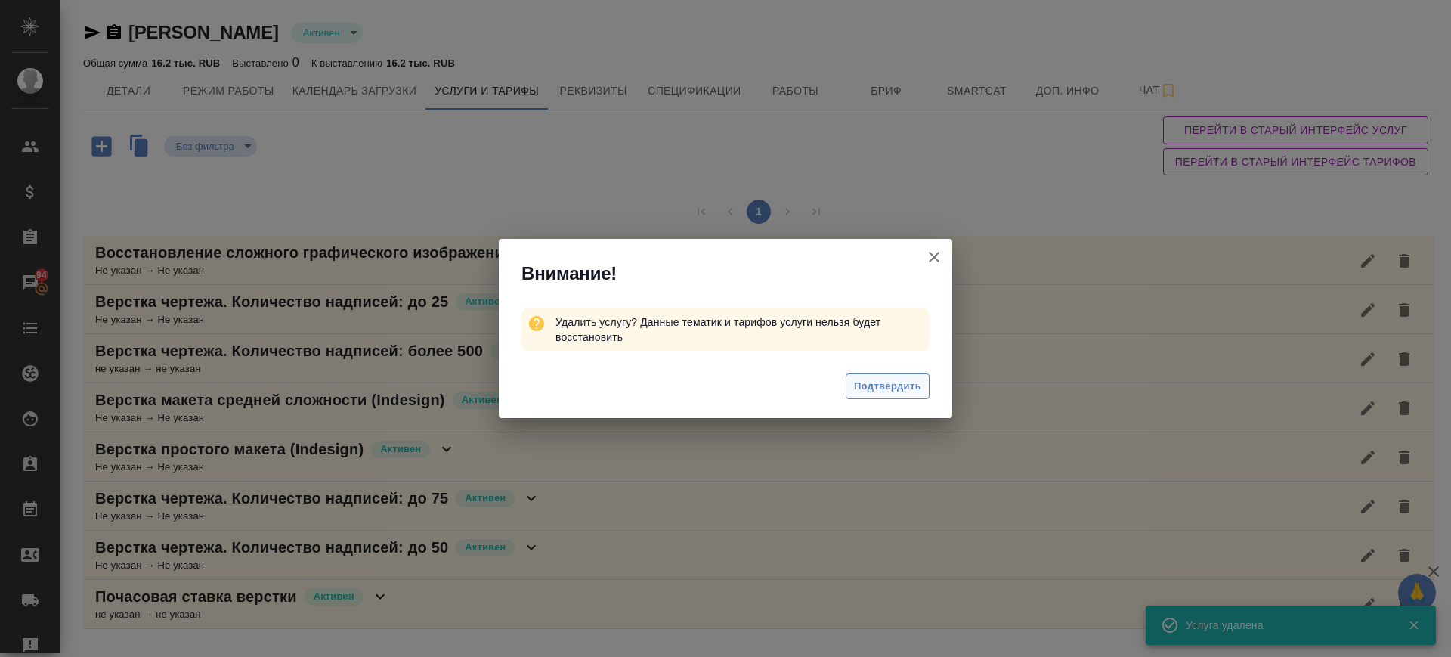
click at [878, 380] on span "Подтвердить" at bounding box center [887, 386] width 67 height 17
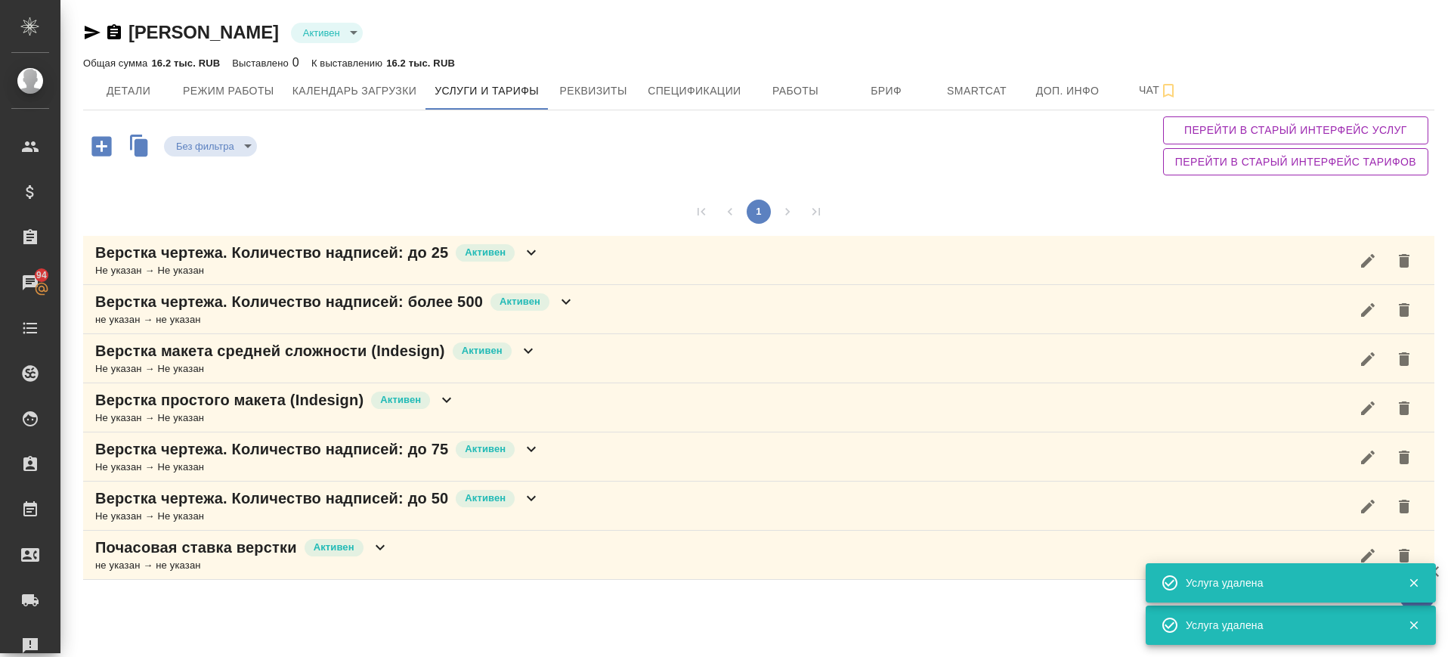
click at [1397, 271] on button "button" at bounding box center [1404, 261] width 36 height 36
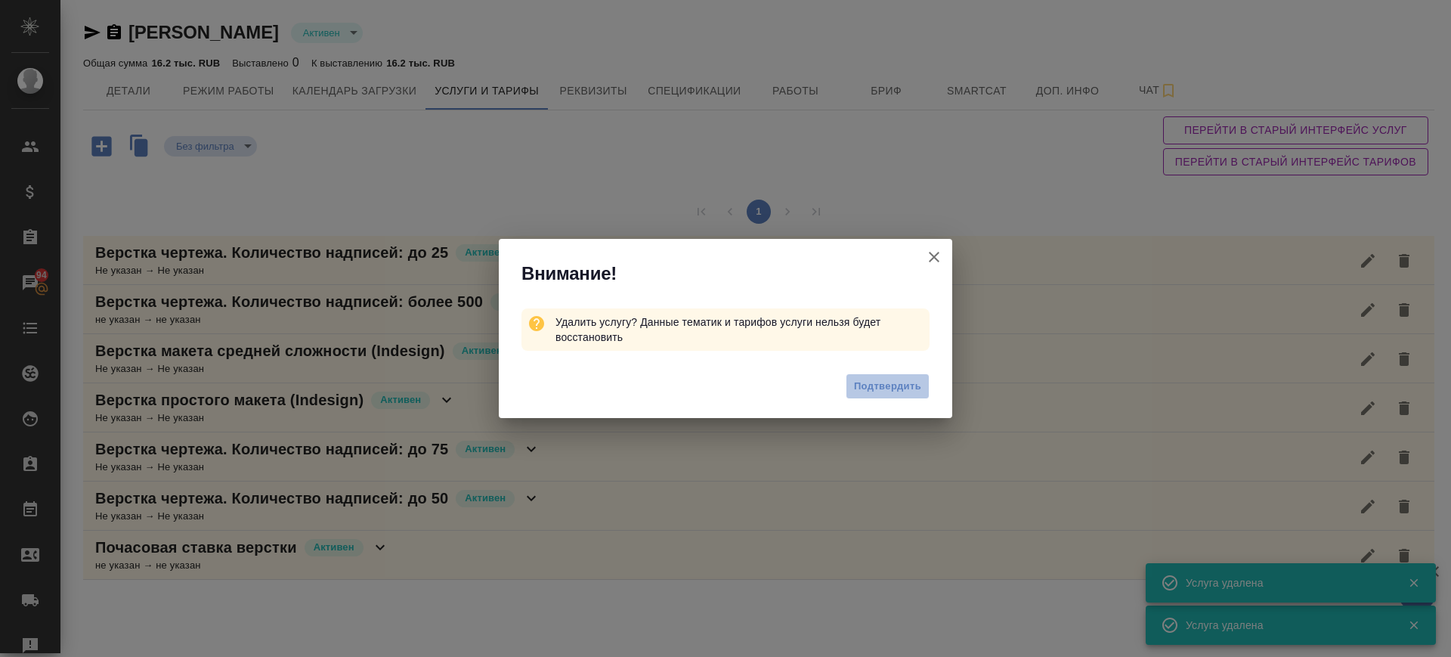
drag, startPoint x: 892, startPoint y: 396, endPoint x: 908, endPoint y: 384, distance: 20.0
click at [893, 396] on button "Подтвердить" at bounding box center [888, 386] width 84 height 26
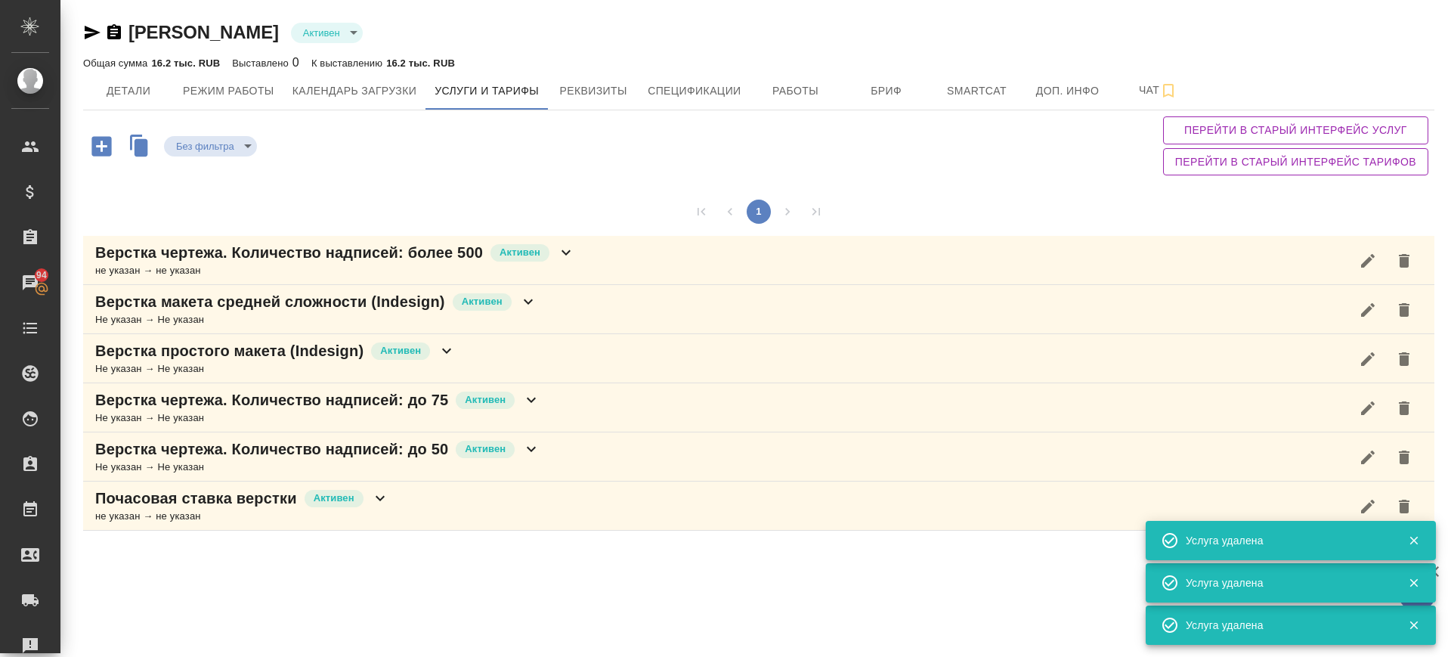
drag, startPoint x: 1382, startPoint y: 262, endPoint x: 1336, endPoint y: 271, distance: 46.9
click at [1386, 264] on button "button" at bounding box center [1404, 261] width 36 height 36
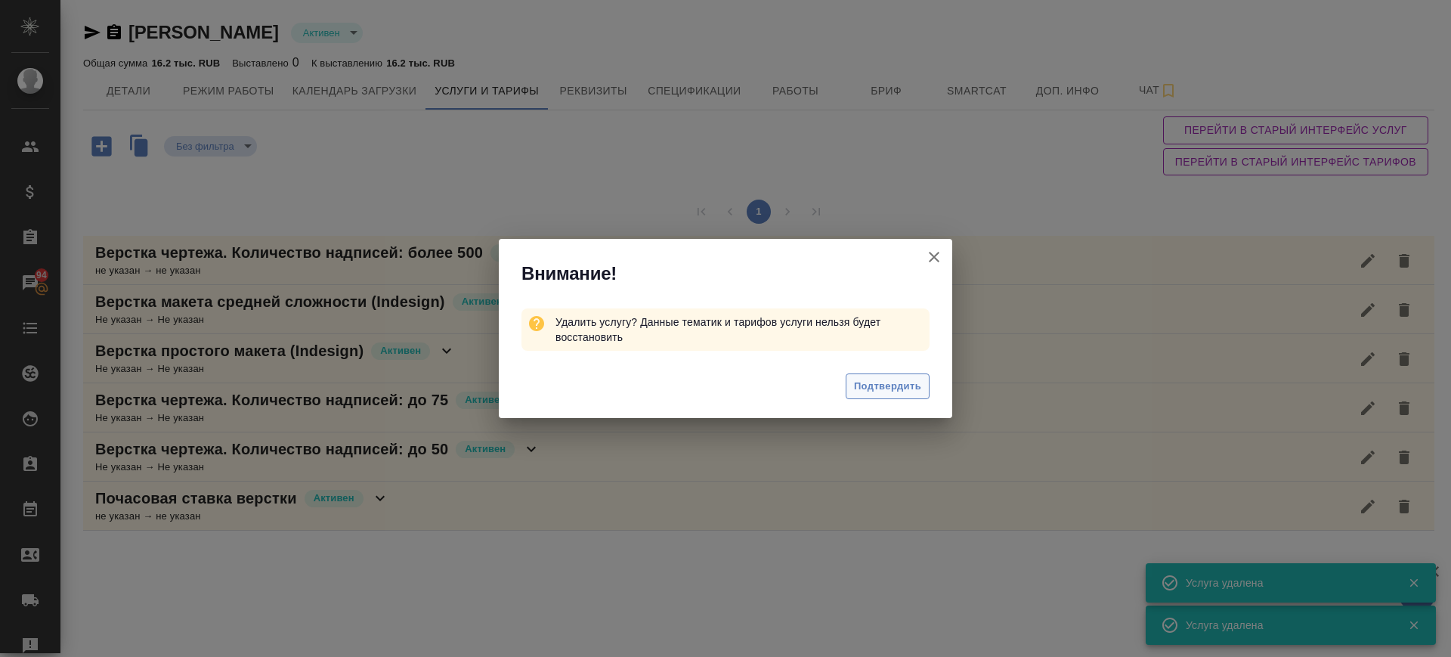
click at [917, 391] on span "Подтвердить" at bounding box center [887, 386] width 67 height 17
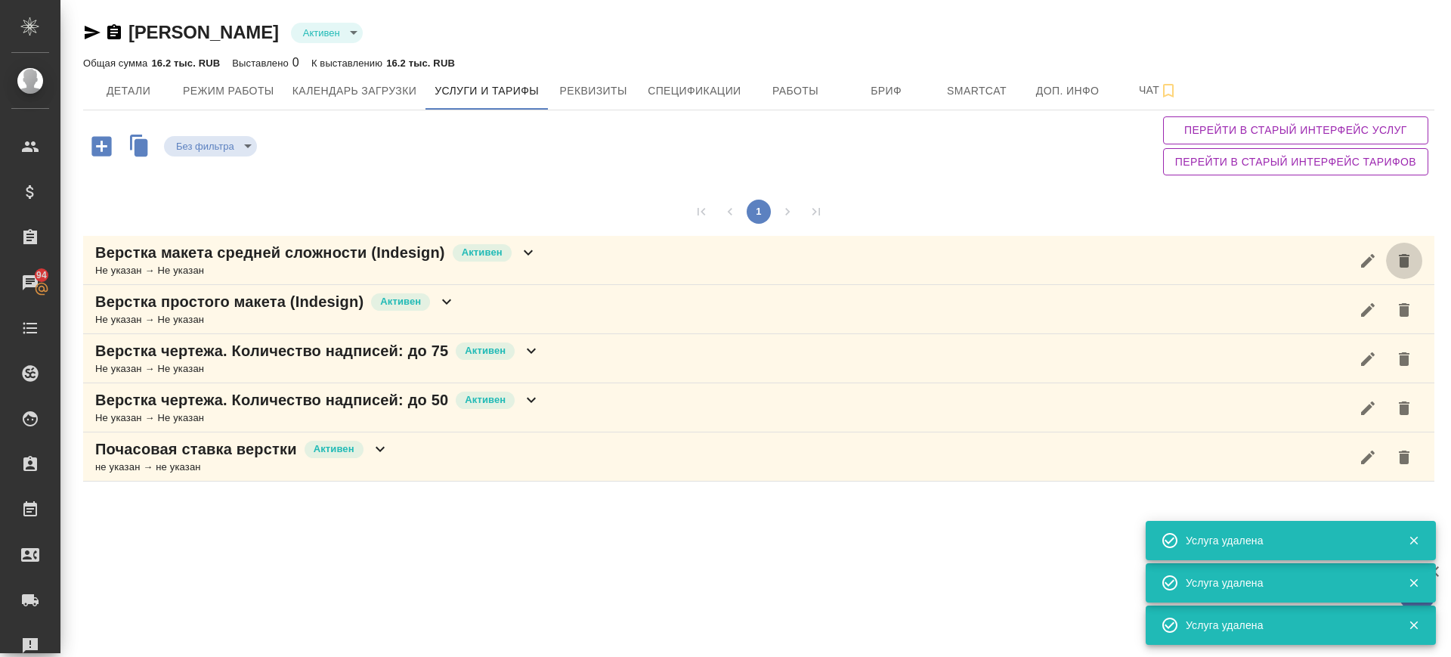
drag, startPoint x: 1384, startPoint y: 267, endPoint x: 1120, endPoint y: 379, distance: 286.6
click at [1365, 272] on div at bounding box center [1386, 261] width 73 height 36
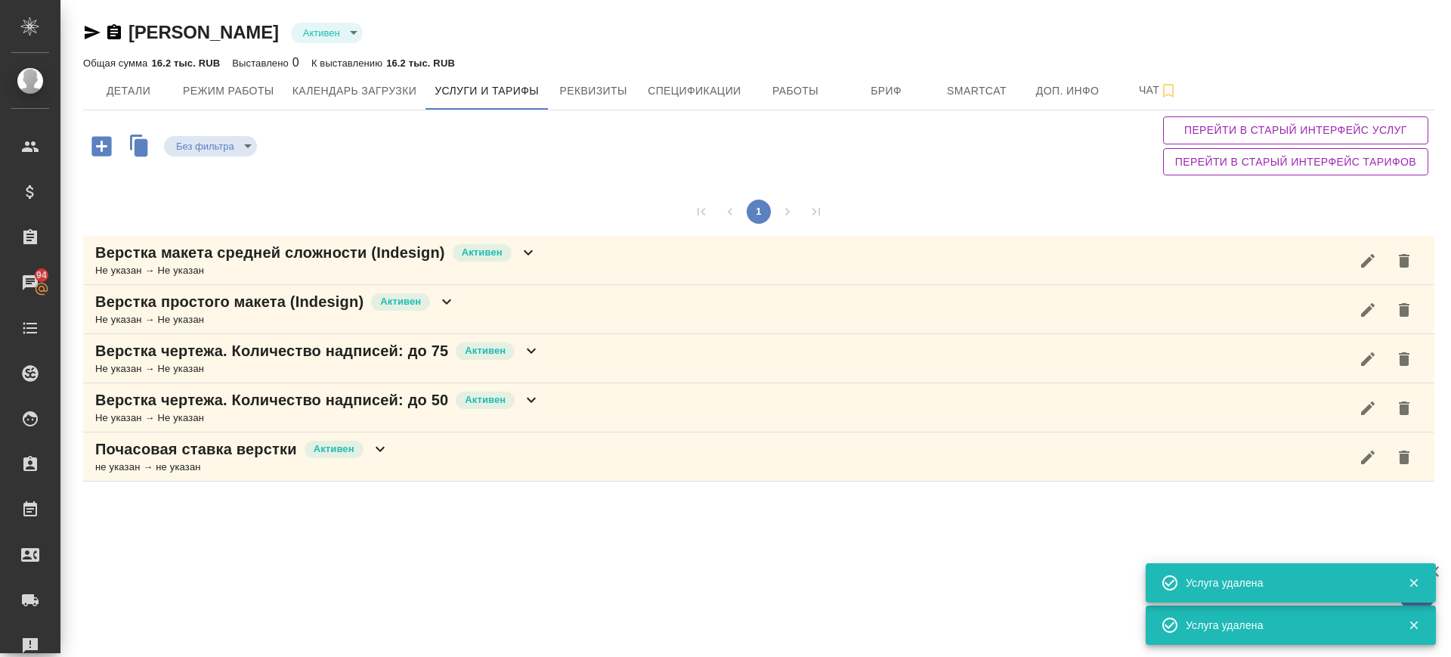
drag, startPoint x: 1396, startPoint y: 259, endPoint x: 1304, endPoint y: 287, distance: 96.6
click at [1395, 260] on icon "button" at bounding box center [1404, 261] width 18 height 18
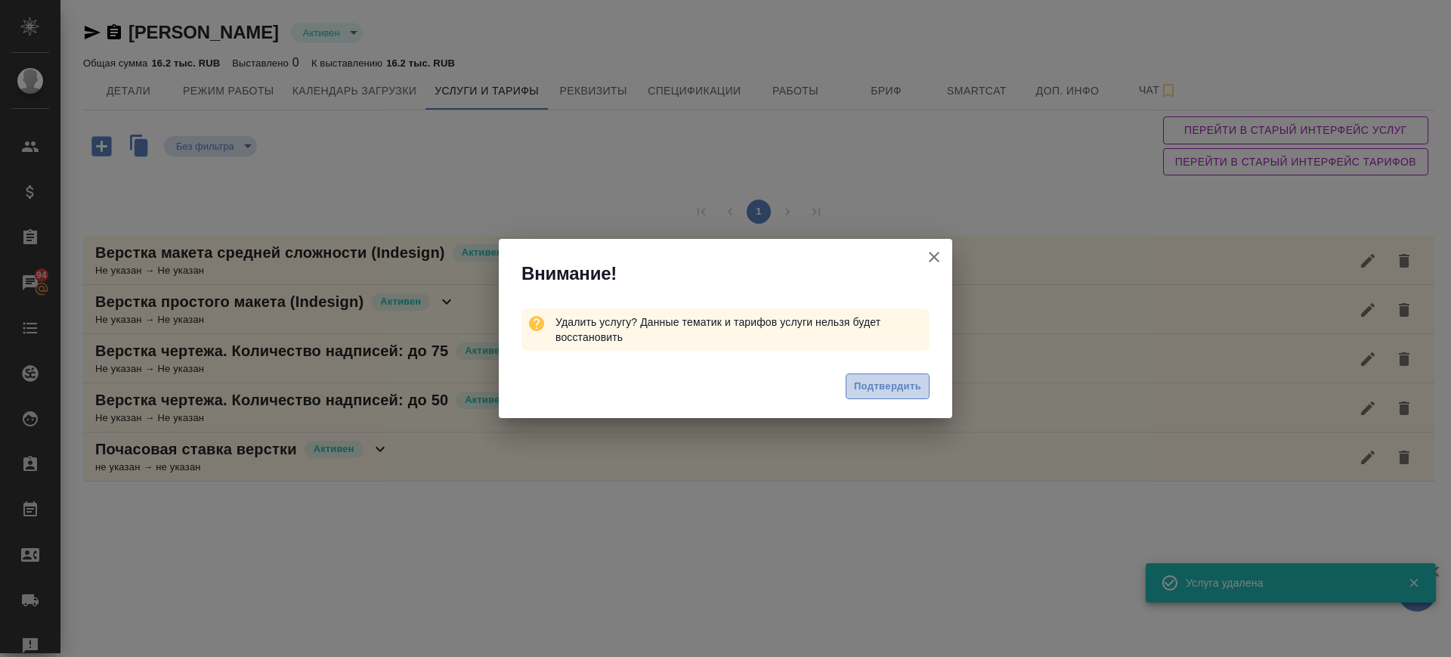
click at [893, 389] on span "Подтвердить" at bounding box center [887, 386] width 67 height 17
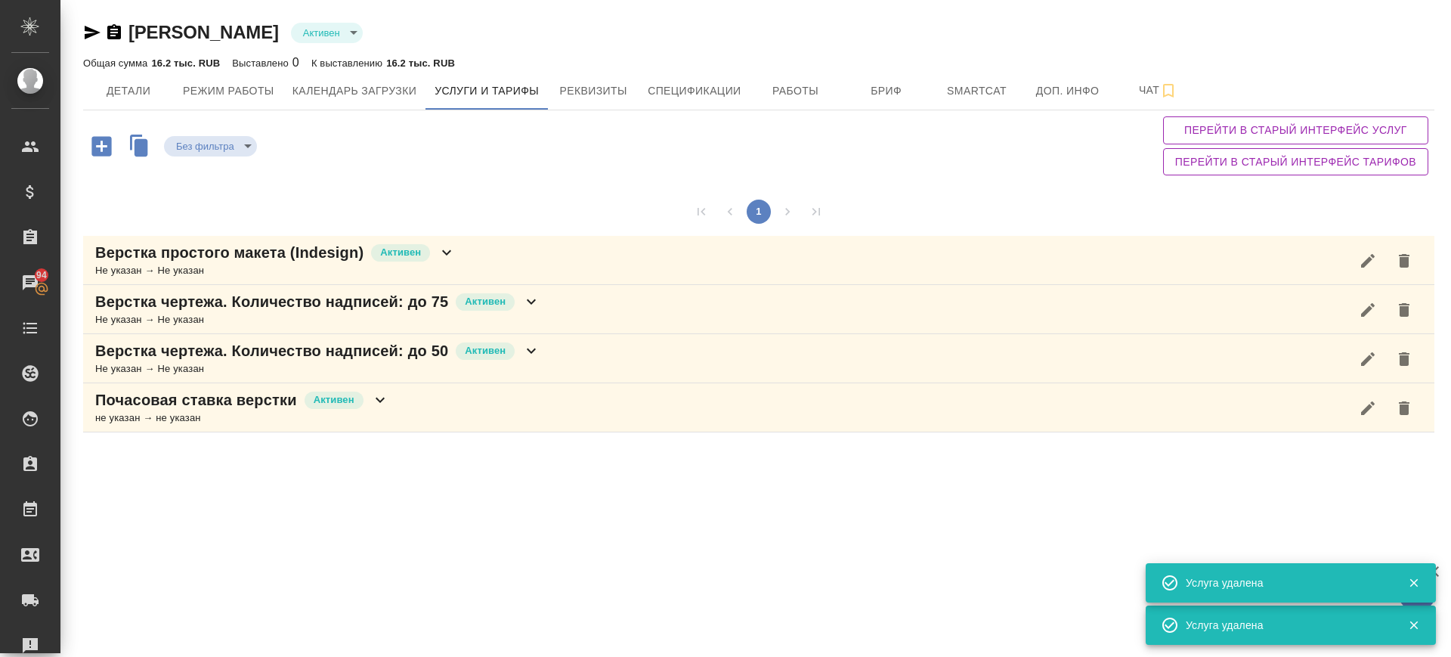
drag, startPoint x: 1397, startPoint y: 267, endPoint x: 1343, endPoint y: 286, distance: 56.9
click at [1386, 271] on button "button" at bounding box center [1404, 261] width 36 height 36
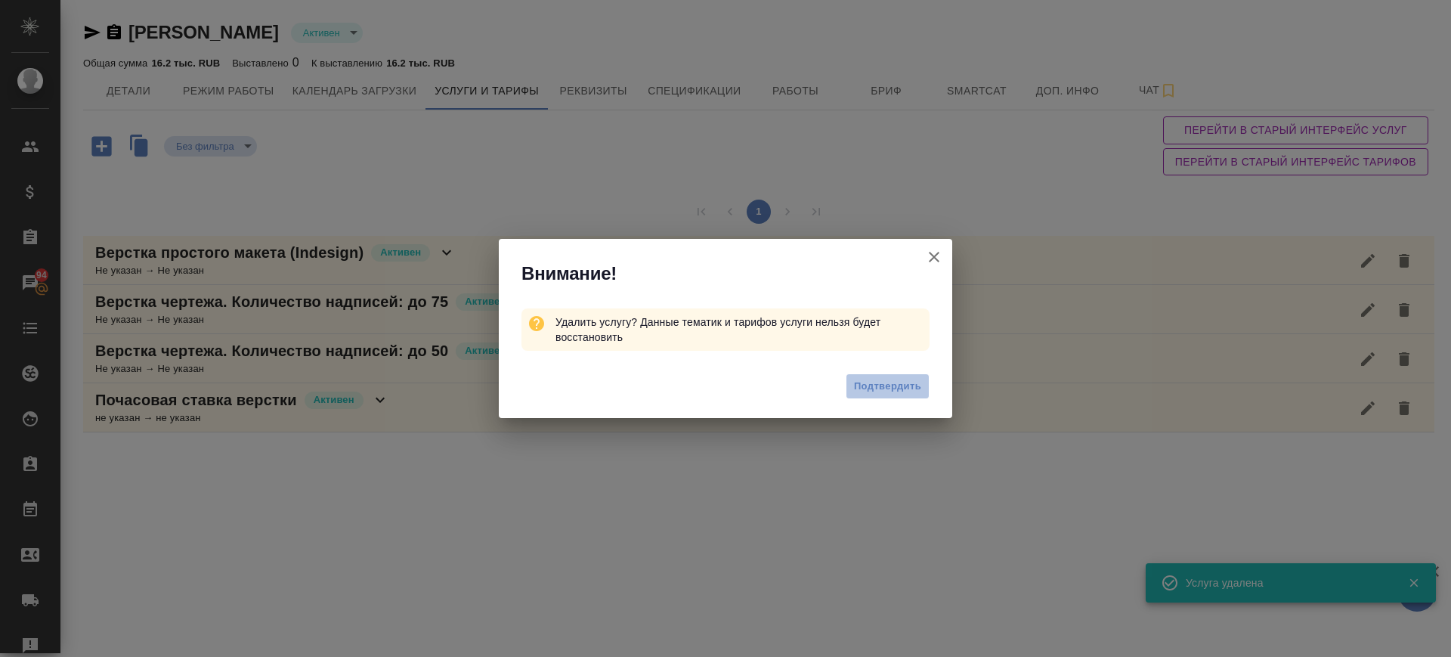
drag, startPoint x: 902, startPoint y: 389, endPoint x: 1168, endPoint y: 366, distance: 267.0
click at [920, 386] on span "Подтвердить" at bounding box center [887, 386] width 67 height 17
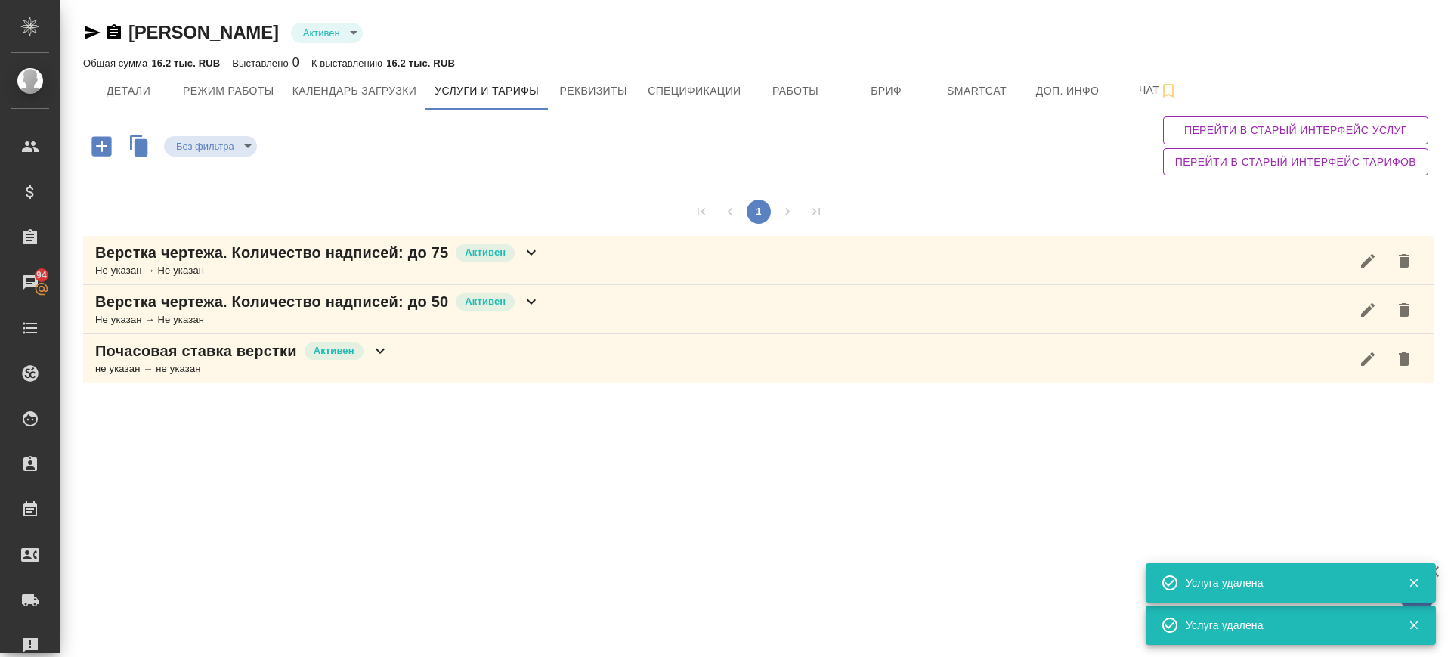
drag, startPoint x: 1407, startPoint y: 259, endPoint x: 1389, endPoint y: 267, distance: 19.7
click at [1405, 260] on button "button" at bounding box center [1404, 261] width 36 height 36
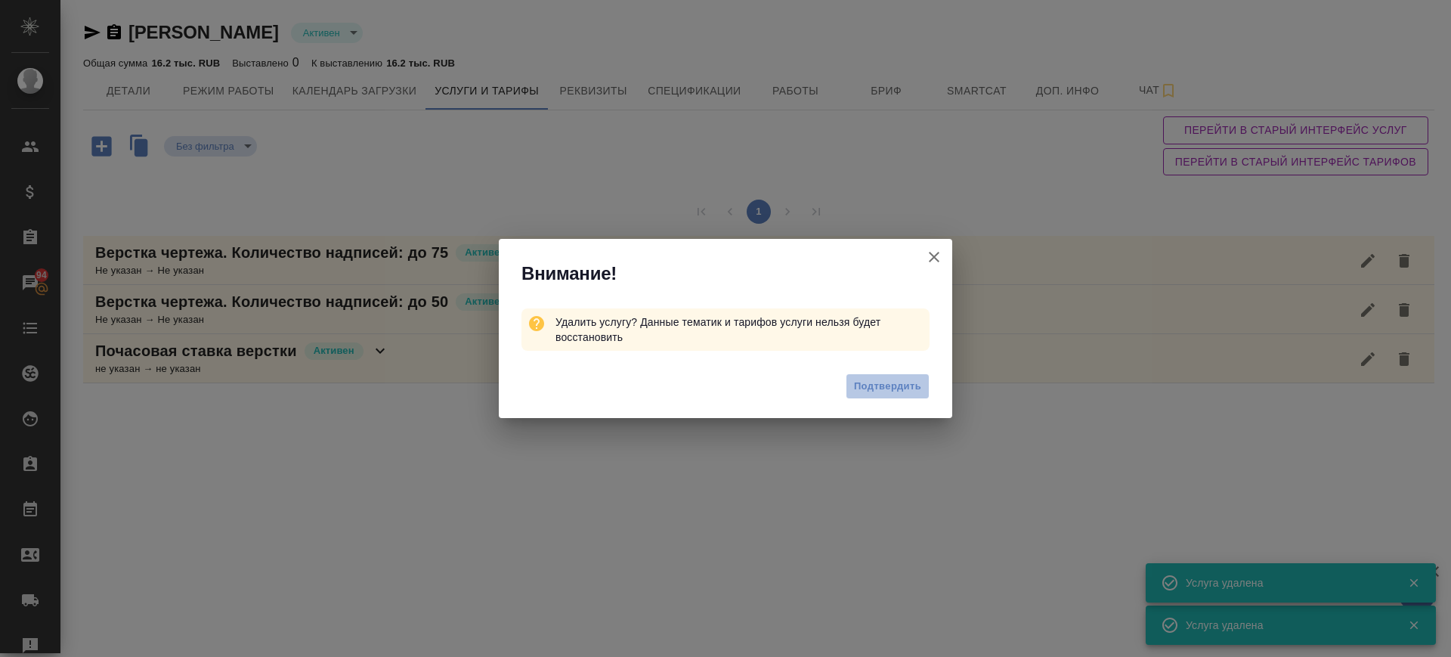
drag, startPoint x: 900, startPoint y: 386, endPoint x: 1010, endPoint y: 379, distance: 110.6
click at [900, 385] on span "Подтвердить" at bounding box center [887, 386] width 67 height 17
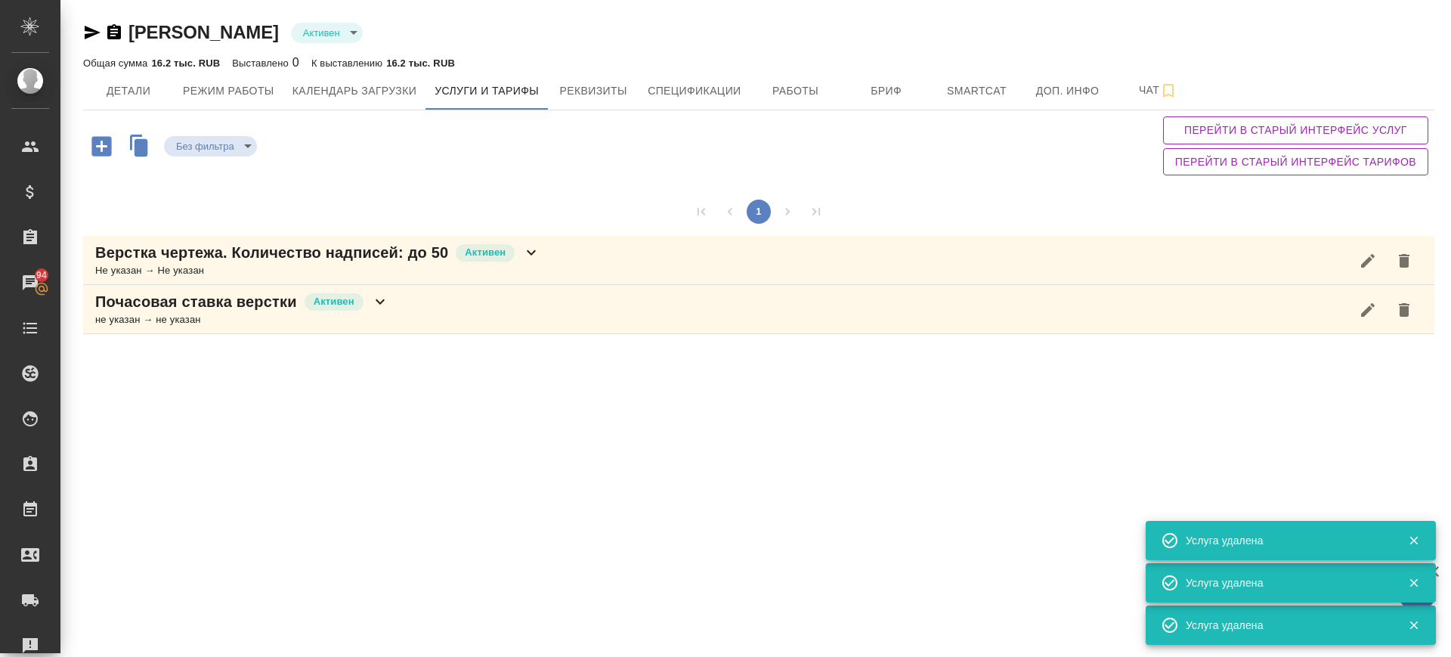
drag, startPoint x: 1398, startPoint y: 266, endPoint x: 1375, endPoint y: 274, distance: 23.9
click at [1398, 266] on icon "button" at bounding box center [1404, 261] width 18 height 18
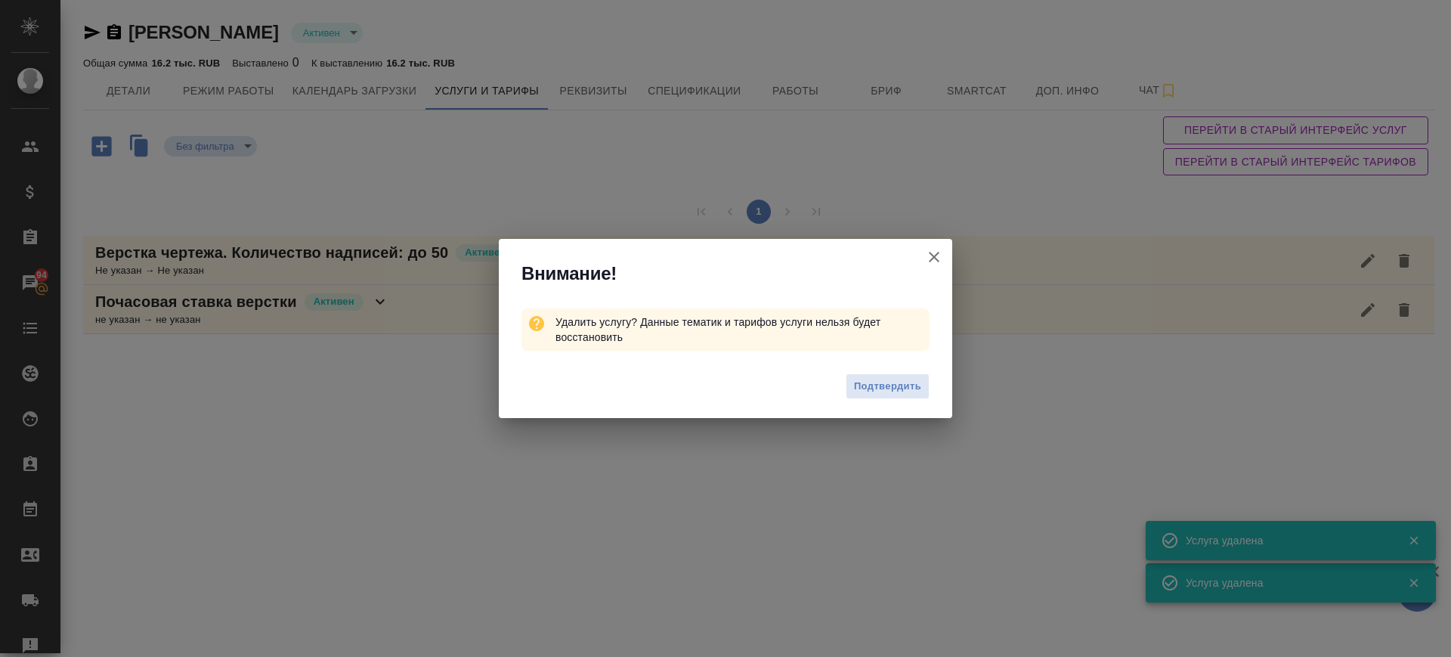
drag, startPoint x: 906, startPoint y: 390, endPoint x: 1009, endPoint y: 360, distance: 107.9
click at [913, 387] on span "Подтвердить" at bounding box center [887, 386] width 67 height 17
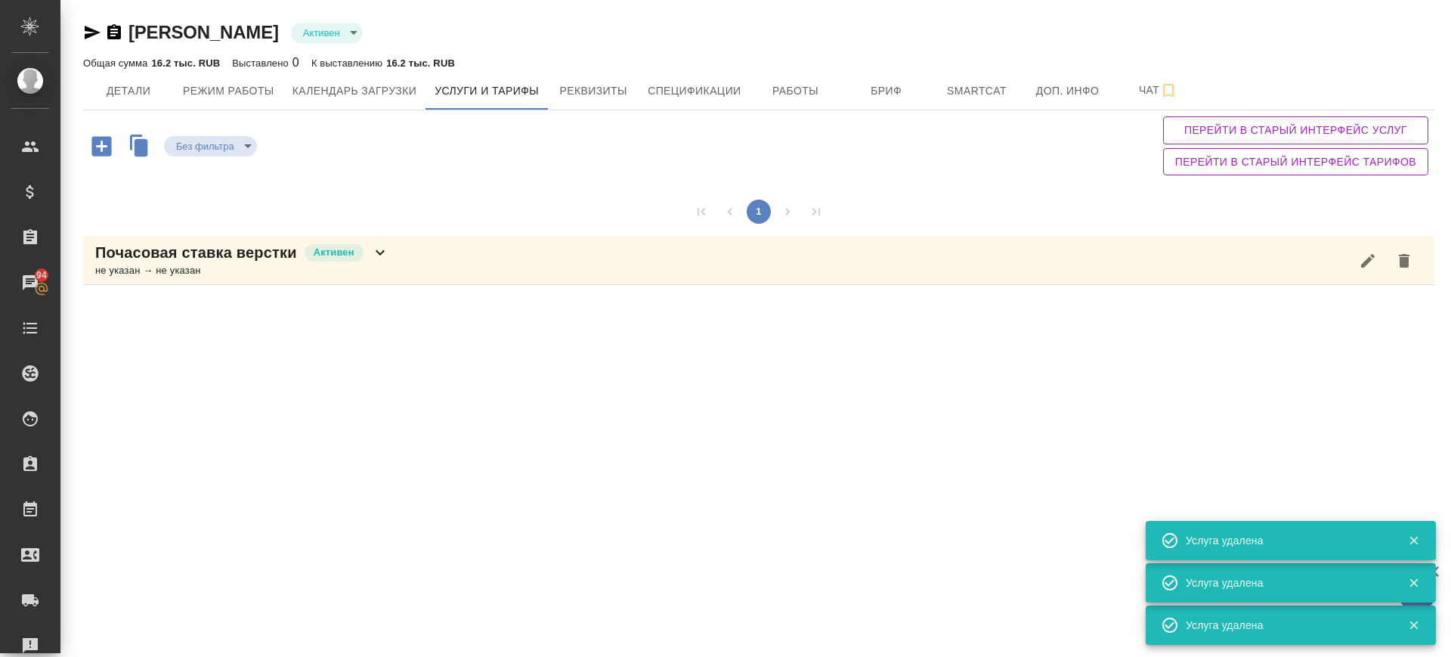
click at [1397, 258] on icon "button" at bounding box center [1404, 261] width 18 height 18
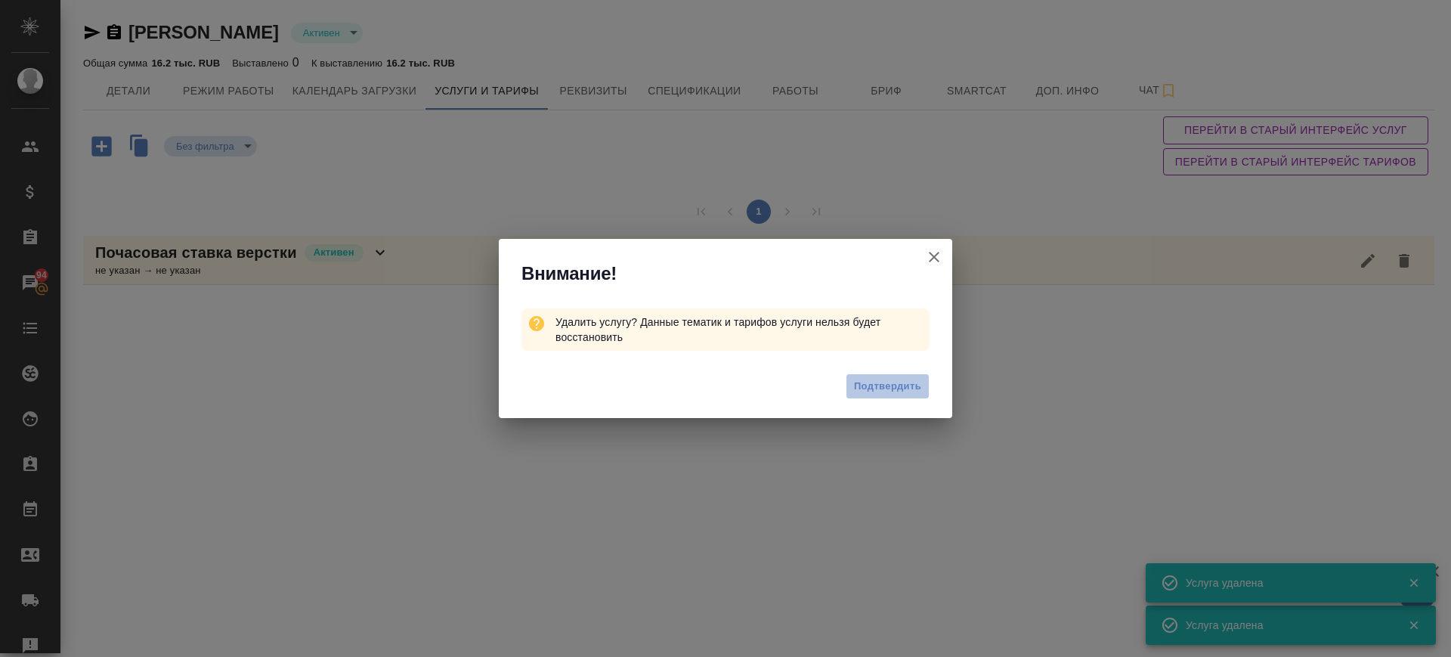
drag, startPoint x: 904, startPoint y: 384, endPoint x: 1144, endPoint y: 267, distance: 267.4
click at [905, 386] on span "Подтвердить" at bounding box center [887, 386] width 67 height 17
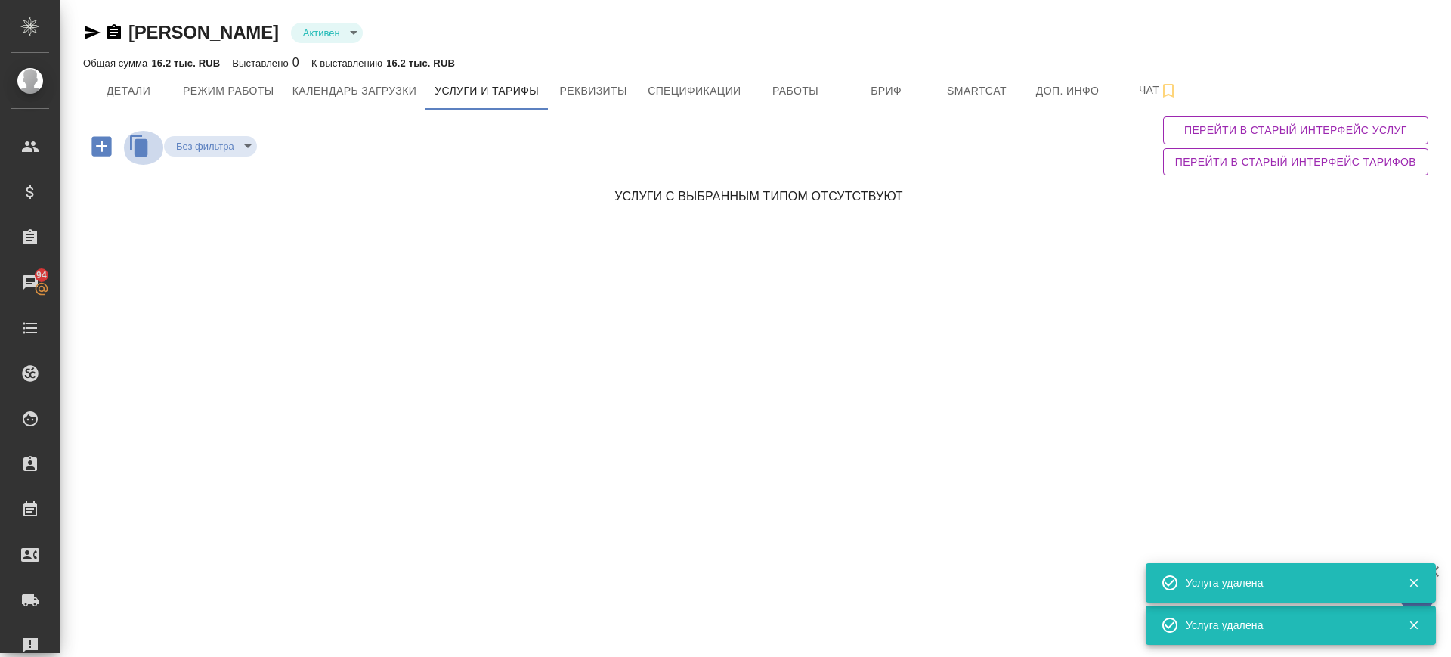
click at [150, 154] on icon "button" at bounding box center [143, 148] width 26 height 26
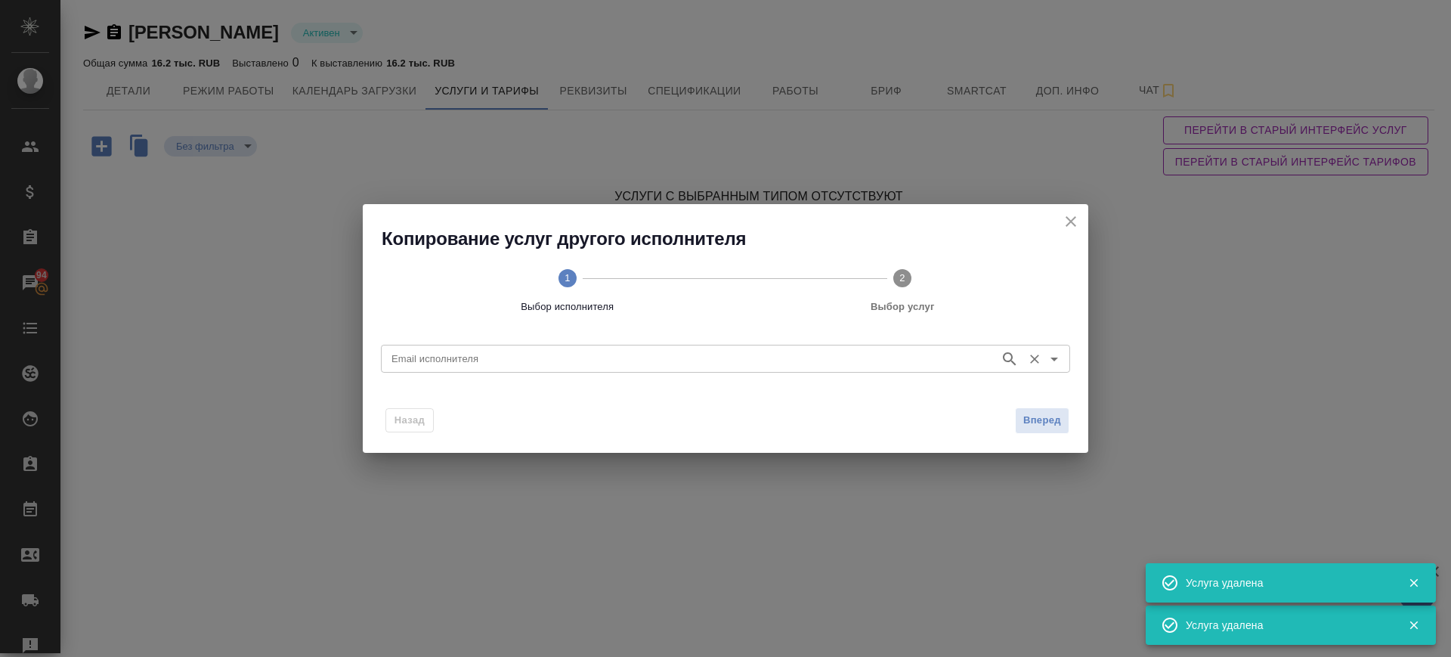
click at [519, 354] on input "Email исполнителя" at bounding box center [689, 358] width 607 height 18
paste input "s.yakovlev@awatera.com"
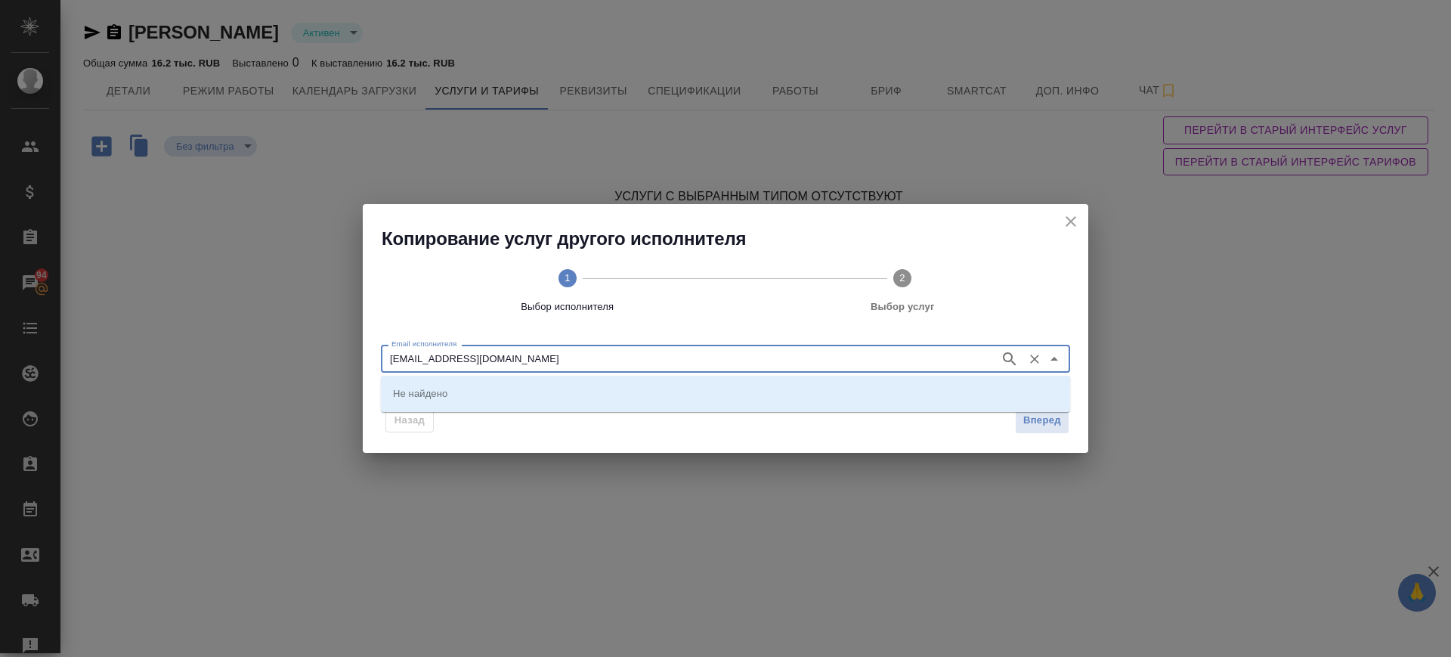
type input "s.yakovlev@awatera.com"
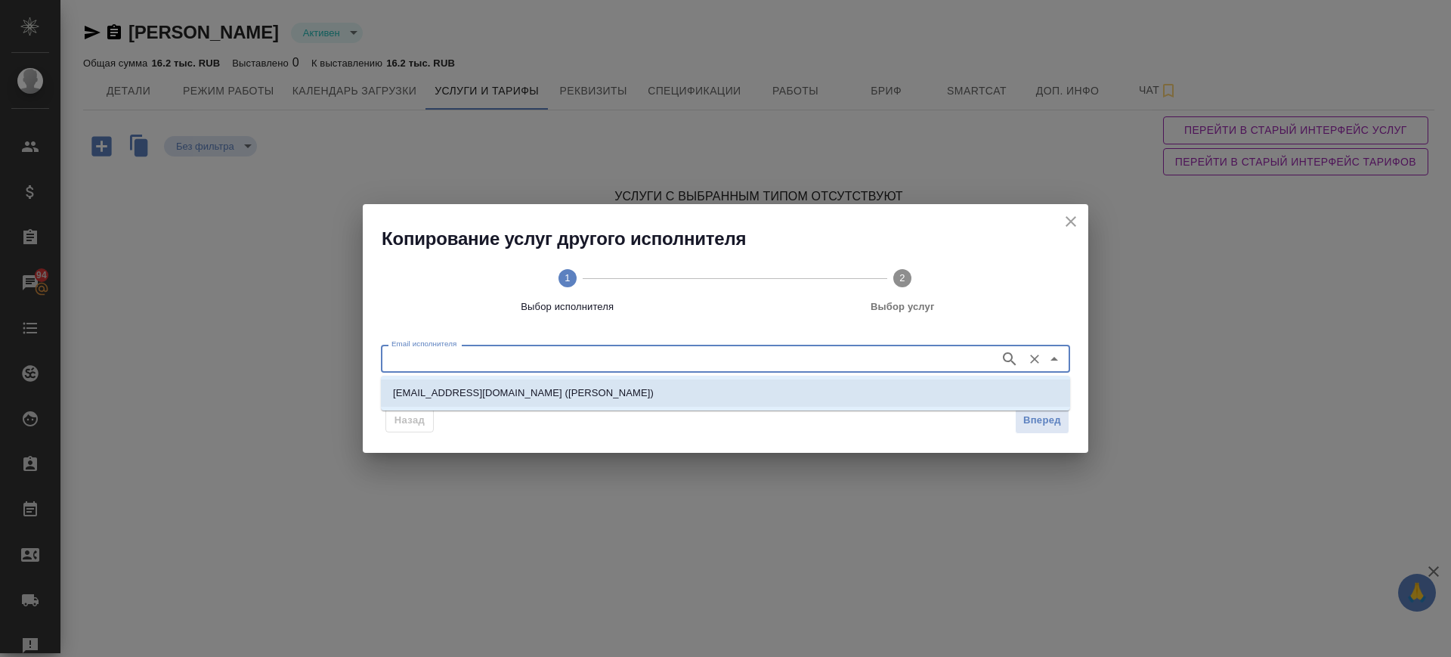
click at [437, 389] on p "s.yakovlev@awatera.com (Яковлев Сергей Андреевич)" at bounding box center [523, 393] width 261 height 15
type input "s.yakovlev@awatera.com (Яковлев Сергей Андреевич)"
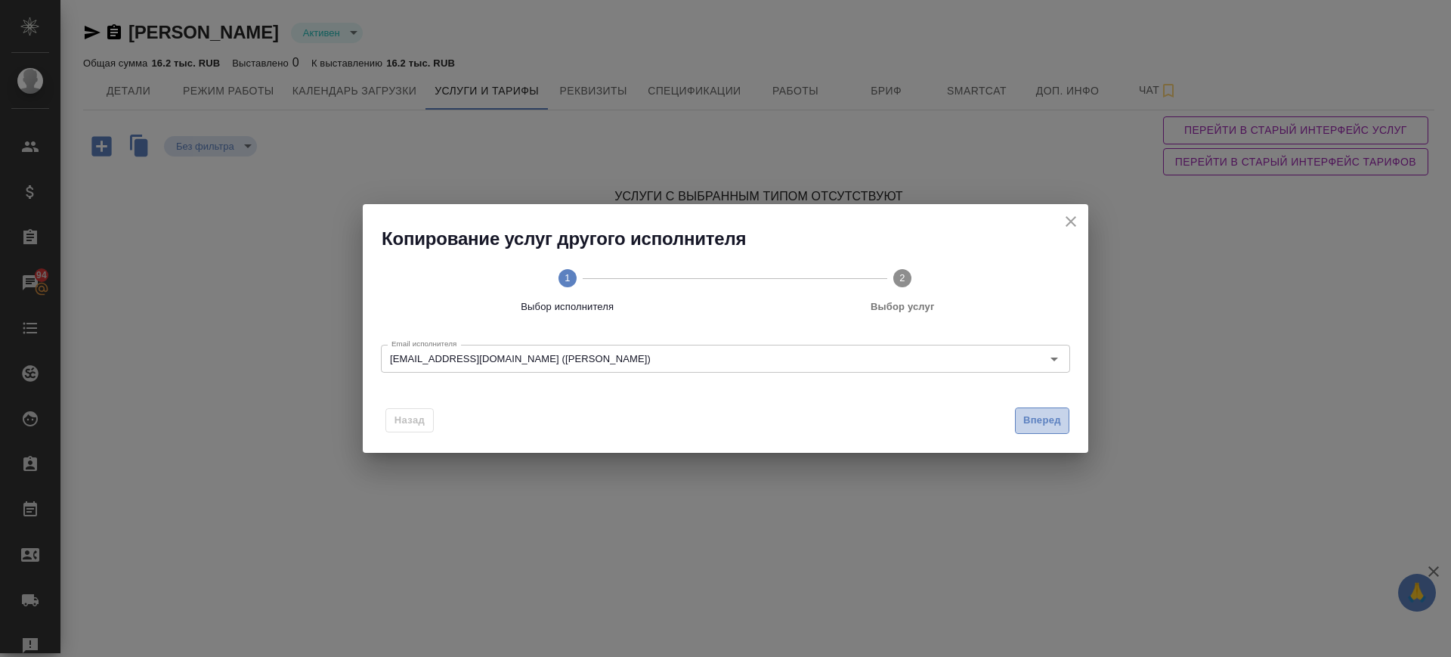
click at [1066, 423] on button "Вперед" at bounding box center [1042, 420] width 54 height 26
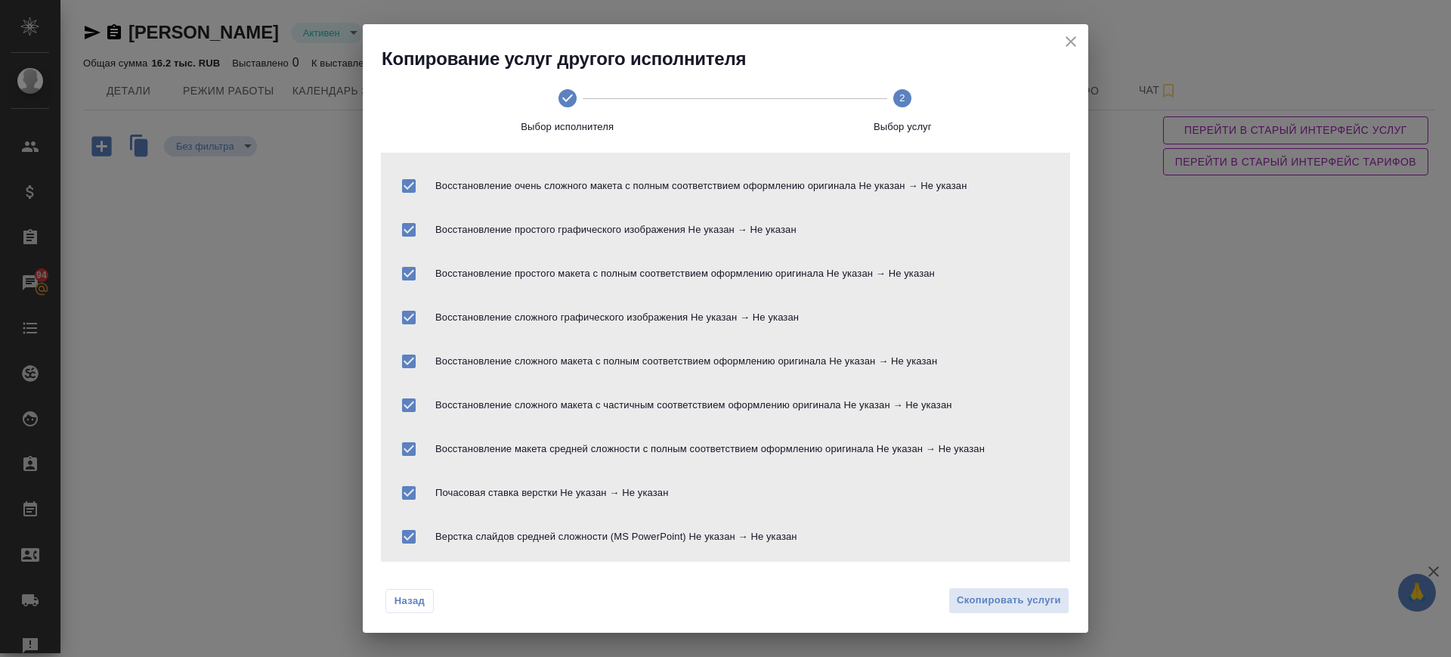
scroll to position [1081, 0]
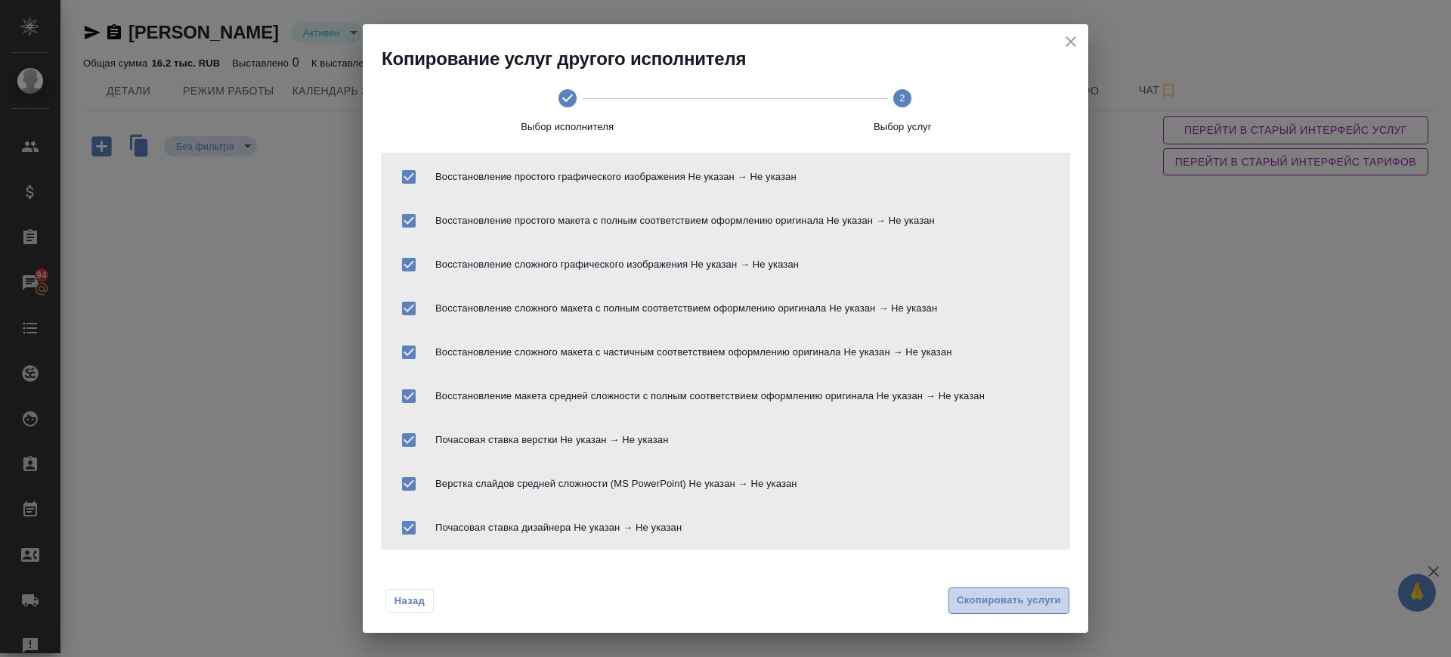
click at [1000, 602] on span "Скопировать услуги" at bounding box center [1009, 600] width 104 height 17
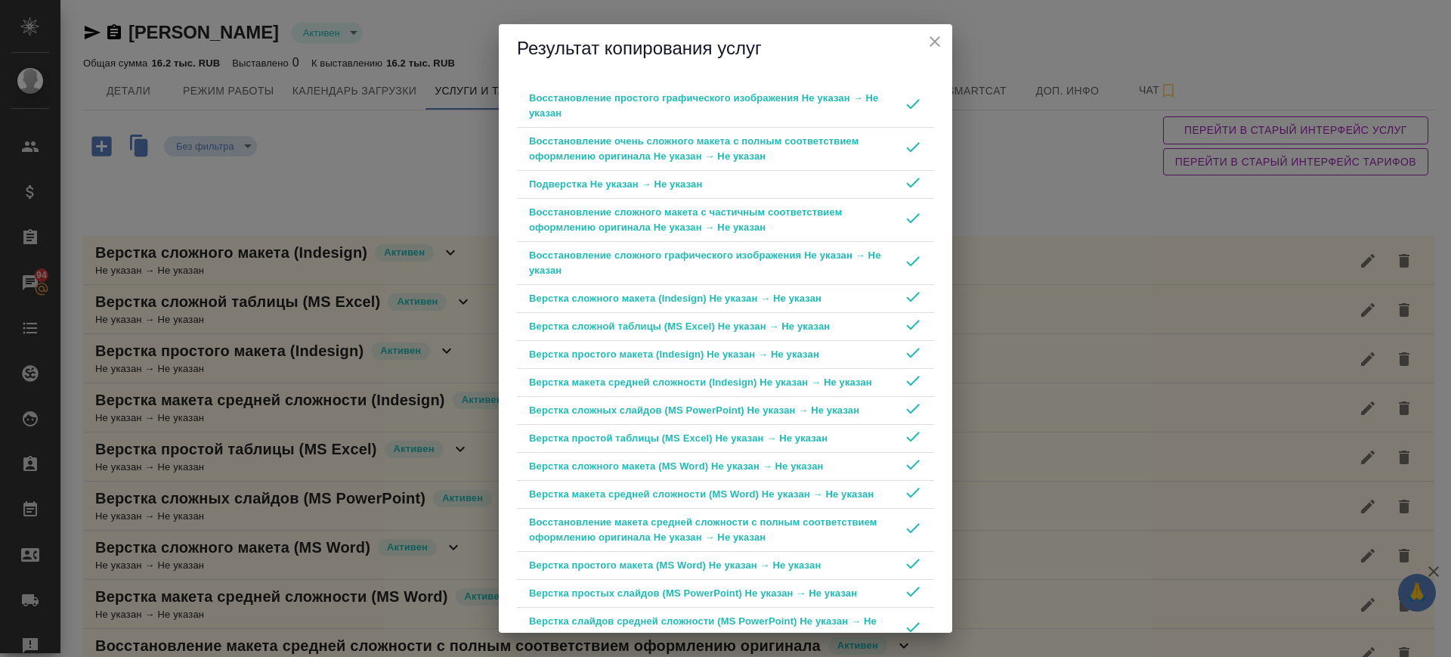
click at [937, 40] on icon "close" at bounding box center [935, 42] width 18 height 18
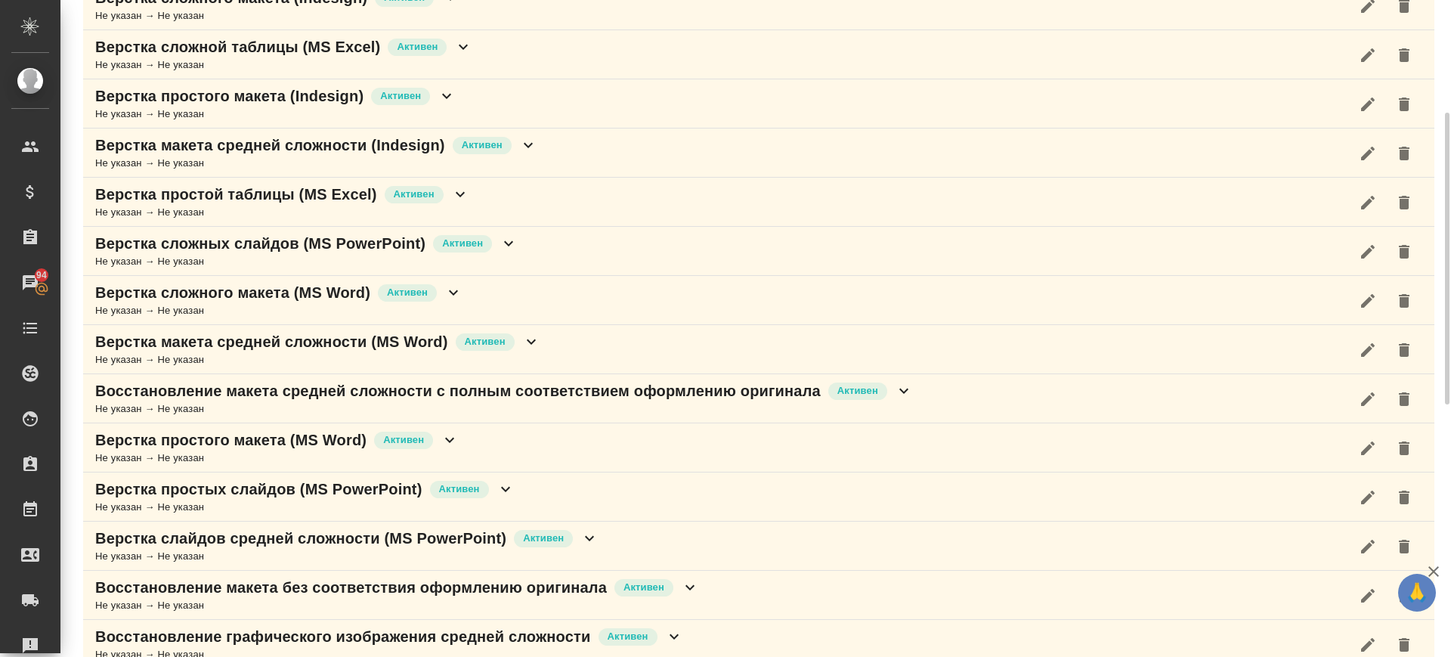
scroll to position [0, 0]
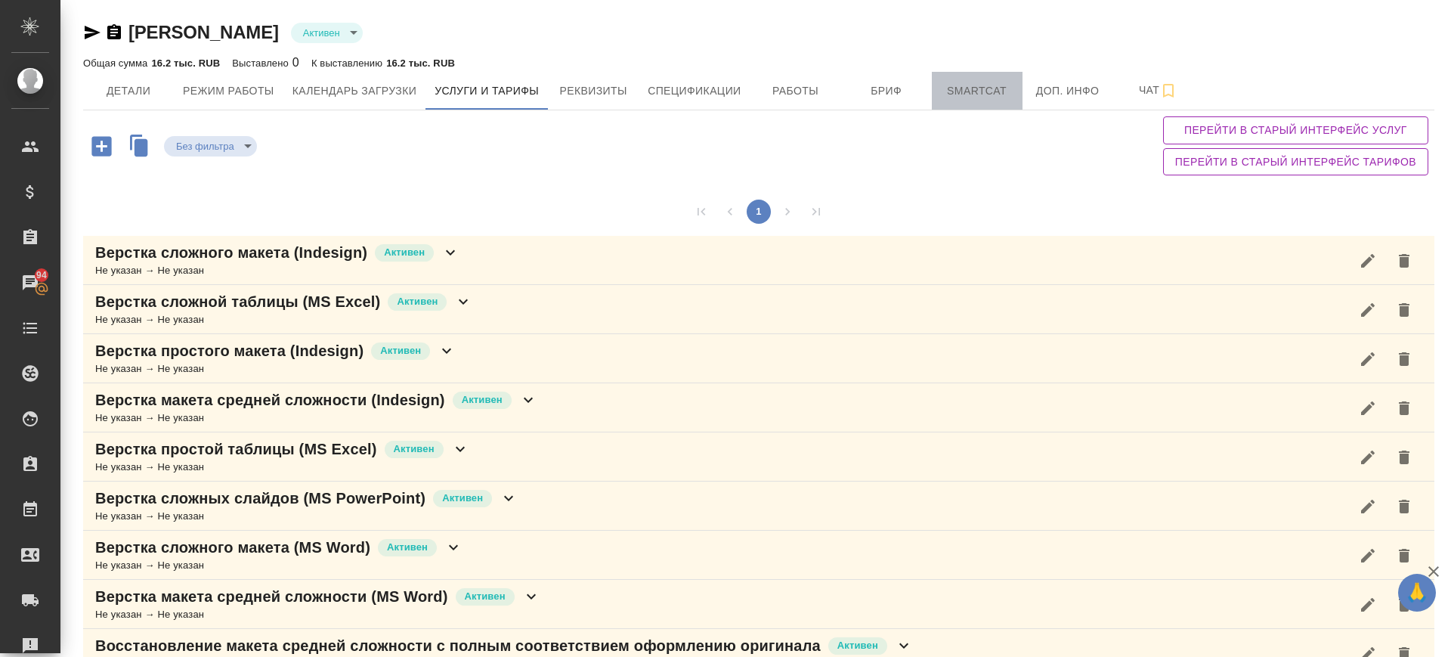
click at [933, 77] on button "Smartcat" at bounding box center [977, 91] width 91 height 38
click at [878, 82] on span "Бриф" at bounding box center [886, 91] width 73 height 19
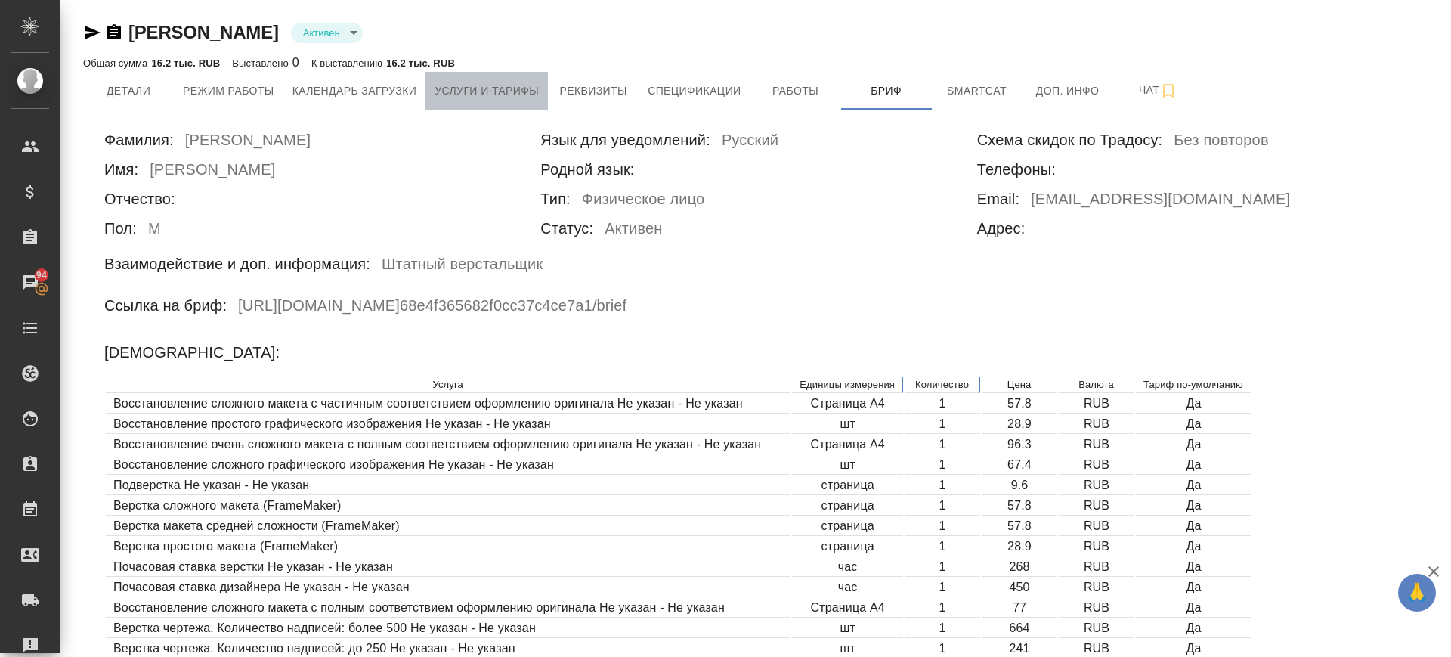
click at [506, 88] on span "Услуги и тарифы" at bounding box center [487, 91] width 104 height 19
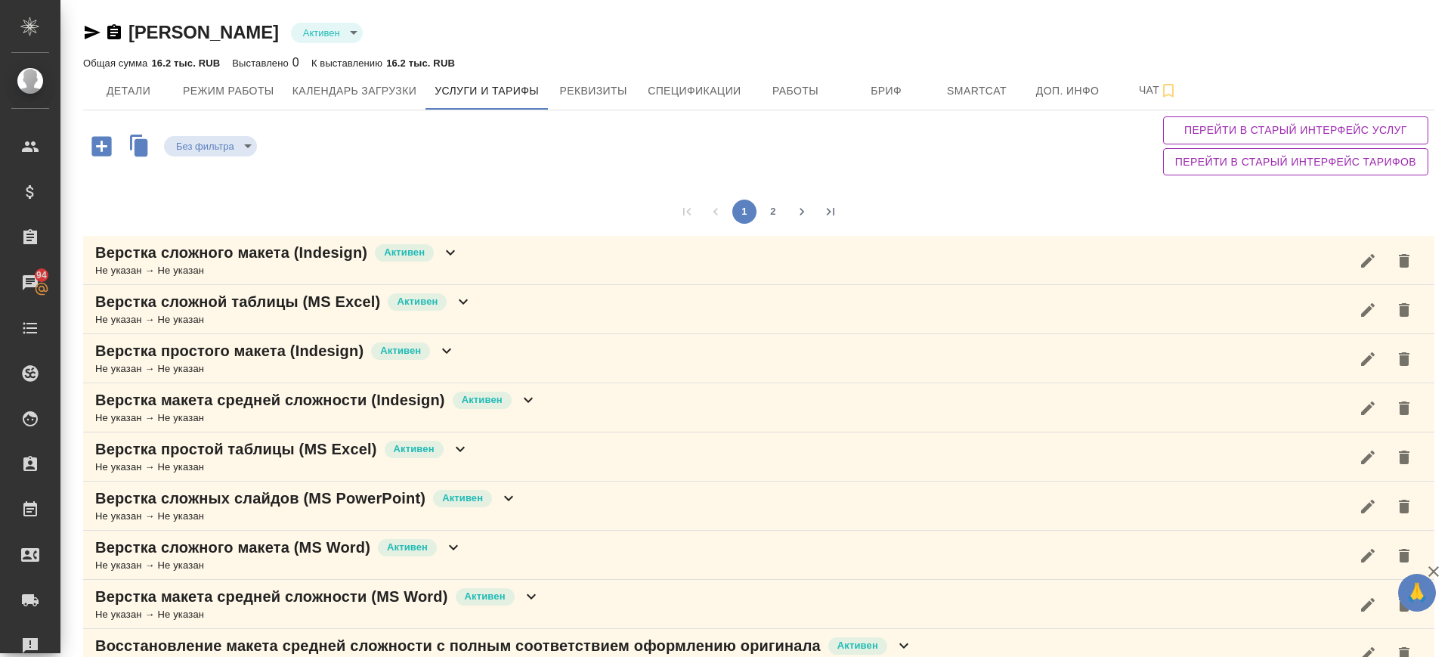
click at [142, 151] on icon "button" at bounding box center [142, 146] width 14 height 17
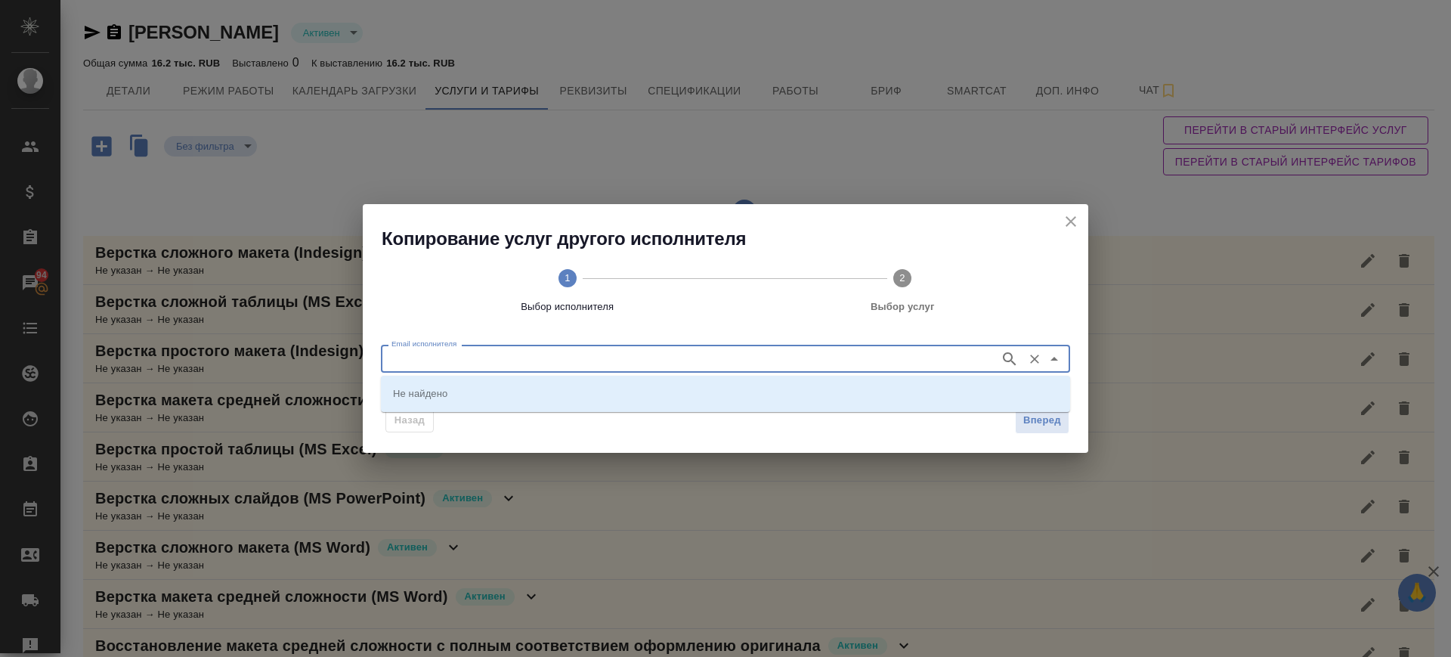
click at [610, 350] on input "Email исполнителя" at bounding box center [689, 358] width 607 height 18
paste input "[EMAIL_ADDRESS][DOMAIN_NAME]"
type input "[EMAIL_ADDRESS][DOMAIN_NAME]"
click at [530, 394] on p "v.trufanov@awatera.com (Труфанов Владимир)" at bounding box center [523, 393] width 261 height 15
type input "v.trufanov@awatera.com (Труфанов Владимир)"
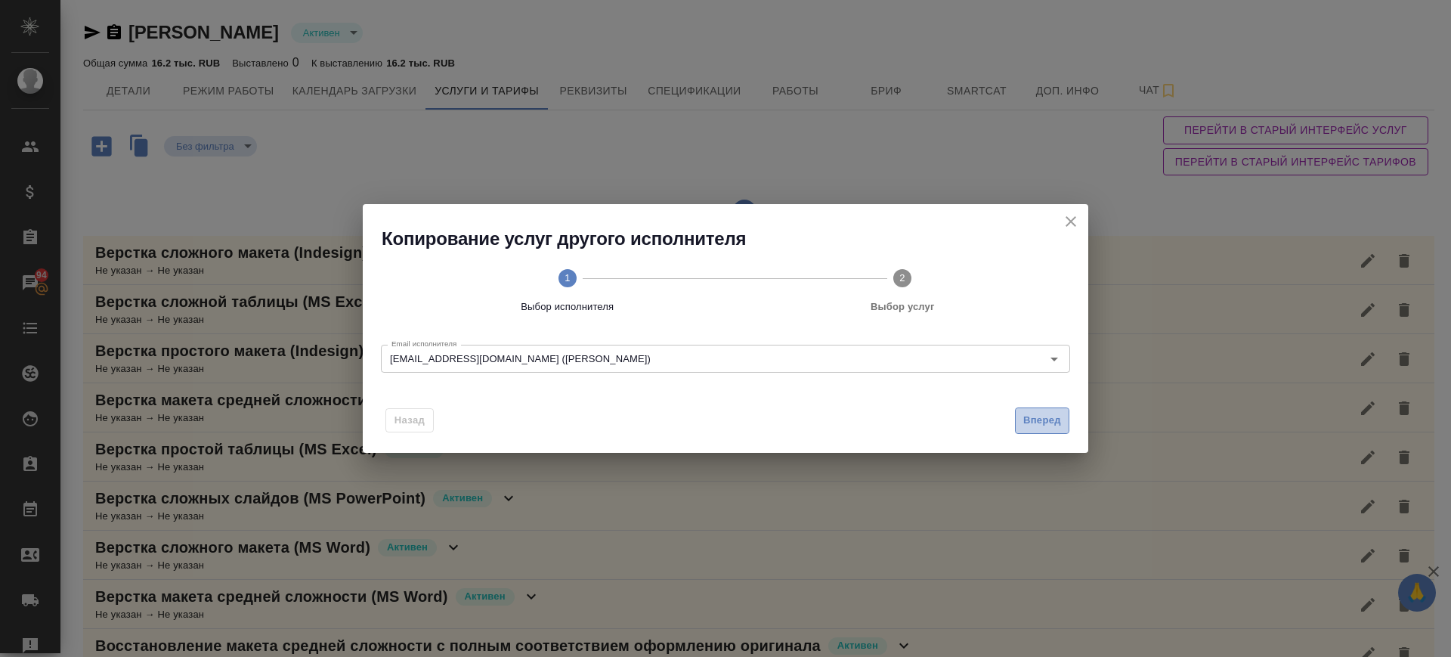
click at [1032, 412] on span "Вперед" at bounding box center [1043, 420] width 38 height 17
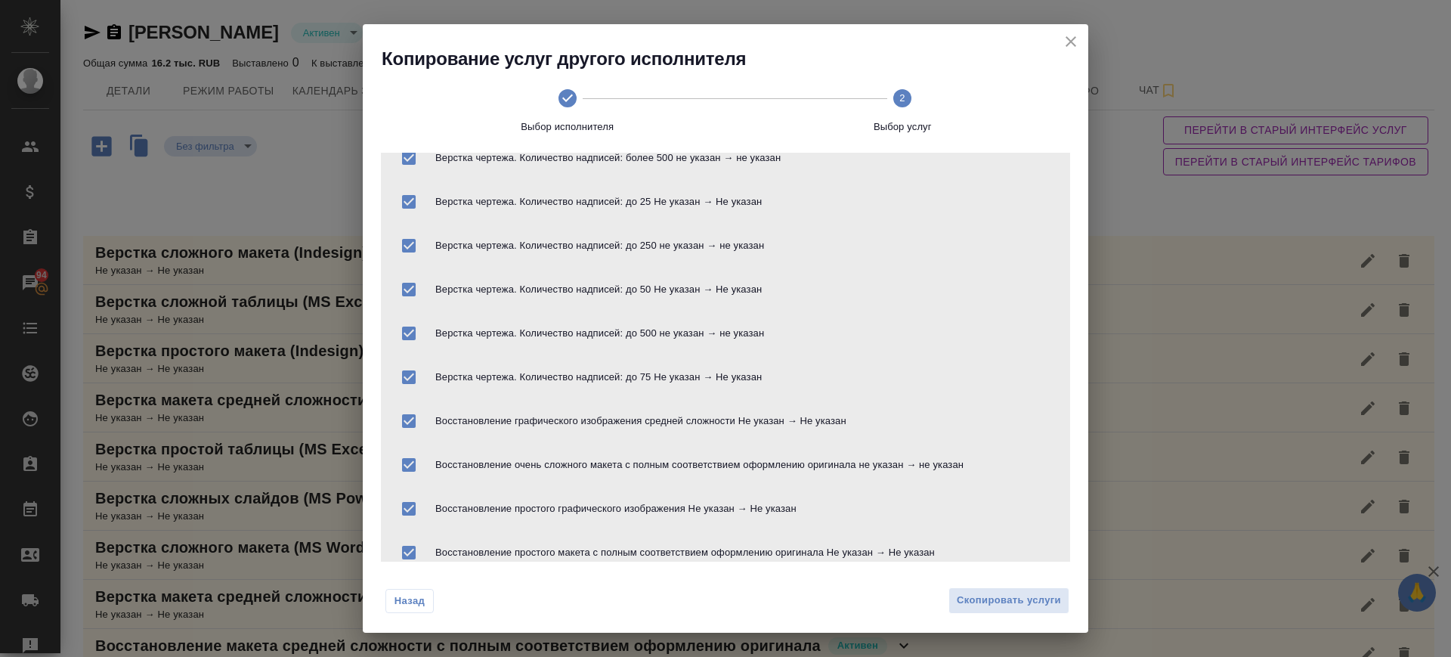
scroll to position [467, 0]
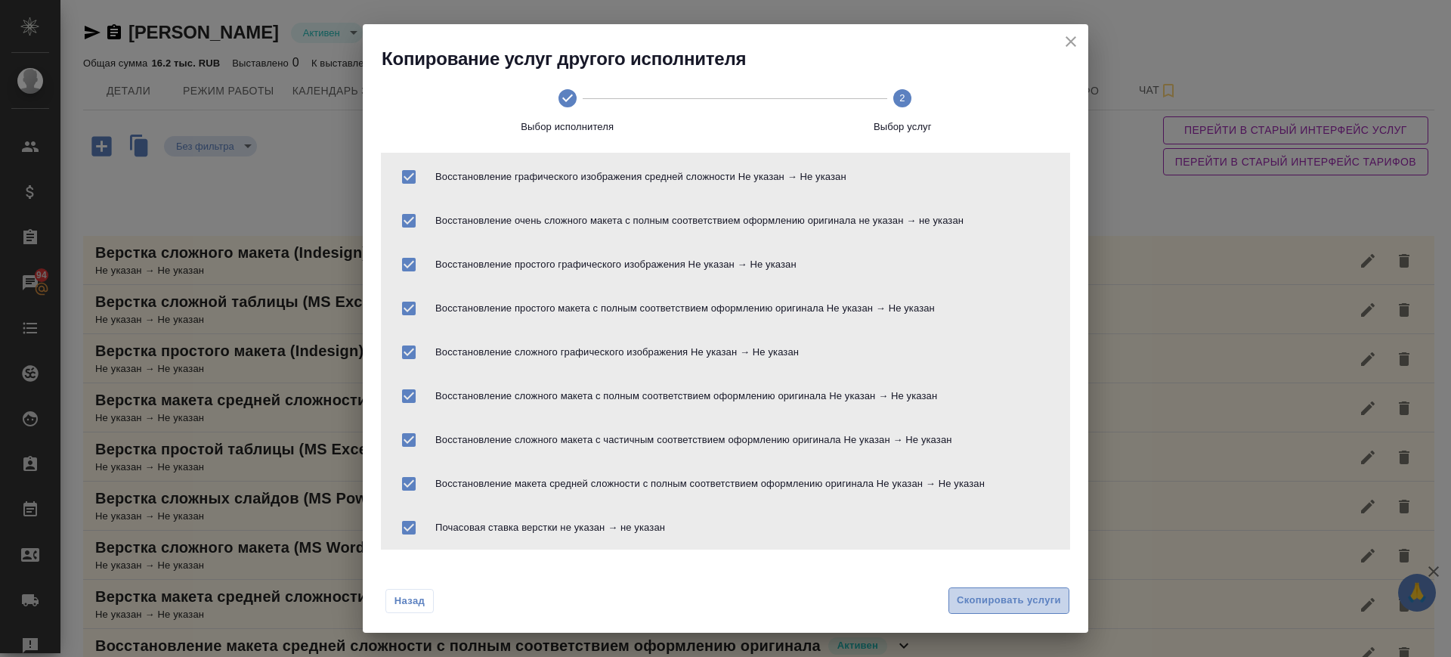
click at [987, 594] on span "Скопировать услуги" at bounding box center [1009, 600] width 104 height 17
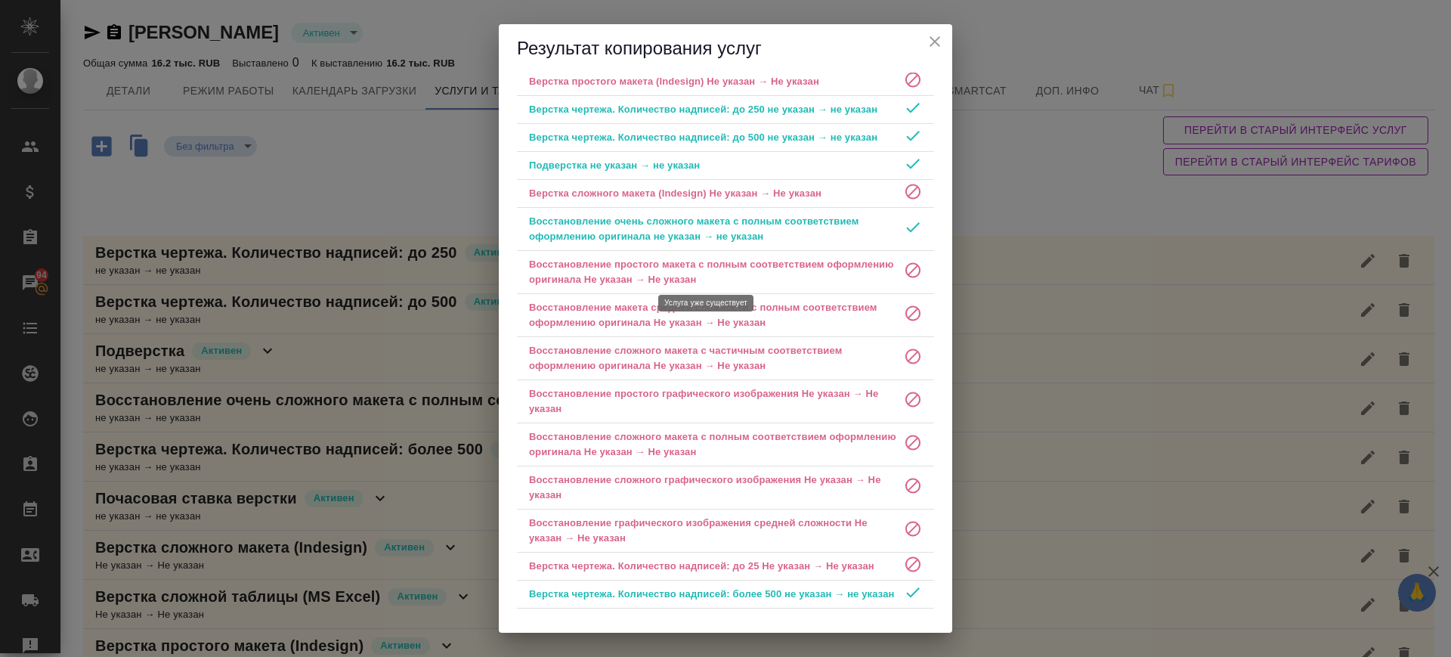
scroll to position [144, 0]
click at [937, 43] on icon "close" at bounding box center [935, 42] width 18 height 18
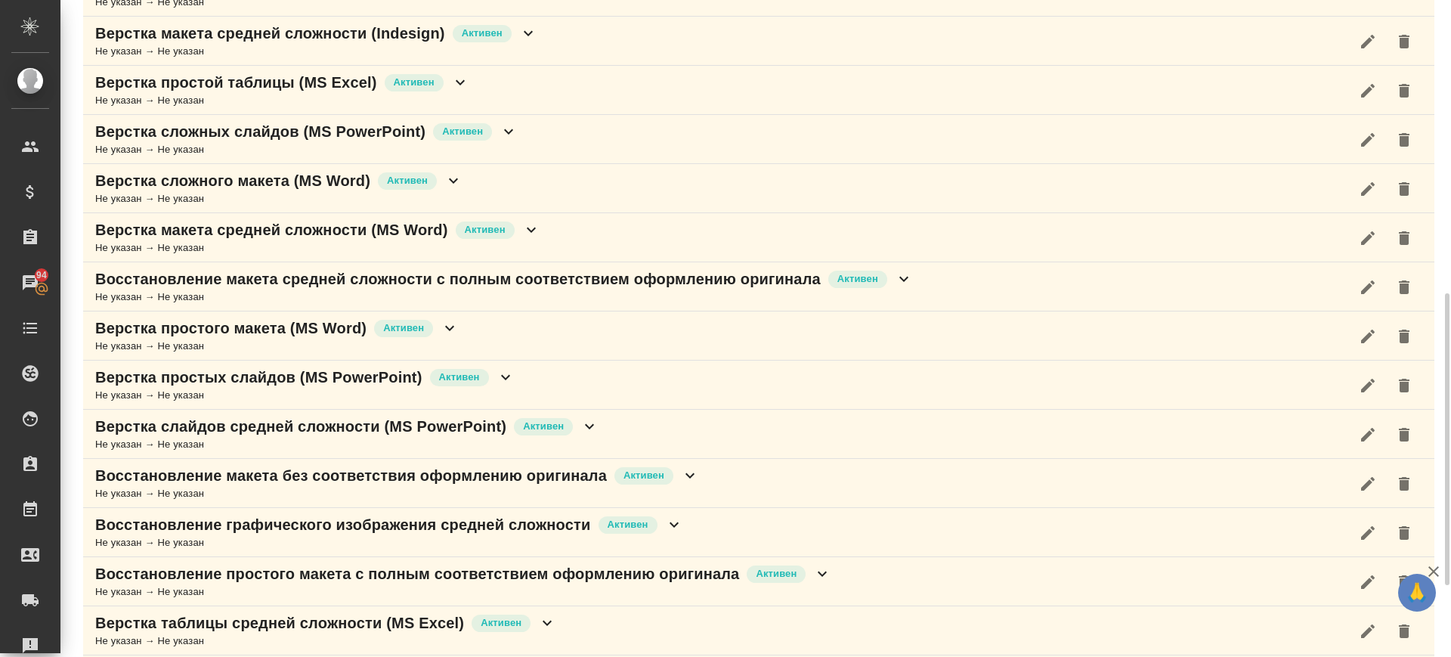
scroll to position [822, 0]
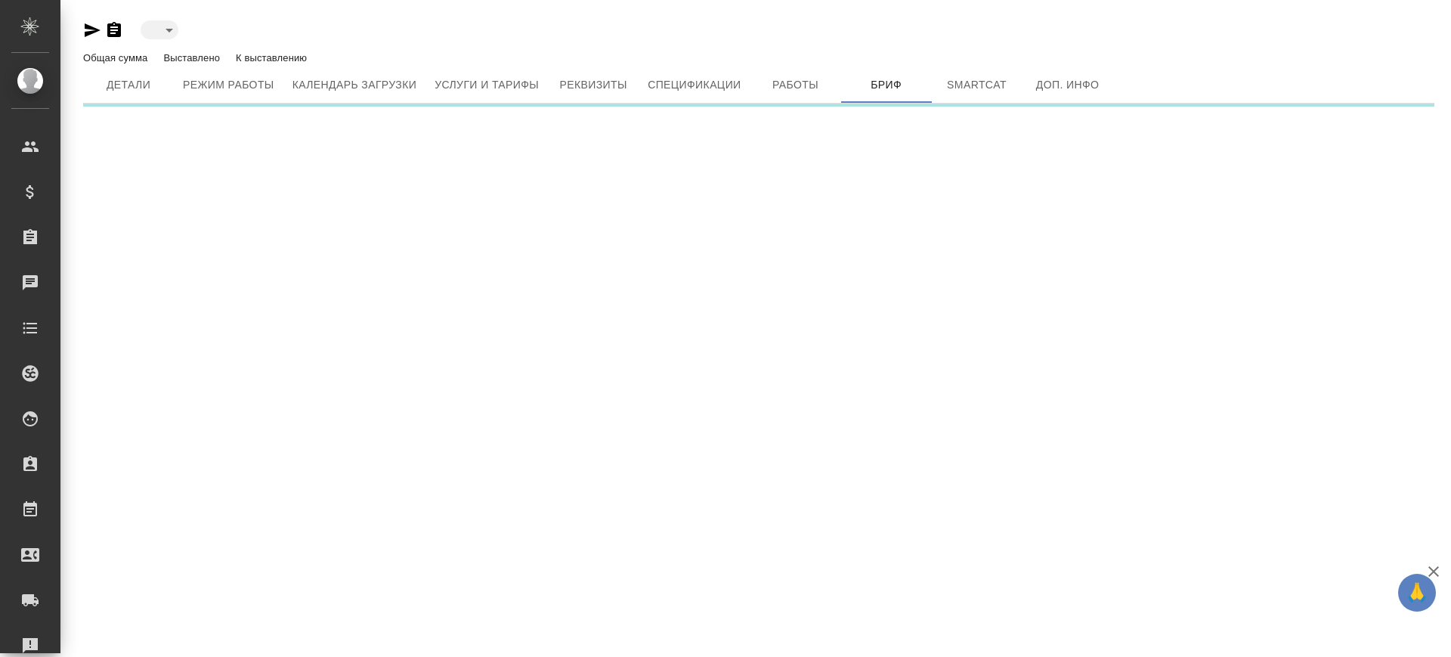
type input "active"
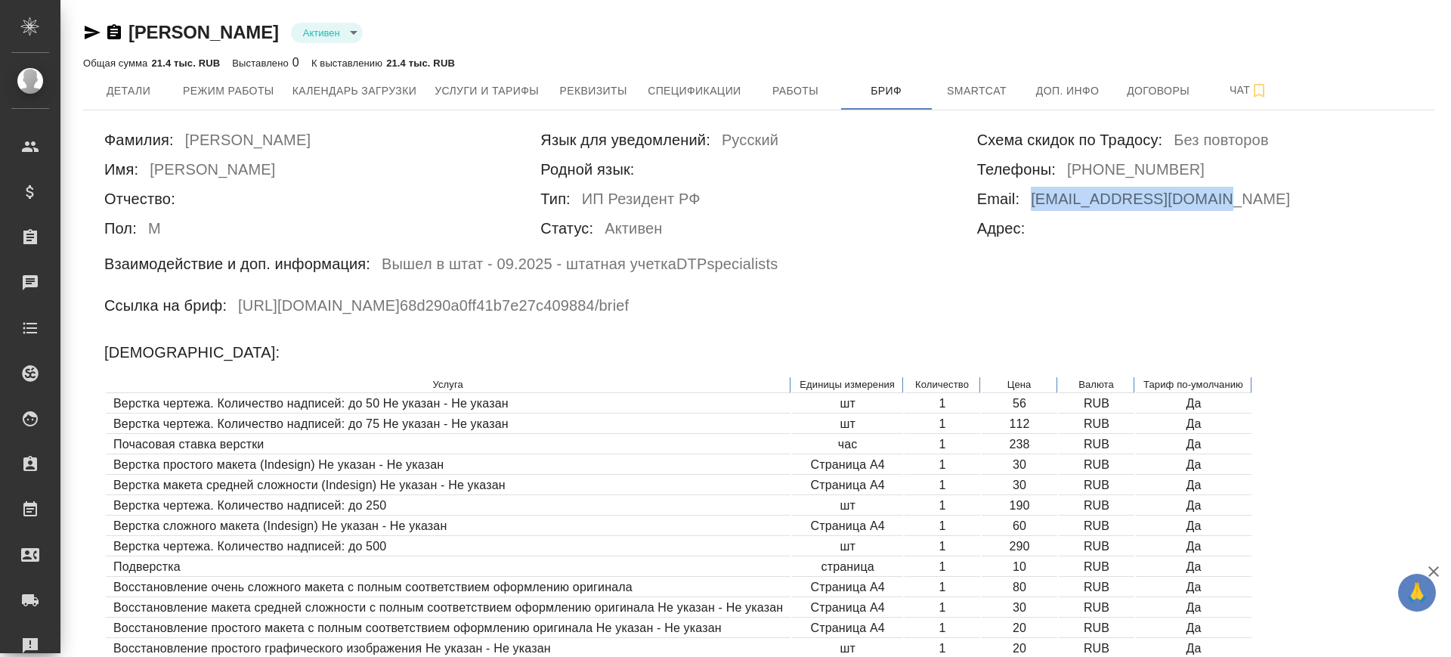
drag, startPoint x: 1033, startPoint y: 200, endPoint x: 1241, endPoint y: 194, distance: 208.7
click at [1241, 194] on div "Email: [EMAIL_ADDRESS][DOMAIN_NAME]" at bounding box center [1195, 201] width 436 height 29
copy h6 "[EMAIL_ADDRESS][DOMAIN_NAME]"
